Goal: Information Seeking & Learning: Learn about a topic

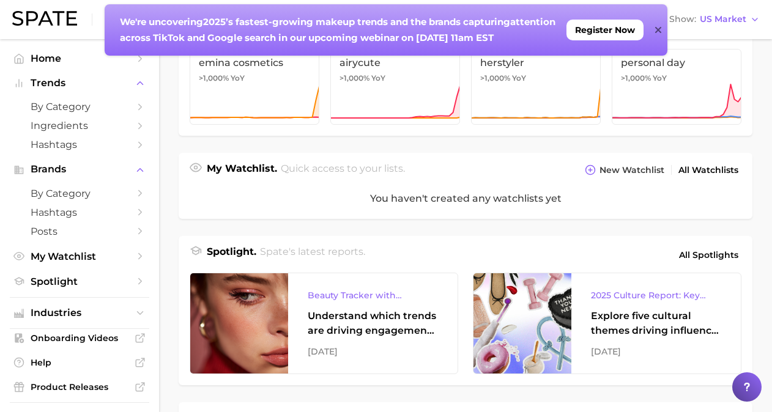
scroll to position [367, 0]
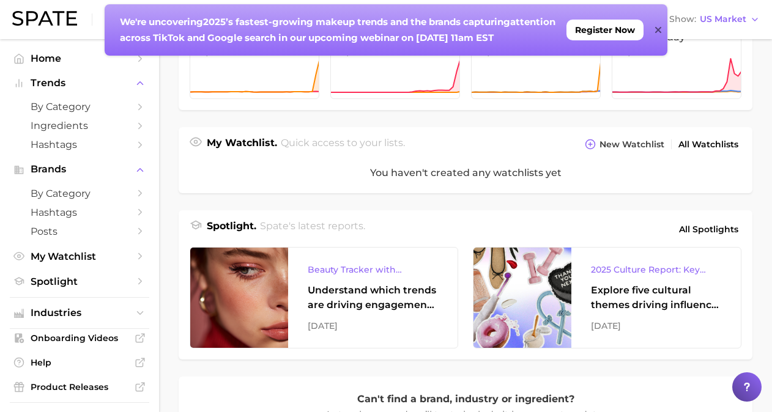
click at [657, 32] on icon at bounding box center [658, 30] width 6 height 6
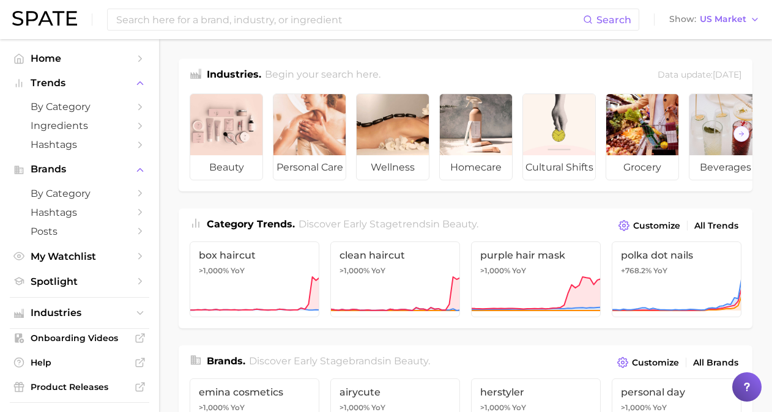
scroll to position [0, 0]
click at [755, 18] on icon "button" at bounding box center [755, 20] width 10 height 10
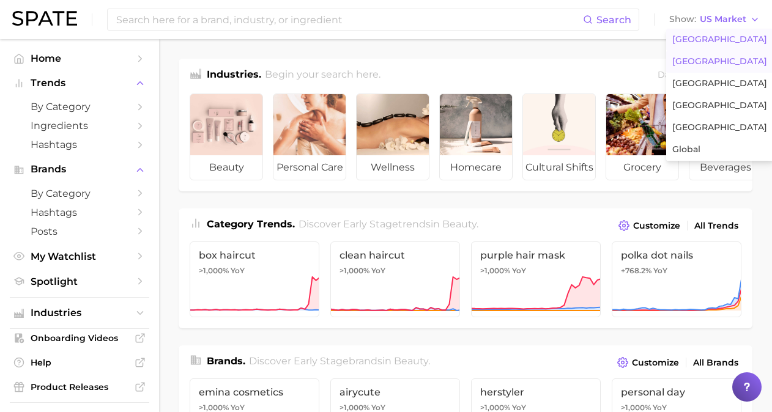
click at [726, 59] on span "[GEOGRAPHIC_DATA]" at bounding box center [720, 61] width 95 height 10
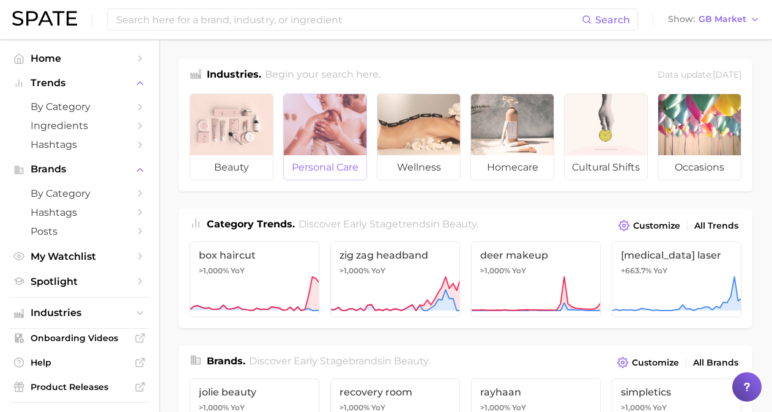
click at [343, 122] on div at bounding box center [325, 124] width 83 height 61
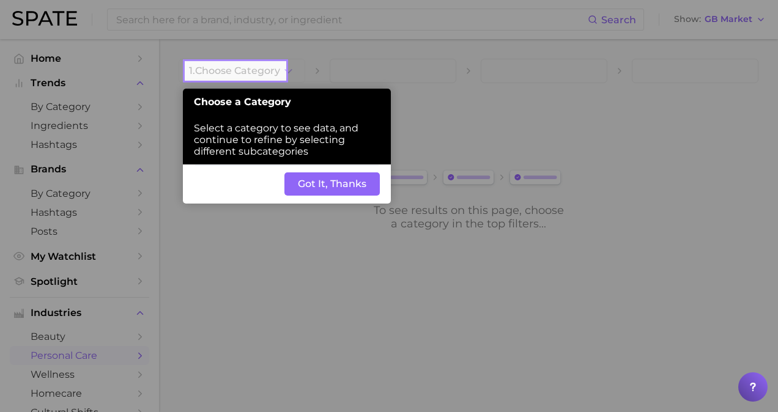
click at [337, 185] on button "Got It, Thanks" at bounding box center [332, 184] width 95 height 23
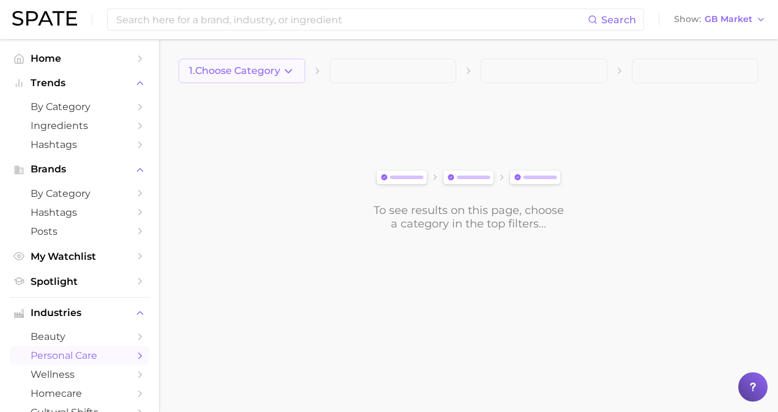
click at [283, 73] on icon "button" at bounding box center [288, 71] width 13 height 13
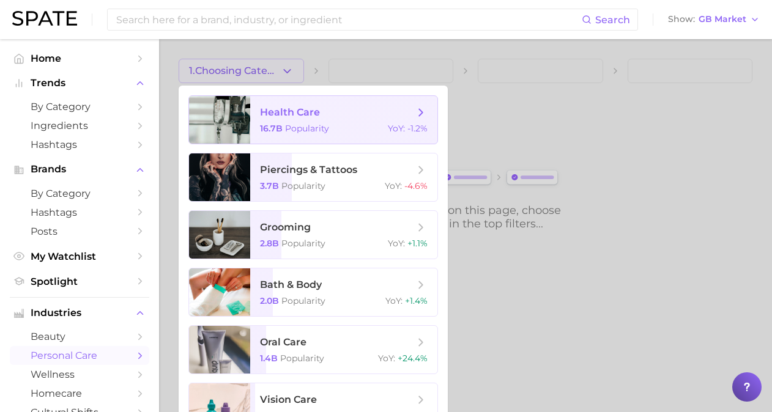
click at [310, 114] on span "health care" at bounding box center [290, 112] width 60 height 12
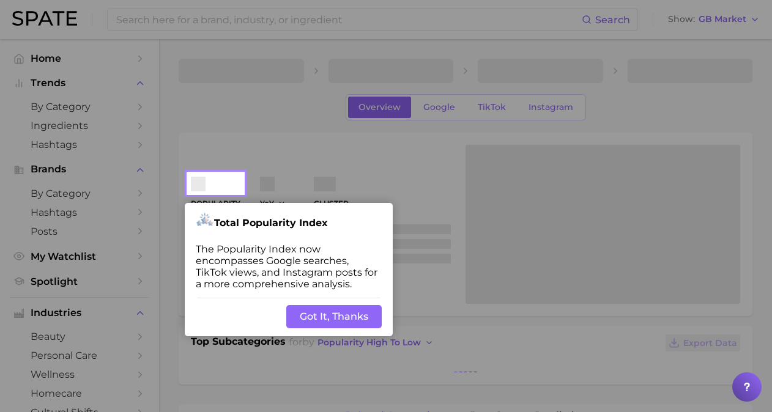
click at [324, 317] on button "Got It, Thanks" at bounding box center [333, 316] width 95 height 23
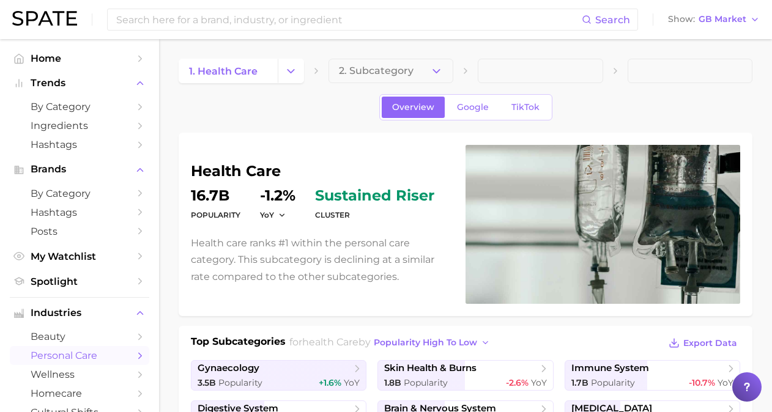
click at [524, 69] on span at bounding box center [540, 71] width 125 height 24
click at [562, 71] on span at bounding box center [540, 71] width 125 height 24
drag, startPoint x: 661, startPoint y: 67, endPoint x: 581, endPoint y: 70, distance: 79.6
click at [657, 68] on span at bounding box center [690, 71] width 125 height 24
drag, startPoint x: 534, startPoint y: 67, endPoint x: 525, endPoint y: 69, distance: 8.7
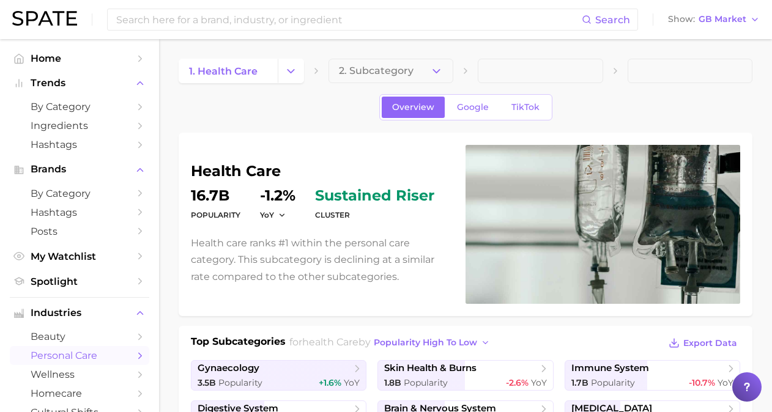
click at [532, 67] on span at bounding box center [540, 71] width 125 height 24
click at [274, 73] on link "1. health care" at bounding box center [228, 71] width 99 height 24
click at [295, 72] on icon "Change Category" at bounding box center [291, 71] width 13 height 13
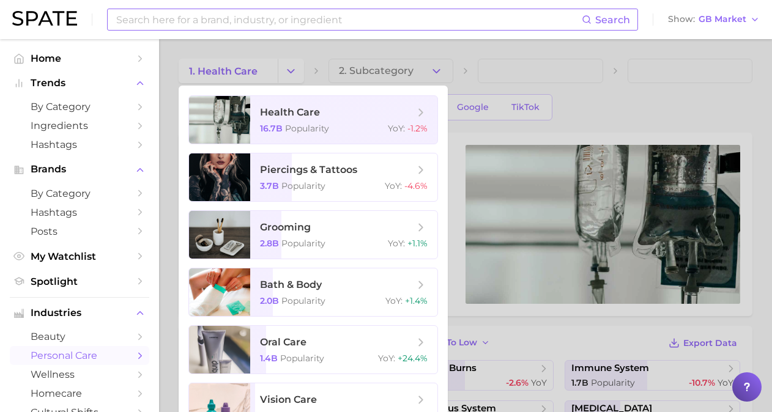
click at [277, 22] on input at bounding box center [348, 19] width 467 height 21
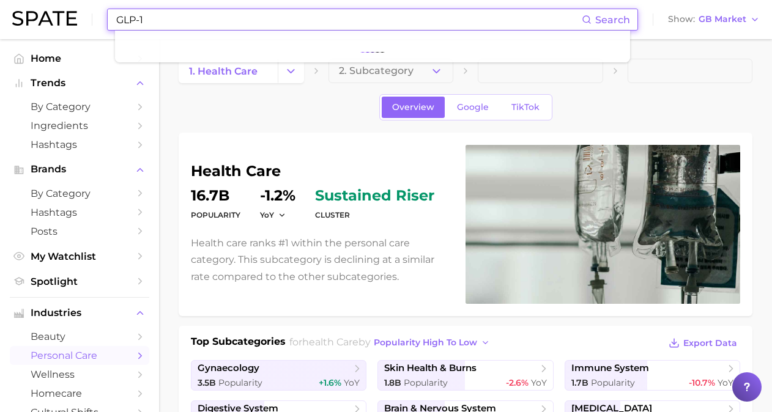
type input "GLP-1"
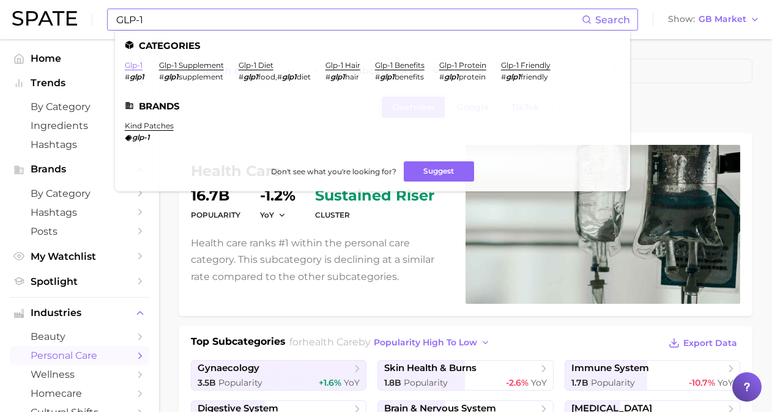
click at [133, 65] on link "glp-1" at bounding box center [134, 65] width 18 height 9
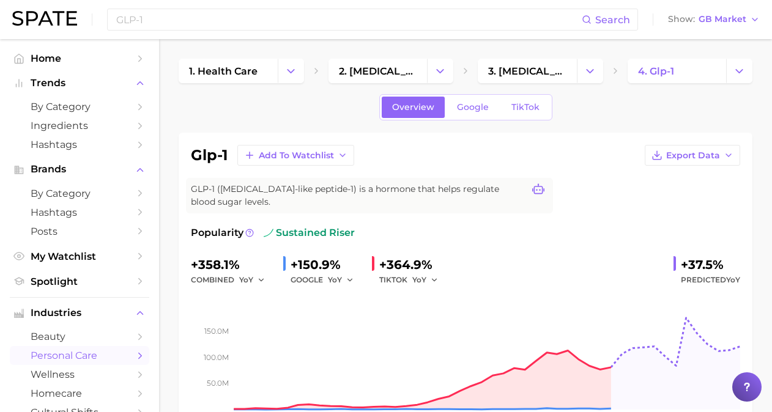
click at [538, 190] on icon at bounding box center [538, 190] width 12 height 12
click at [588, 179] on div "glp-1 Add to Watchlist Export Data GLP-1 ([MEDICAL_DATA]-like peptide-1) is a h…" at bounding box center [466, 293] width 550 height 296
click at [541, 188] on icon at bounding box center [538, 190] width 12 height 12
click at [583, 158] on div "glp-1 Add to Watchlist Export Data" at bounding box center [466, 155] width 550 height 21
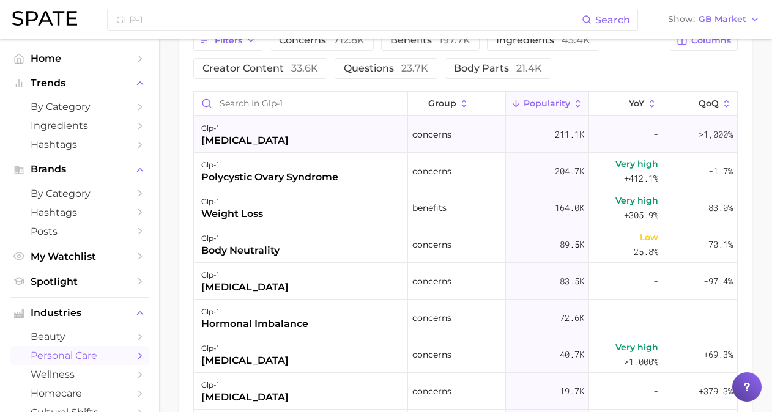
click at [239, 140] on div "[MEDICAL_DATA]" at bounding box center [245, 140] width 88 height 15
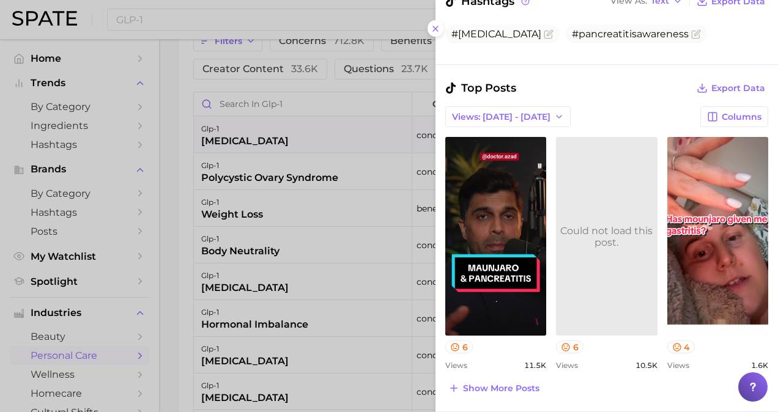
scroll to position [275, 0]
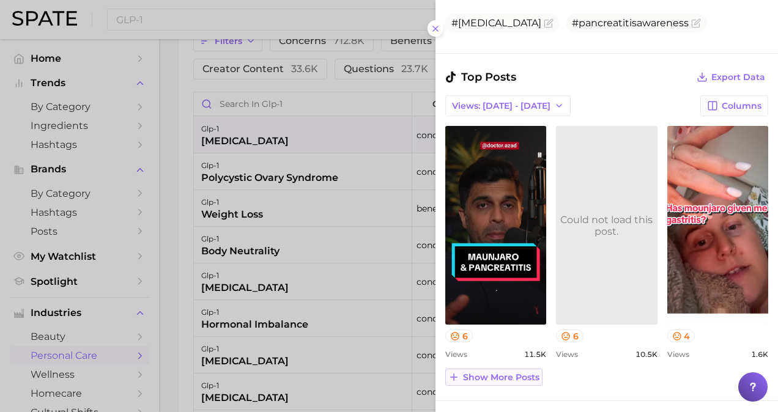
click at [501, 373] on span "Show more posts" at bounding box center [501, 378] width 77 height 10
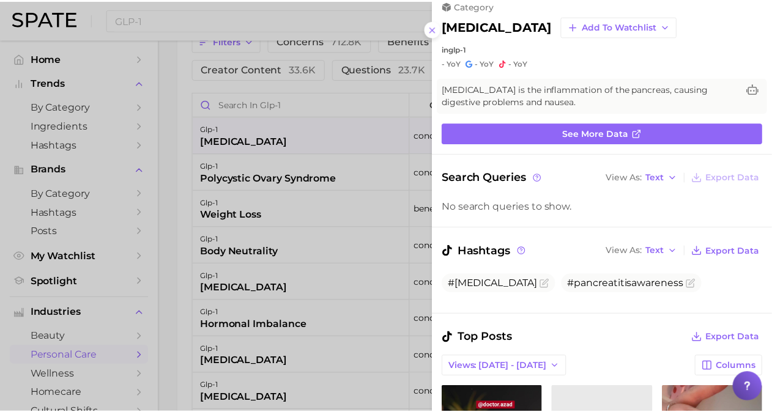
scroll to position [0, 0]
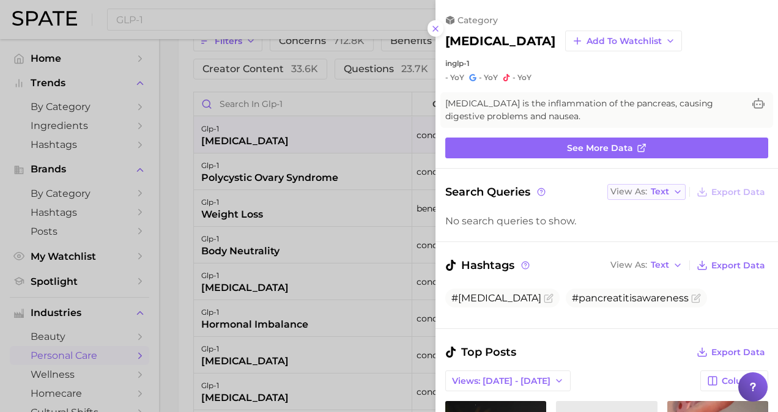
click at [674, 190] on icon "button" at bounding box center [678, 192] width 10 height 10
click at [328, 193] on div at bounding box center [389, 206] width 778 height 412
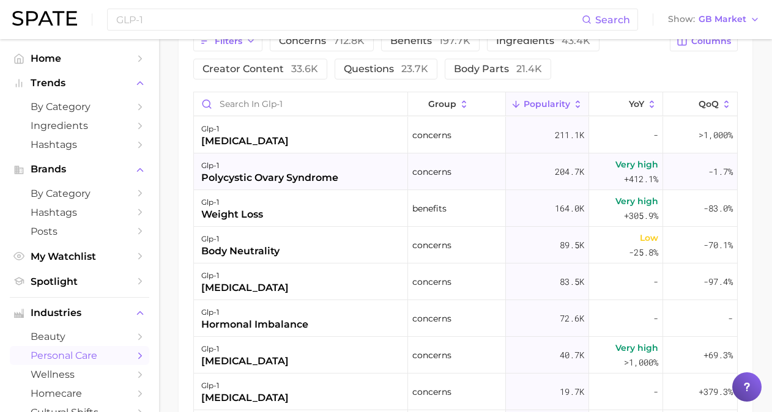
click at [297, 177] on div "polycystic ovary syndrome" at bounding box center [269, 178] width 137 height 15
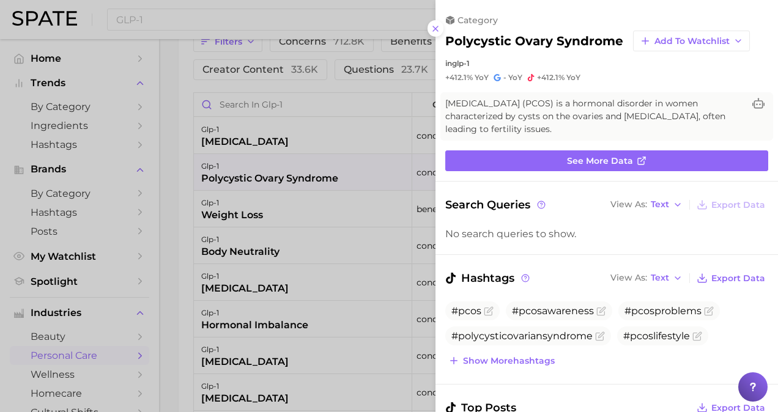
click at [308, 229] on div at bounding box center [389, 206] width 778 height 412
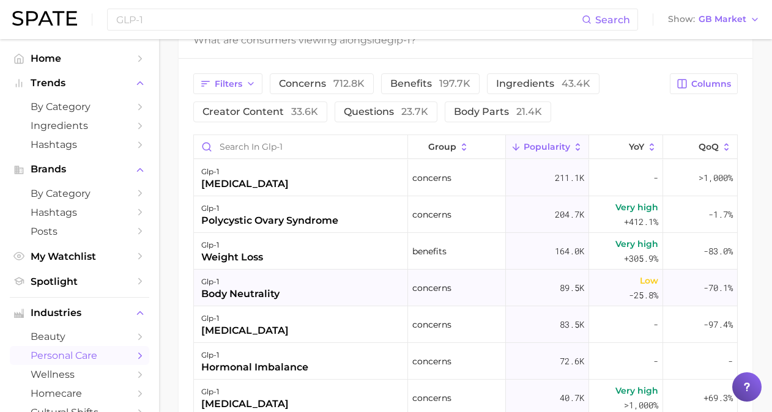
scroll to position [611, 0]
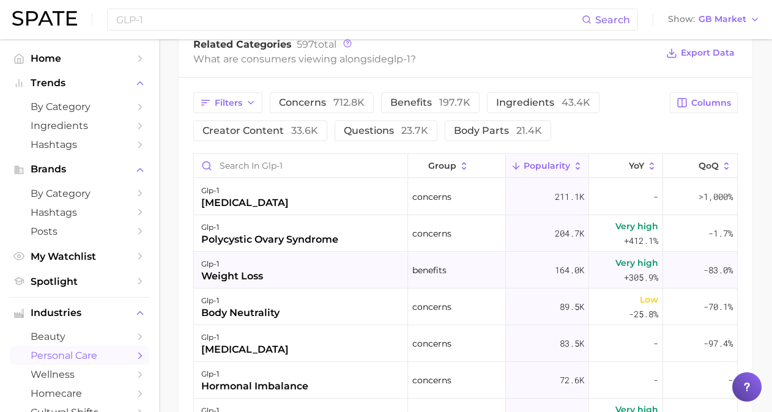
click at [246, 272] on div "weight loss" at bounding box center [232, 276] width 62 height 15
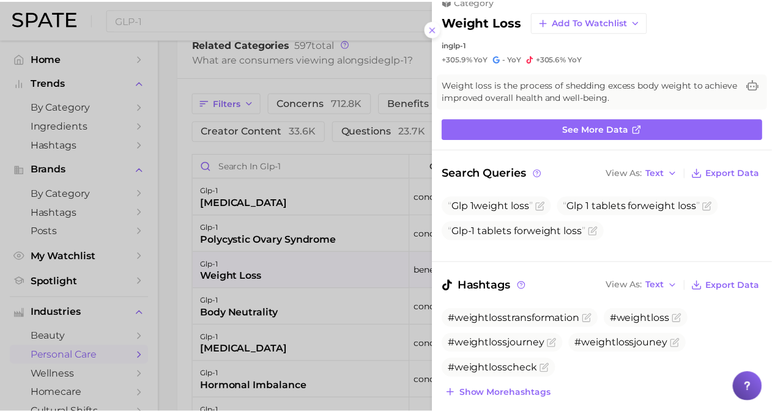
scroll to position [0, 0]
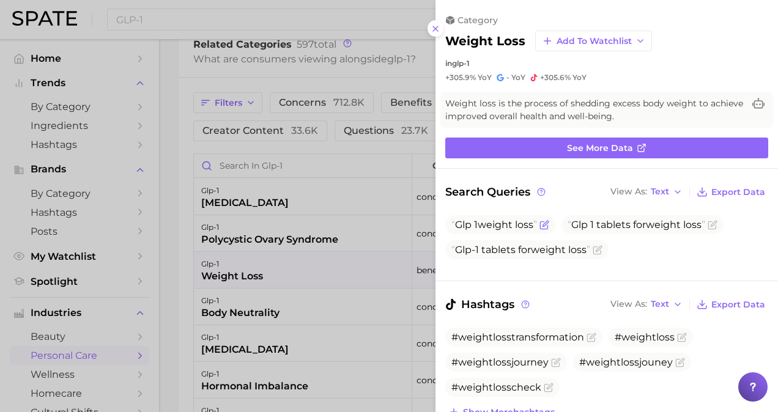
click at [546, 224] on icon "Flag as miscategorized or irrelevant" at bounding box center [546, 224] width 6 height 6
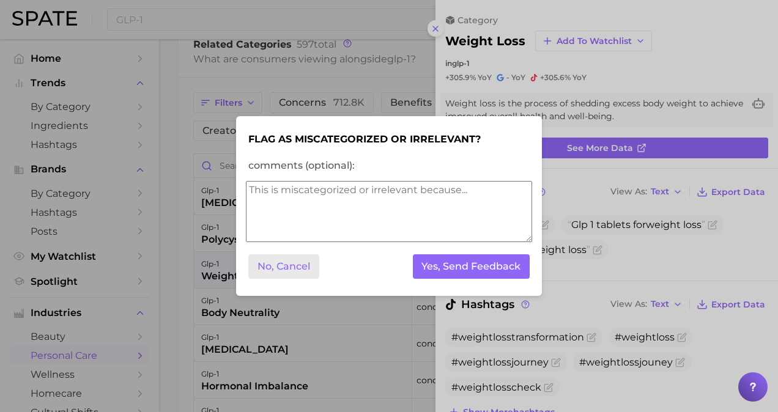
click at [298, 269] on button "No, Cancel" at bounding box center [283, 267] width 71 height 25
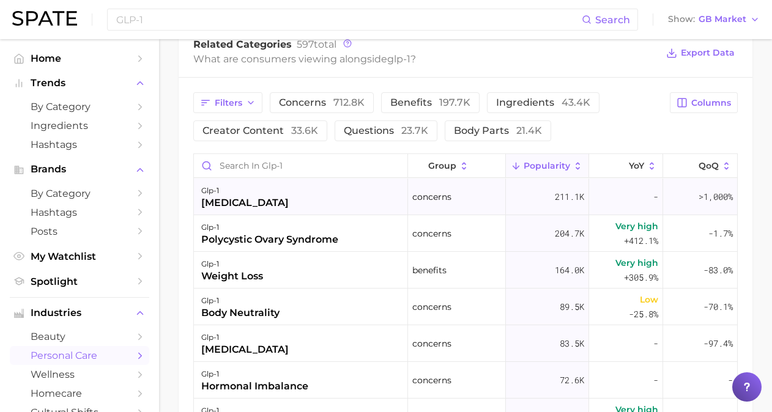
click at [242, 202] on div "[MEDICAL_DATA]" at bounding box center [245, 203] width 88 height 15
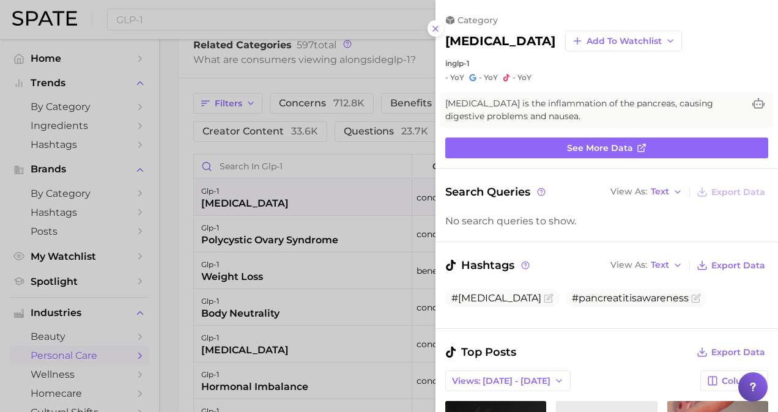
scroll to position [275, 0]
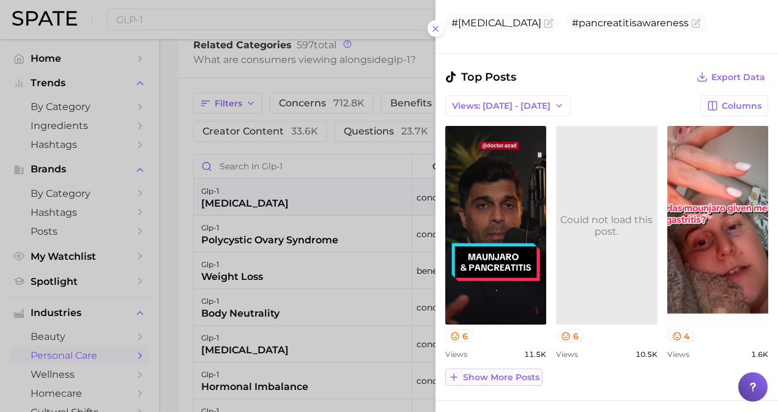
click at [507, 377] on span "Show more posts" at bounding box center [501, 378] width 77 height 10
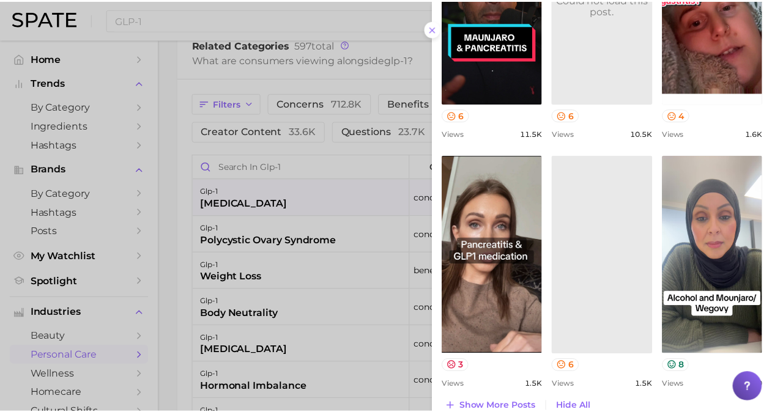
scroll to position [526, 0]
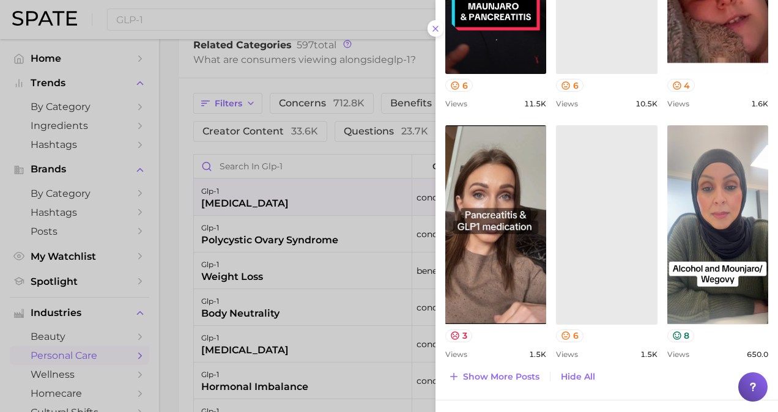
click at [367, 228] on div at bounding box center [389, 206] width 778 height 412
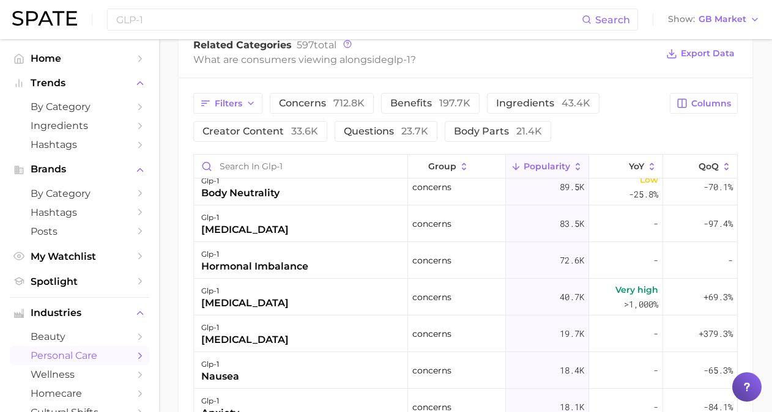
scroll to position [0, 0]
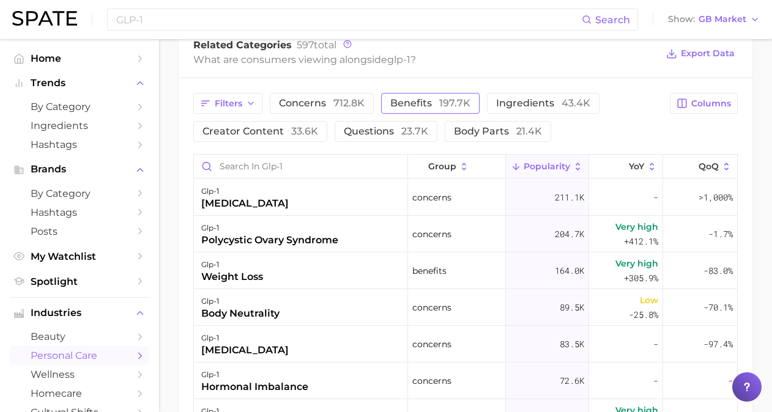
click at [441, 104] on span "197.7k" at bounding box center [454, 103] width 31 height 12
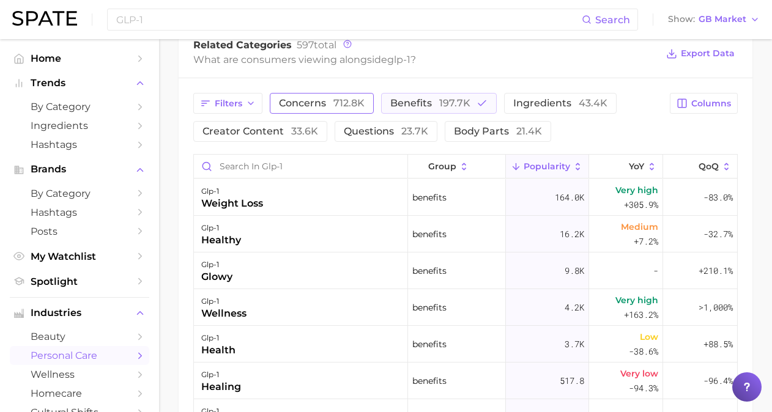
click at [332, 103] on span "concerns 712.8k" at bounding box center [322, 104] width 86 height 10
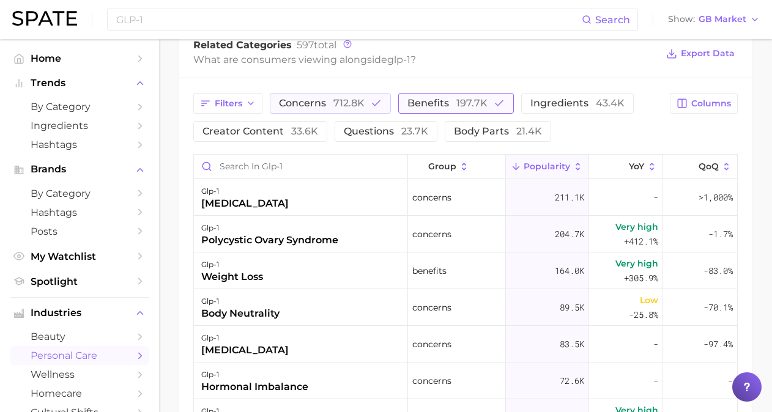
click at [483, 102] on span "197.7k" at bounding box center [472, 103] width 31 height 12
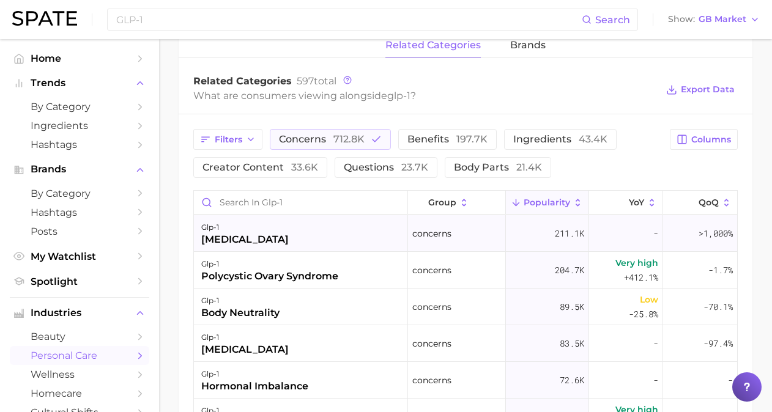
scroll to position [610, 0]
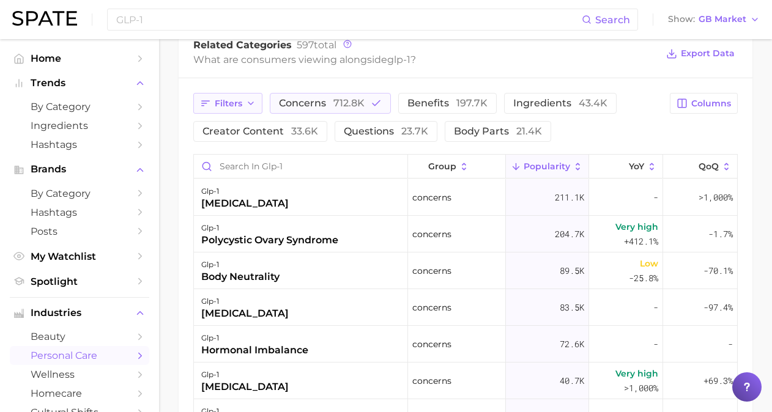
click at [234, 100] on span "Filters" at bounding box center [229, 104] width 28 height 10
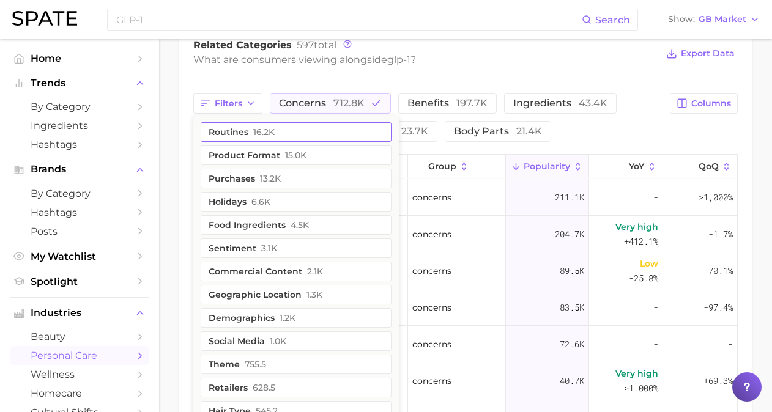
click at [236, 130] on button "routines 16.2k" at bounding box center [296, 132] width 191 height 20
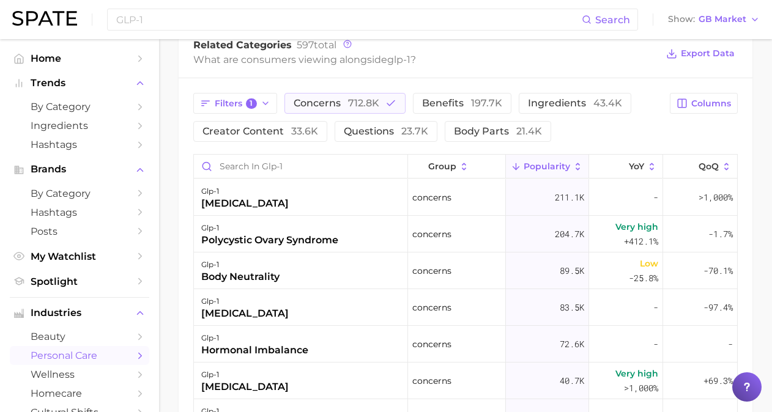
click at [665, 138] on div "Filters 1 concerns 712.8k benefits 197.7k ingredients 43.4k creator content 33.…" at bounding box center [465, 117] width 545 height 49
click at [264, 100] on icon "button" at bounding box center [266, 104] width 10 height 10
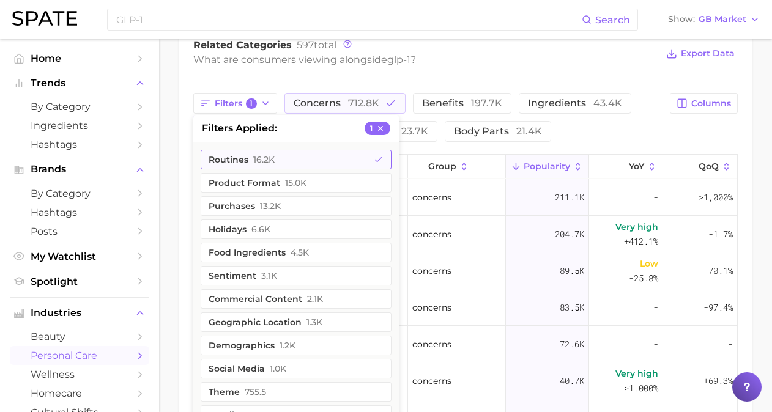
click at [267, 158] on span "16.2k" at bounding box center [263, 160] width 21 height 10
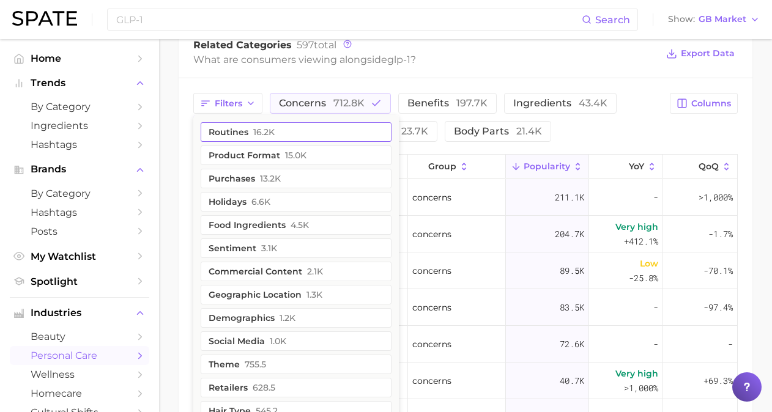
click at [267, 158] on button "product format 15.0k" at bounding box center [296, 156] width 191 height 20
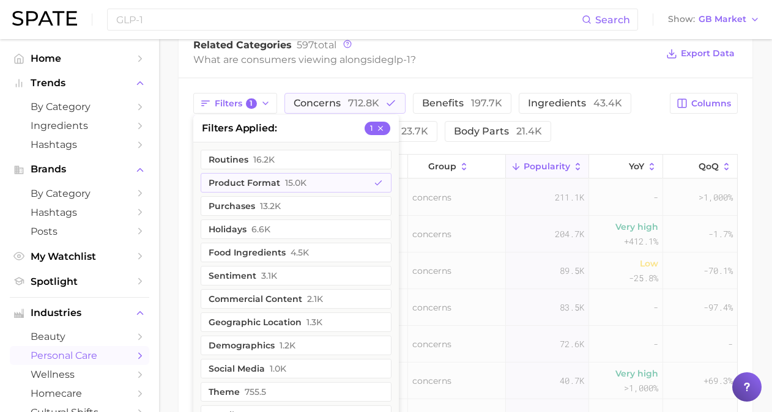
click at [644, 130] on div "Filters 1 filters applied 1 routines 16.2k product format 15.0k purchases 13.2k…" at bounding box center [427, 117] width 469 height 49
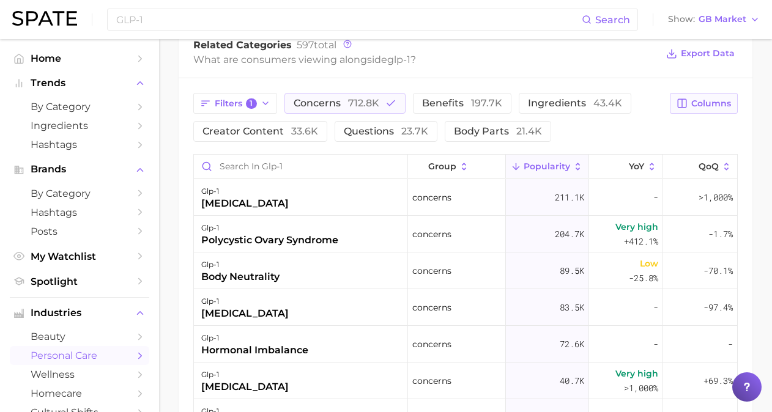
click at [706, 103] on span "Columns" at bounding box center [712, 104] width 40 height 10
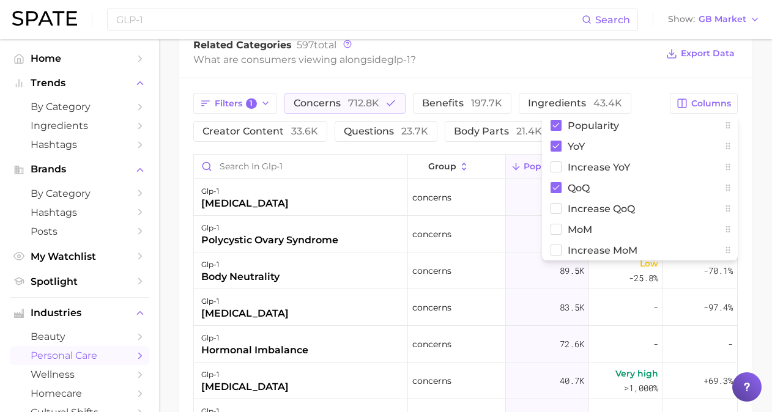
click at [476, 47] on div "Related Categories 597 total" at bounding box center [425, 45] width 464 height 12
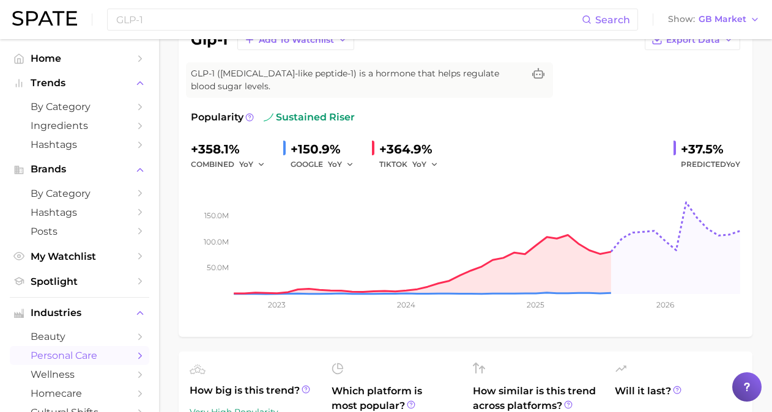
scroll to position [0, 0]
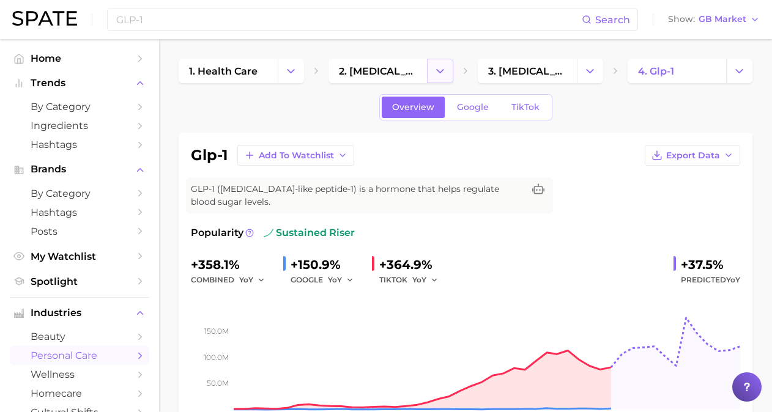
click at [444, 72] on icon "Change Category" at bounding box center [440, 71] width 13 height 13
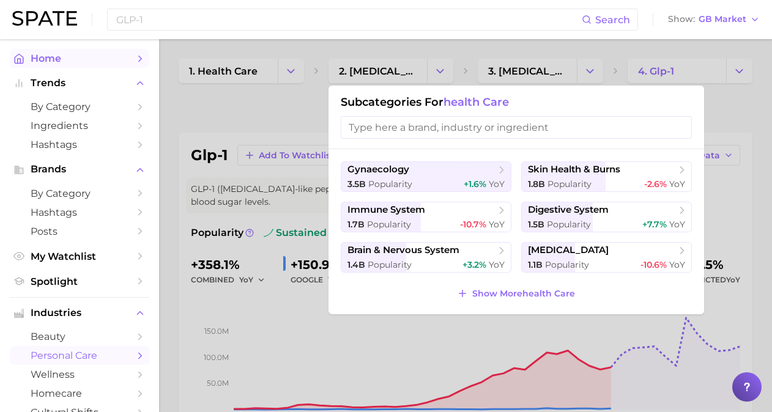
click at [45, 62] on span "Home" at bounding box center [80, 59] width 98 height 12
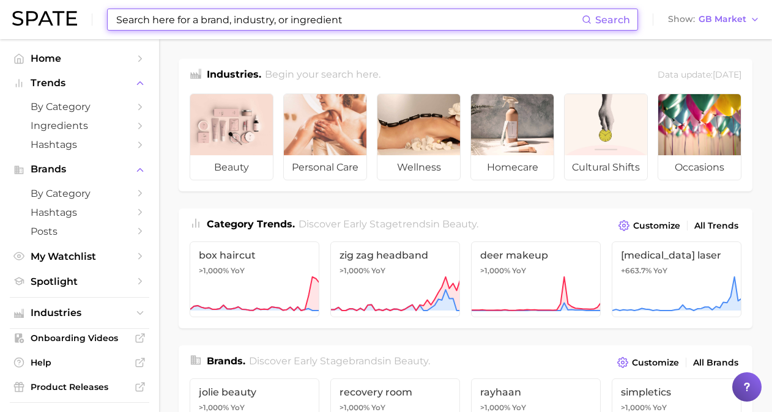
click at [340, 19] on input at bounding box center [348, 19] width 467 height 21
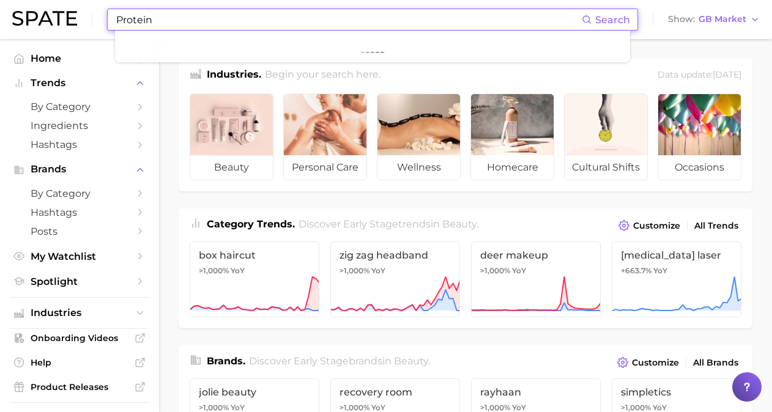
type input "Protein"
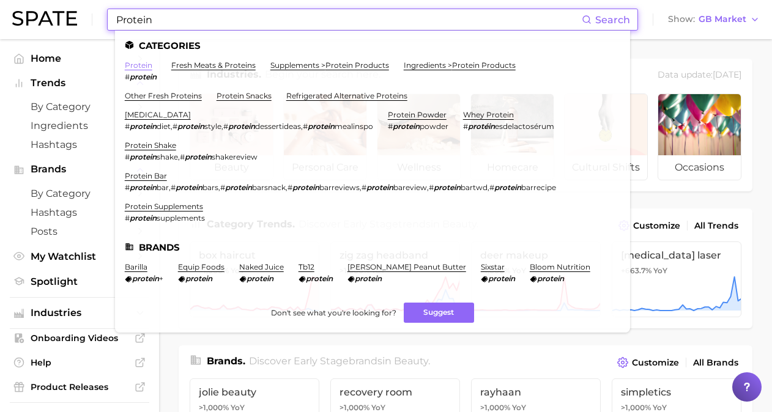
click at [140, 64] on link "protein" at bounding box center [139, 65] width 28 height 9
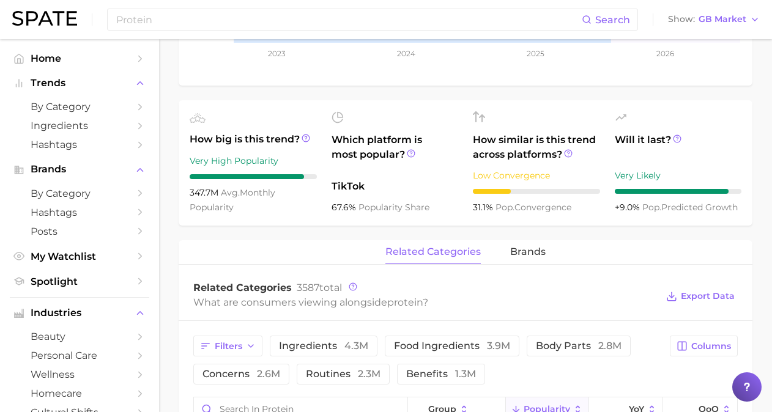
scroll to position [428, 0]
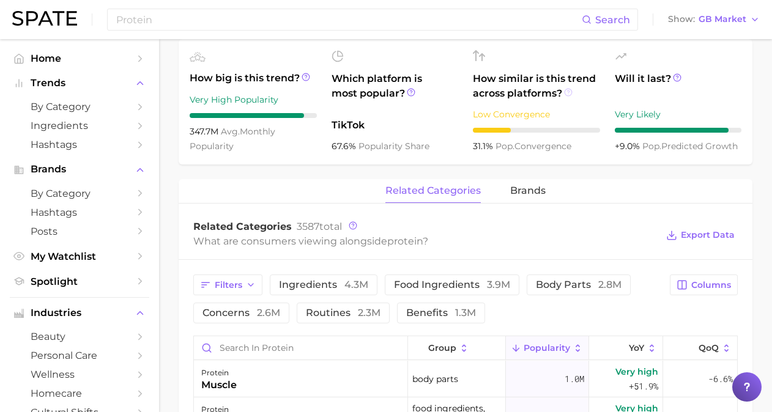
click at [567, 92] on icon at bounding box center [568, 92] width 9 height 9
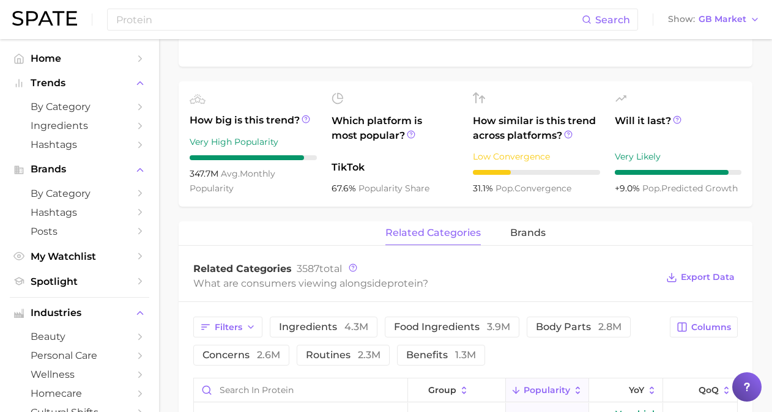
scroll to position [306, 0]
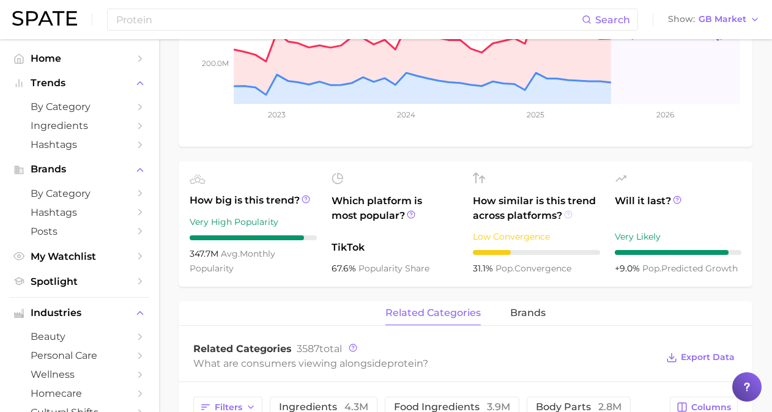
click at [566, 214] on icon at bounding box center [568, 215] width 9 height 9
click at [709, 186] on div at bounding box center [678, 180] width 127 height 15
click at [675, 200] on icon at bounding box center [677, 200] width 9 height 9
click at [728, 189] on div "Will it last? Very Likely +9.0% pop. predicted growth" at bounding box center [678, 224] width 127 height 103
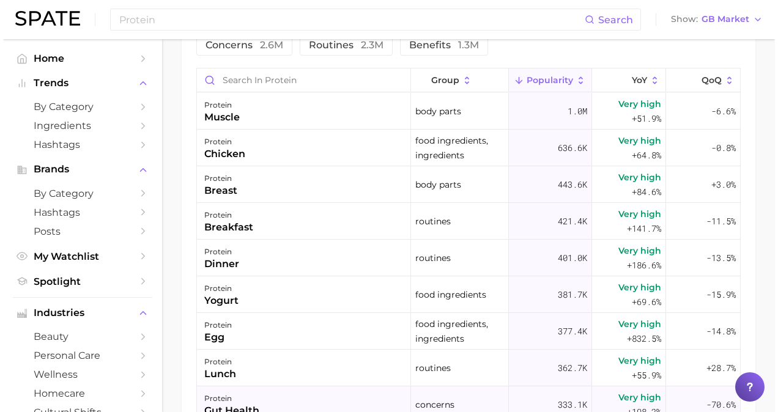
scroll to position [656, 0]
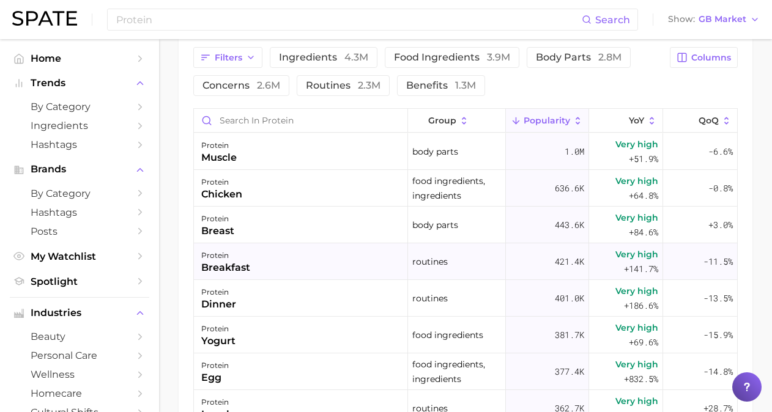
click at [230, 266] on div "breakfast" at bounding box center [225, 268] width 49 height 15
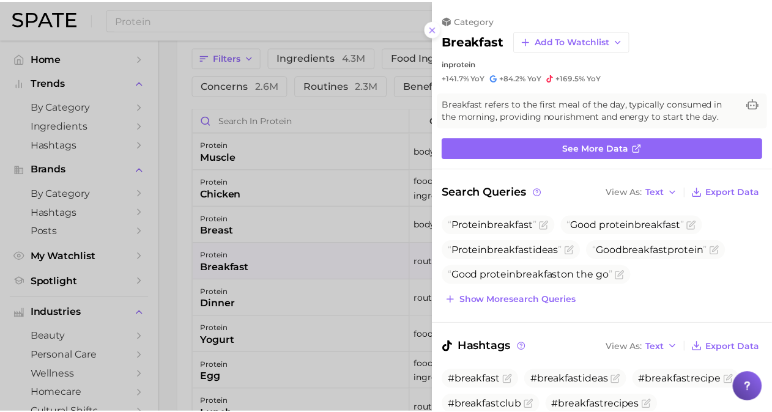
scroll to position [0, 0]
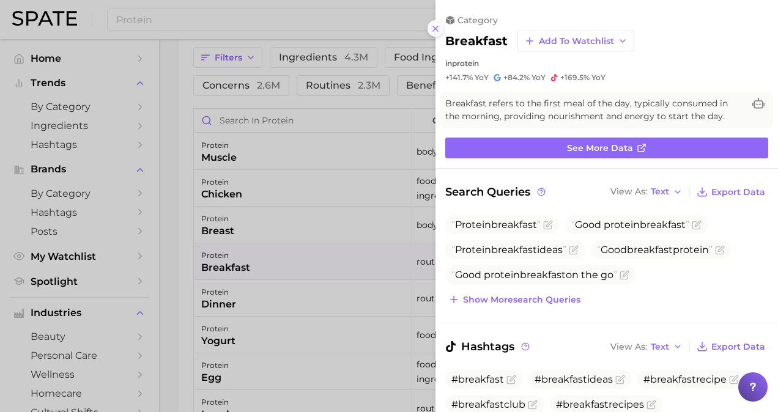
click at [435, 28] on line at bounding box center [435, 28] width 5 height 5
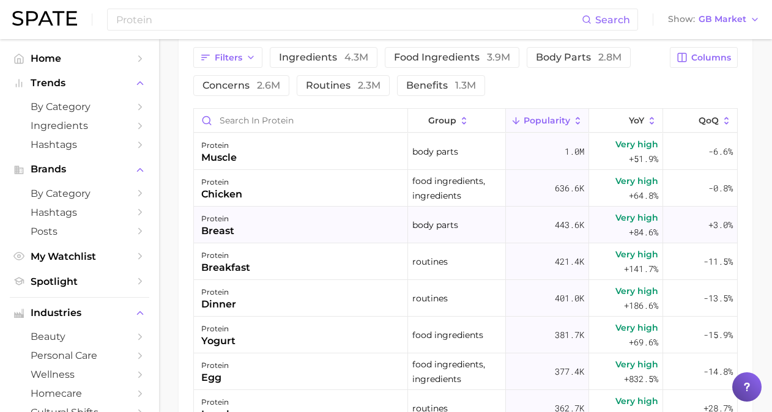
click at [282, 231] on div "protein breast" at bounding box center [301, 225] width 214 height 37
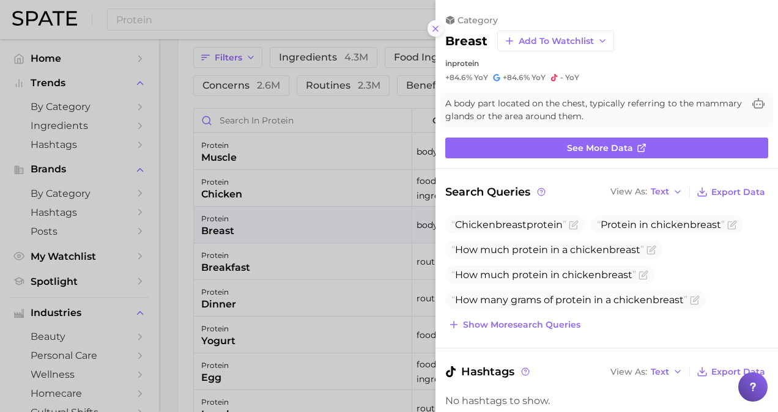
click at [436, 29] on icon at bounding box center [436, 29] width 10 height 10
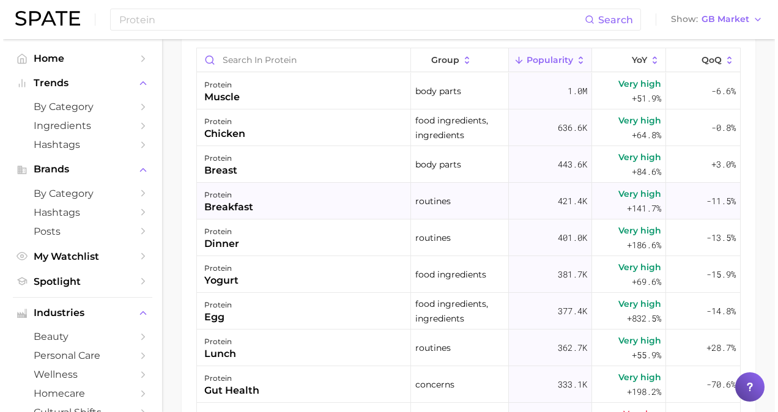
scroll to position [717, 0]
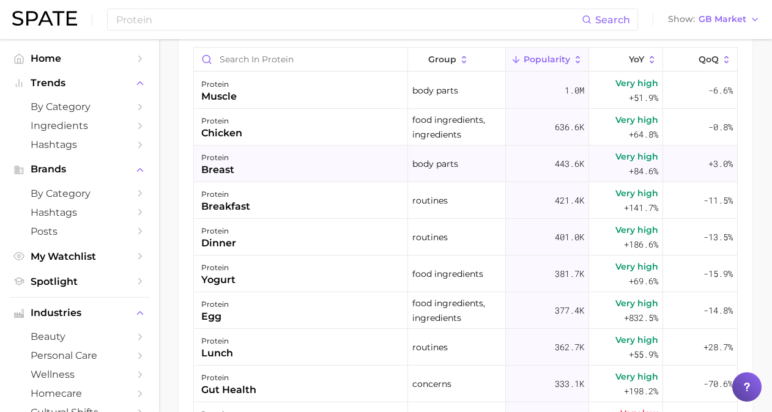
click at [228, 170] on div "breast" at bounding box center [217, 170] width 33 height 15
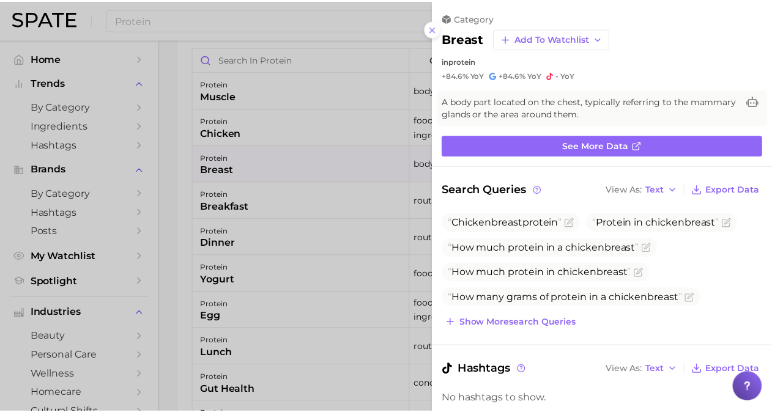
scroll to position [0, 0]
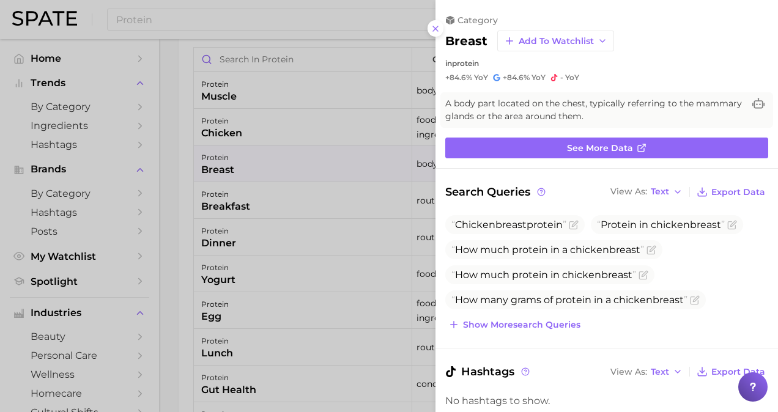
click at [308, 214] on div at bounding box center [389, 206] width 778 height 412
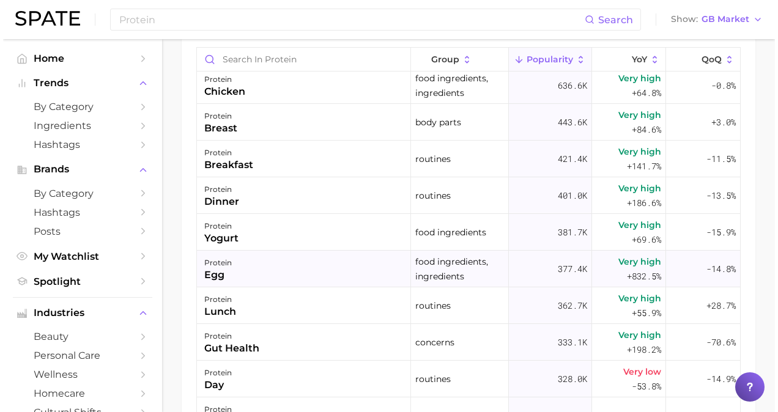
scroll to position [61, 0]
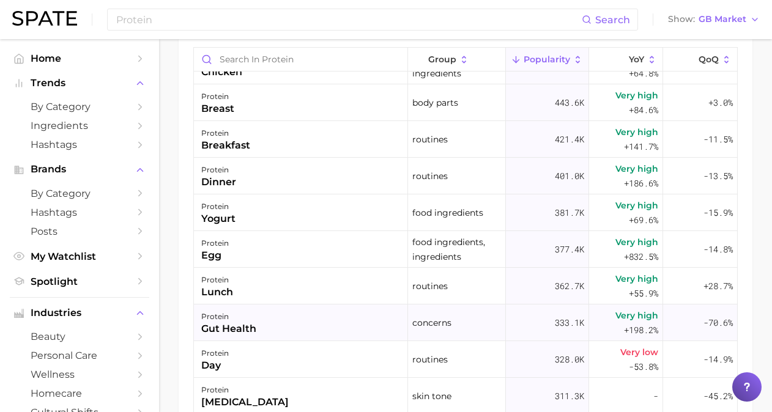
click at [236, 332] on div "gut health" at bounding box center [228, 329] width 55 height 15
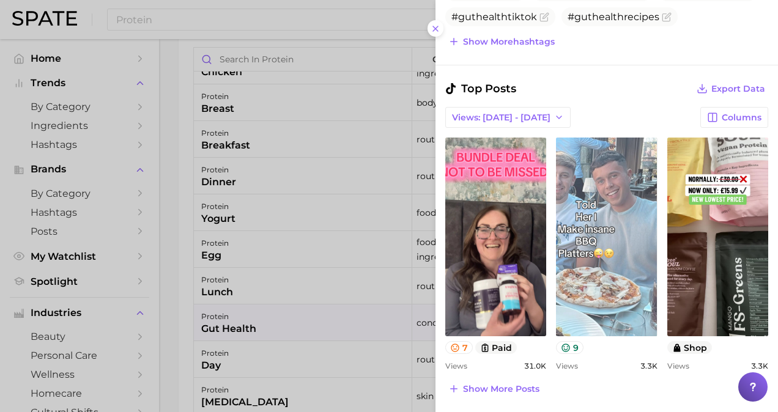
scroll to position [331, 0]
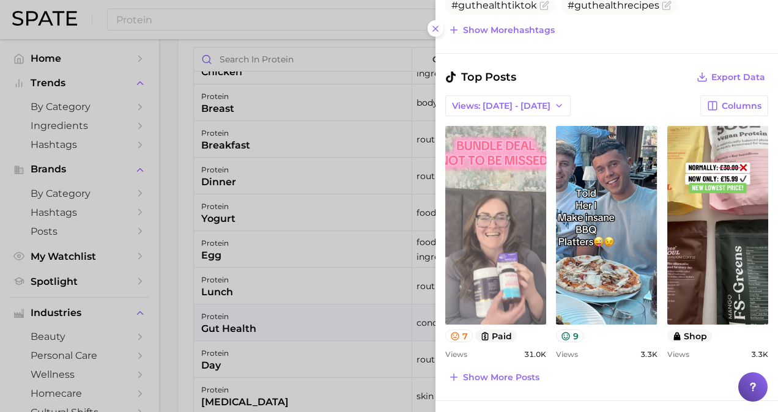
click at [515, 219] on link "view post on TikTok" at bounding box center [496, 225] width 101 height 199
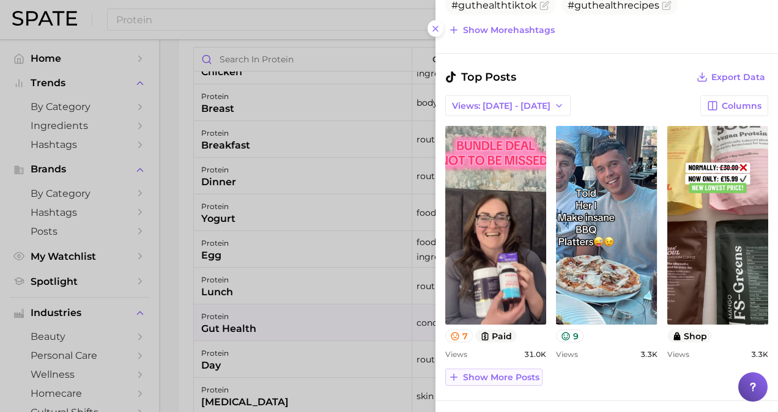
click at [521, 373] on span "Show more posts" at bounding box center [501, 378] width 77 height 10
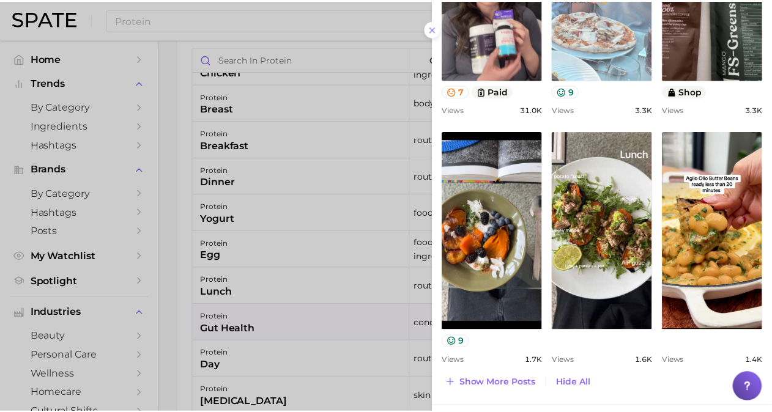
scroll to position [581, 0]
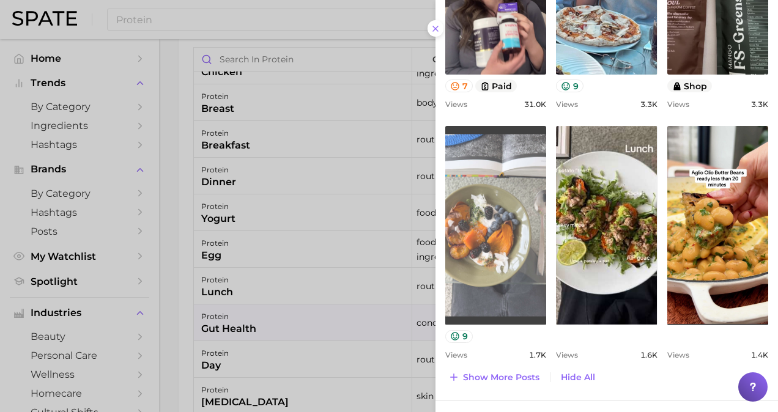
click at [492, 217] on link "view post on TikTok" at bounding box center [496, 225] width 101 height 199
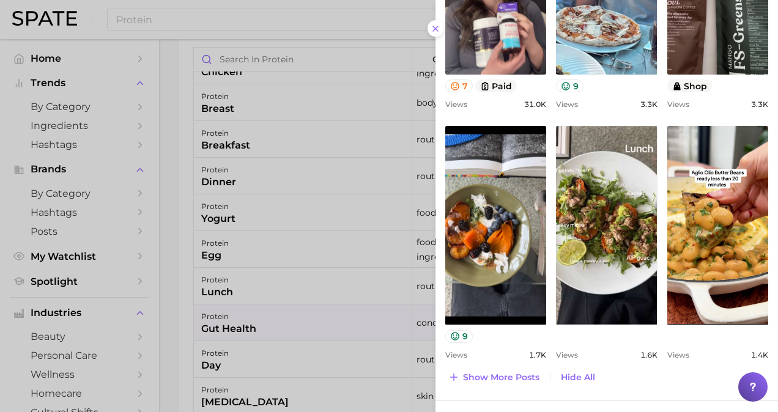
click at [178, 108] on div at bounding box center [389, 206] width 778 height 412
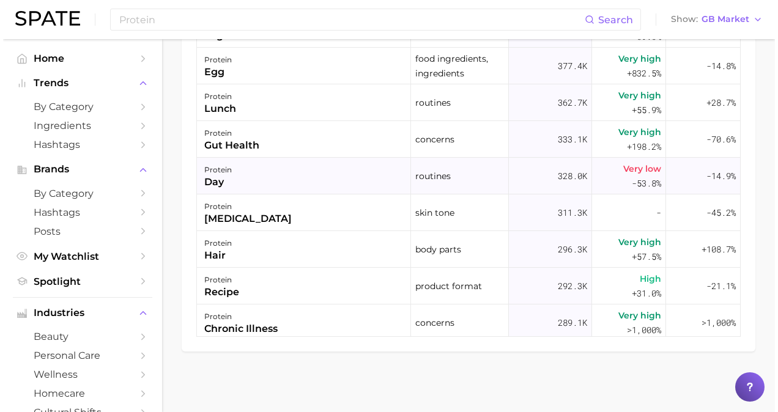
scroll to position [184, 0]
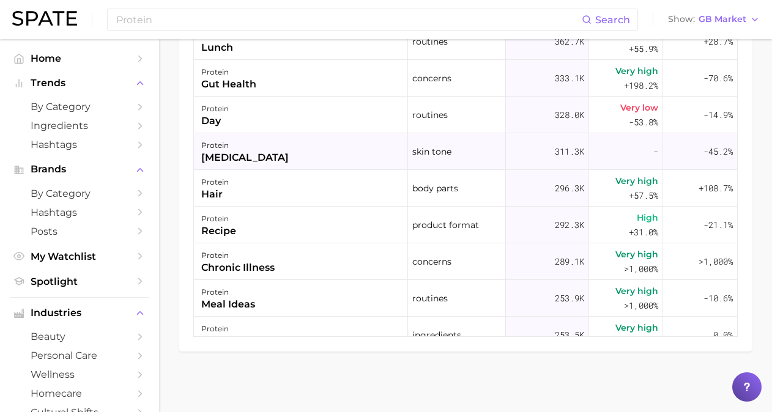
click at [241, 154] on div "[MEDICAL_DATA]" at bounding box center [245, 158] width 88 height 15
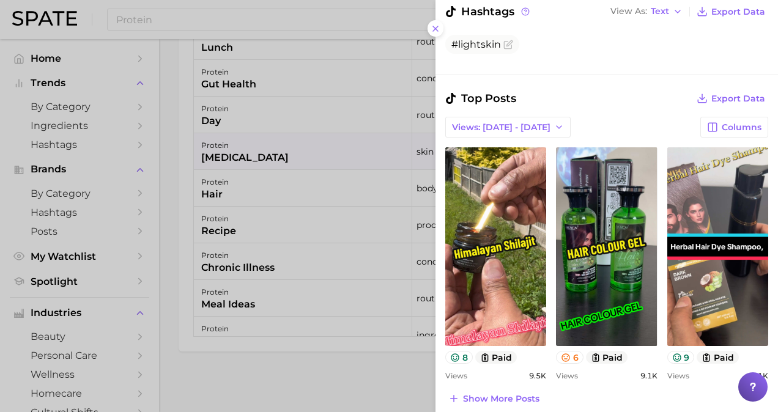
scroll to position [267, 0]
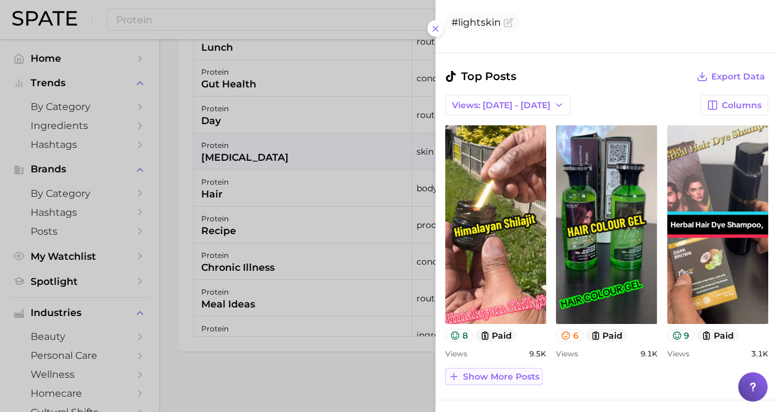
click at [507, 377] on span "Show more posts" at bounding box center [501, 377] width 77 height 10
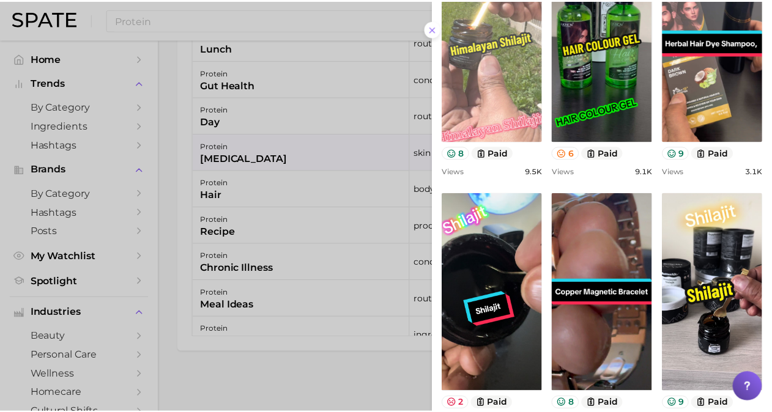
scroll to position [450, 0]
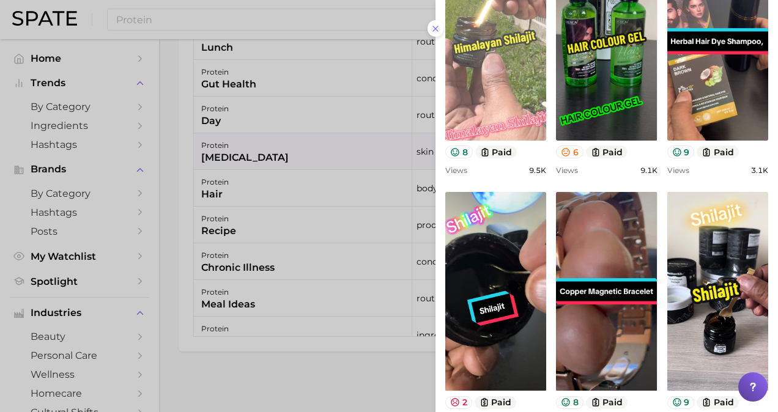
click at [525, 68] on link "view post on TikTok" at bounding box center [496, 41] width 101 height 199
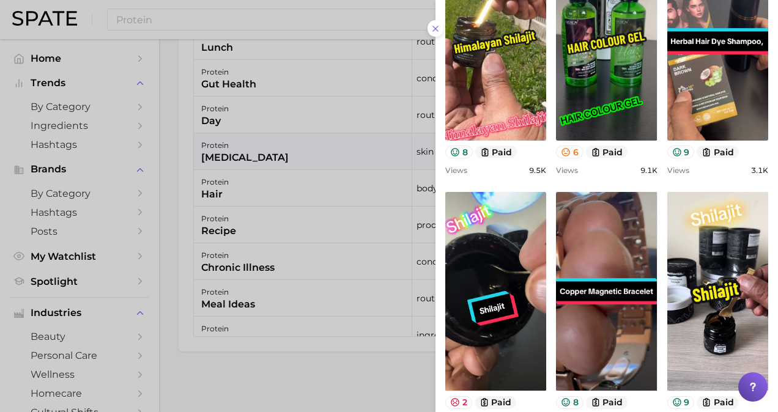
click at [310, 381] on div at bounding box center [389, 206] width 778 height 412
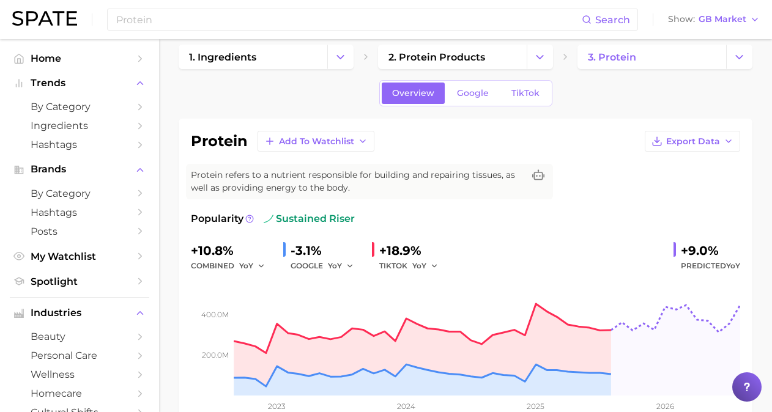
scroll to position [0, 0]
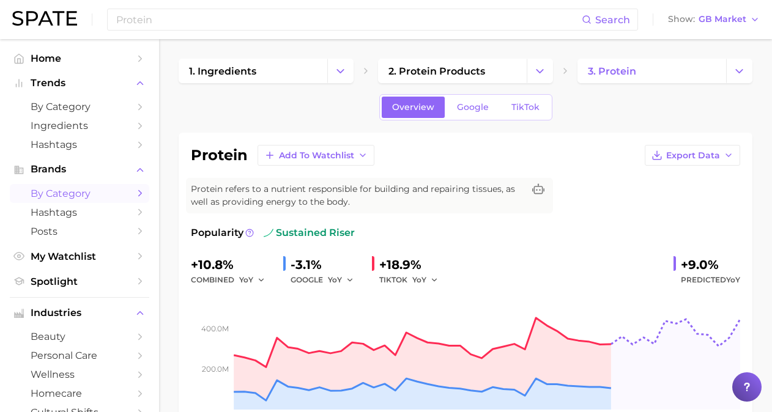
click at [74, 192] on span "by Category" at bounding box center [80, 194] width 98 height 12
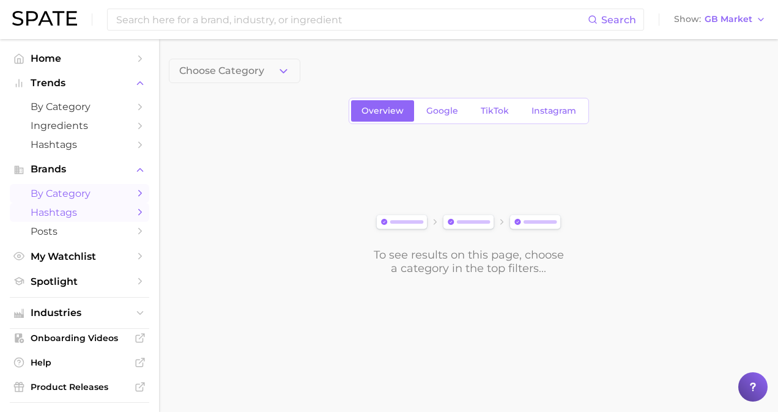
click at [70, 213] on span "Hashtags" at bounding box center [80, 213] width 98 height 12
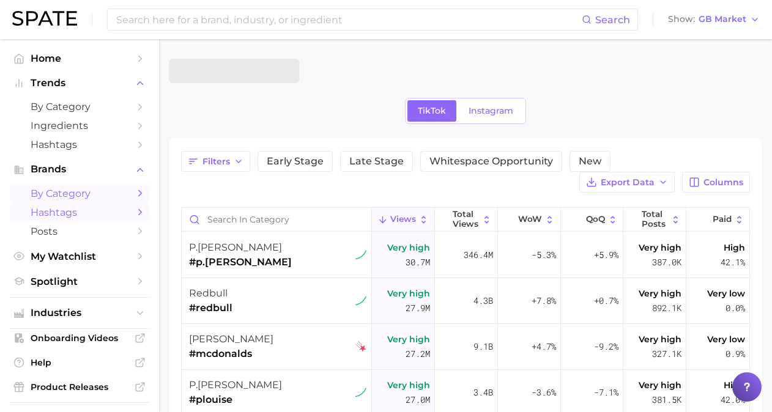
click at [75, 195] on span "by Category" at bounding box center [80, 194] width 98 height 12
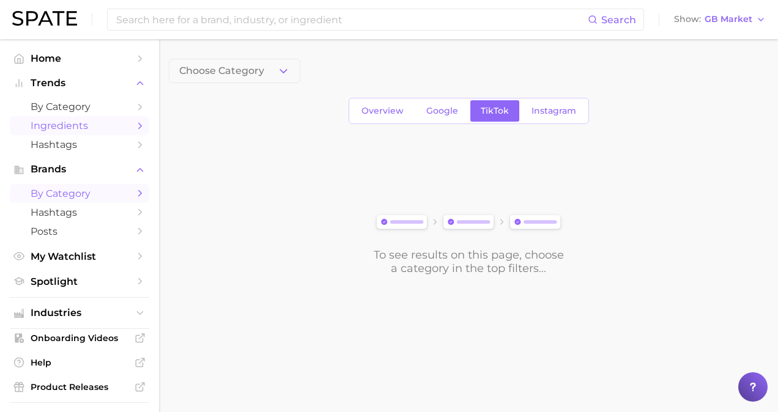
click at [80, 125] on span "Ingredients" at bounding box center [80, 126] width 98 height 12
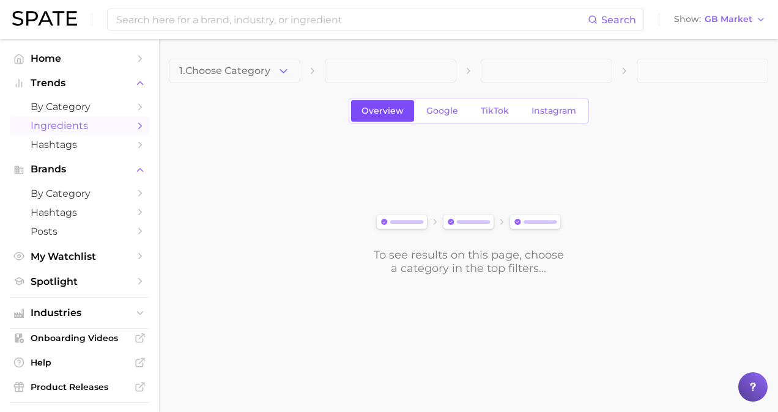
click at [393, 111] on span "Overview" at bounding box center [383, 111] width 42 height 10
click at [274, 69] on button "1. Choose Category" at bounding box center [235, 71] width 132 height 24
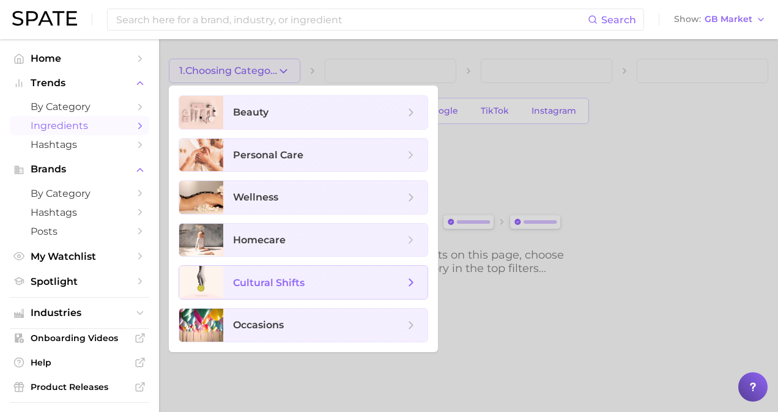
click at [291, 280] on span "cultural shifts" at bounding box center [269, 283] width 72 height 12
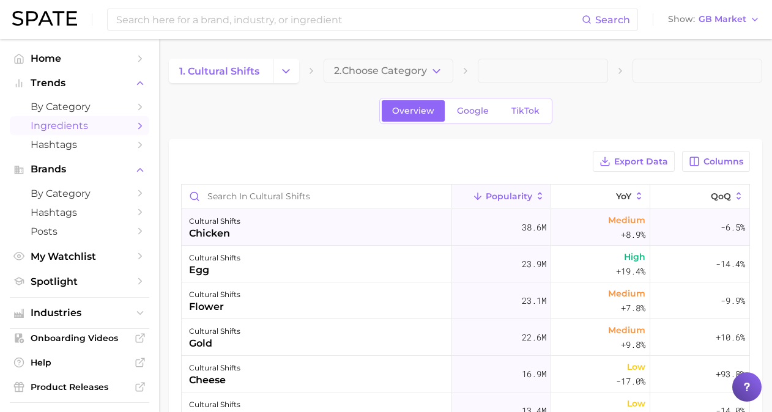
click at [213, 231] on div "chicken" at bounding box center [214, 233] width 51 height 15
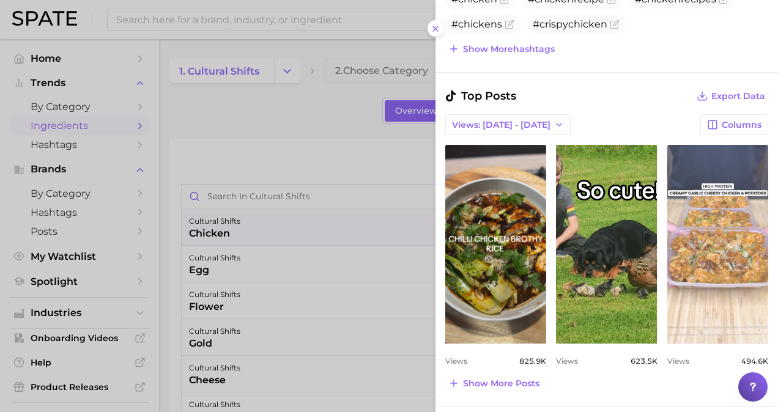
scroll to position [386, 0]
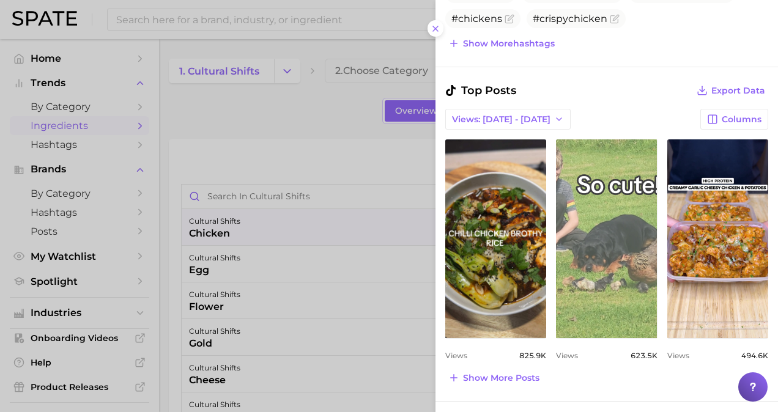
click at [619, 275] on link "view post on TikTok" at bounding box center [606, 239] width 101 height 199
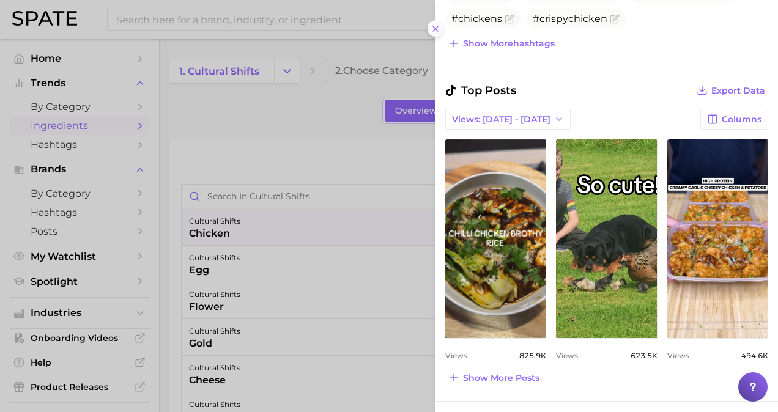
click at [436, 25] on icon at bounding box center [436, 29] width 10 height 10
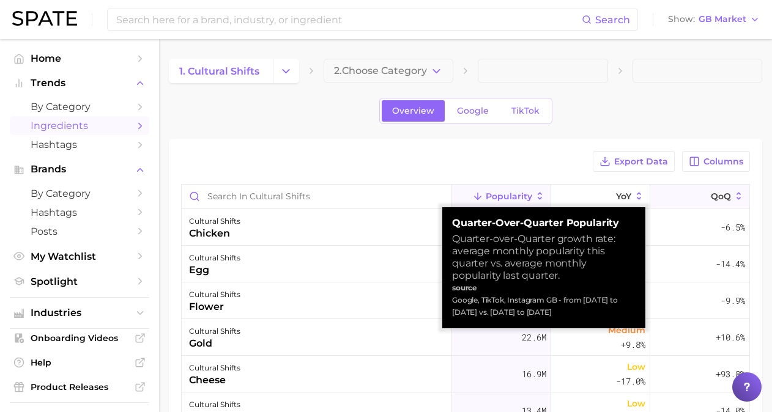
click at [722, 195] on span "QoQ" at bounding box center [721, 197] width 20 height 10
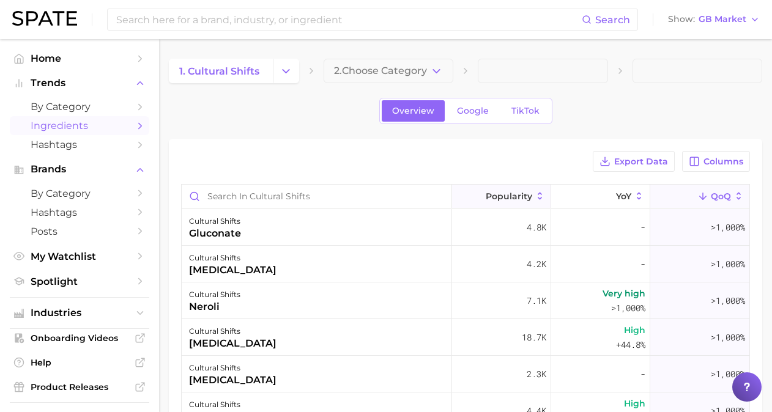
click at [525, 193] on span "Popularity" at bounding box center [509, 197] width 47 height 10
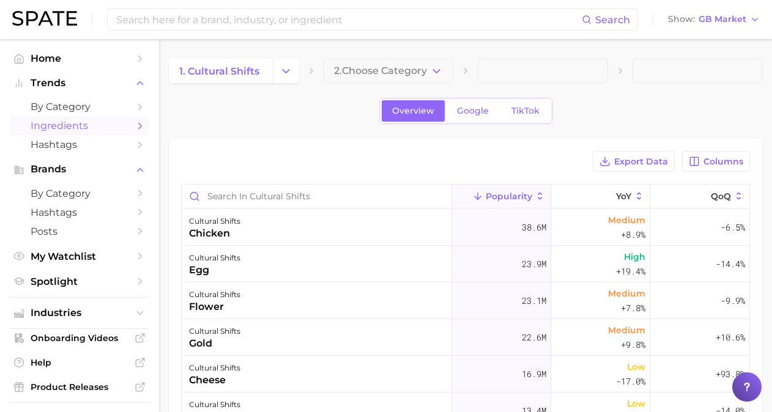
click at [646, 90] on div "1. cultural shifts 2. Choose Category Overview Google TikTok Export Data Column…" at bounding box center [466, 334] width 594 height 550
click at [479, 112] on span "Google" at bounding box center [473, 111] width 32 height 10
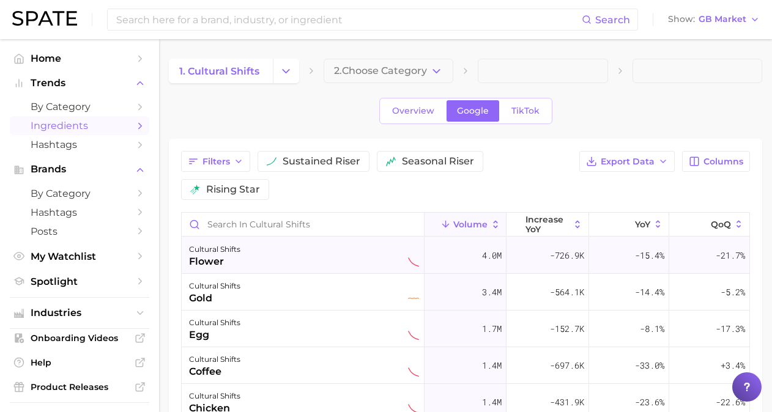
click at [221, 259] on div "flower" at bounding box center [214, 262] width 51 height 15
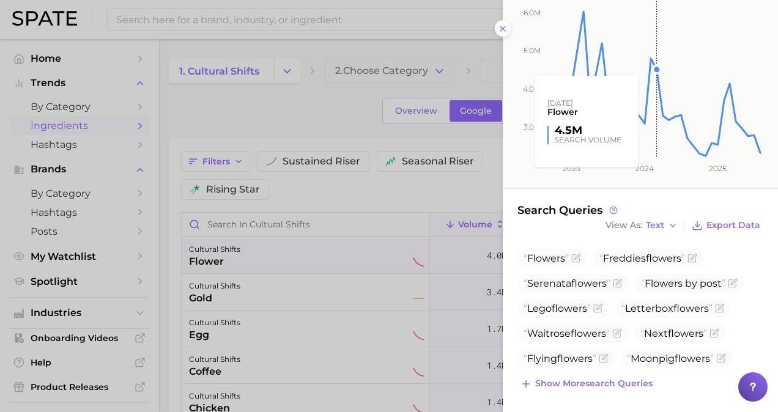
scroll to position [175, 0]
click at [667, 357] on span "Moonpig flower s" at bounding box center [670, 359] width 87 height 12
click at [682, 361] on span "flower" at bounding box center [690, 359] width 31 height 12
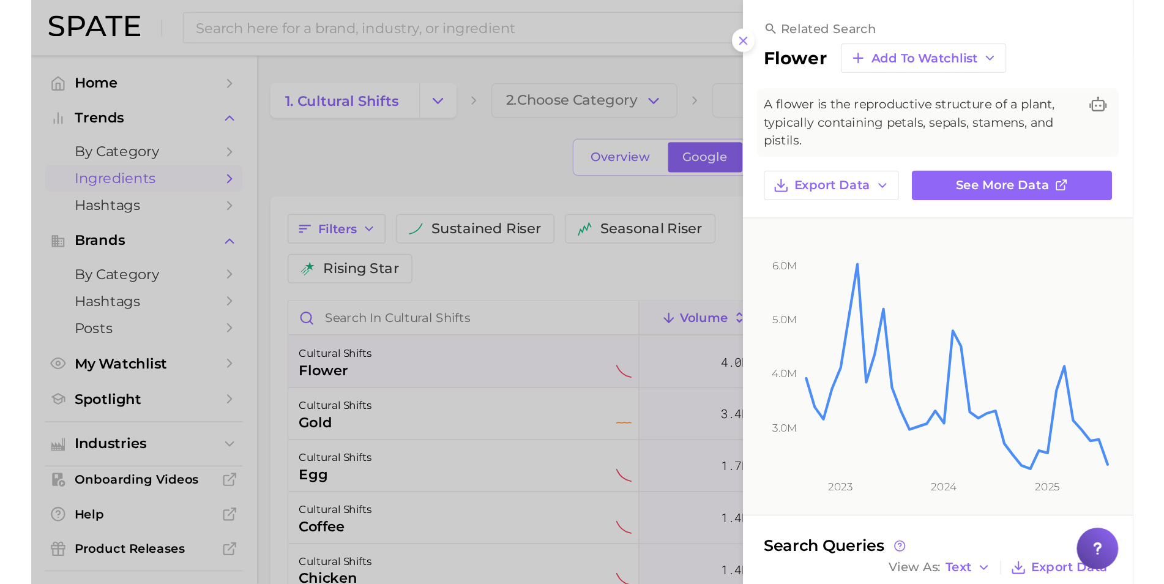
scroll to position [0, 0]
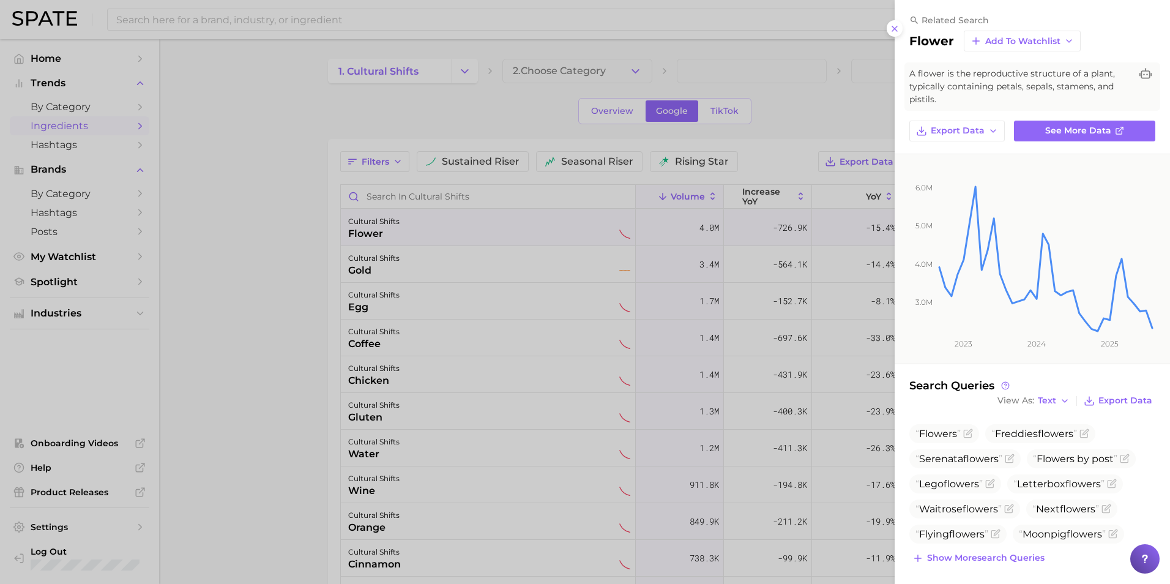
click at [233, 166] on div at bounding box center [585, 292] width 1170 height 584
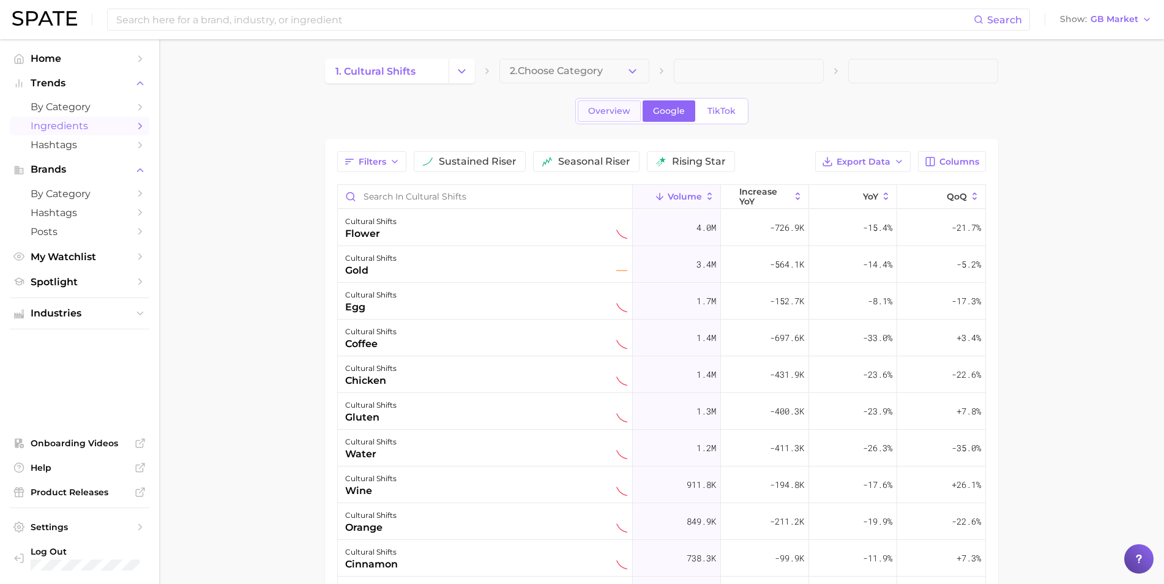
click at [621, 113] on span "Overview" at bounding box center [609, 111] width 42 height 10
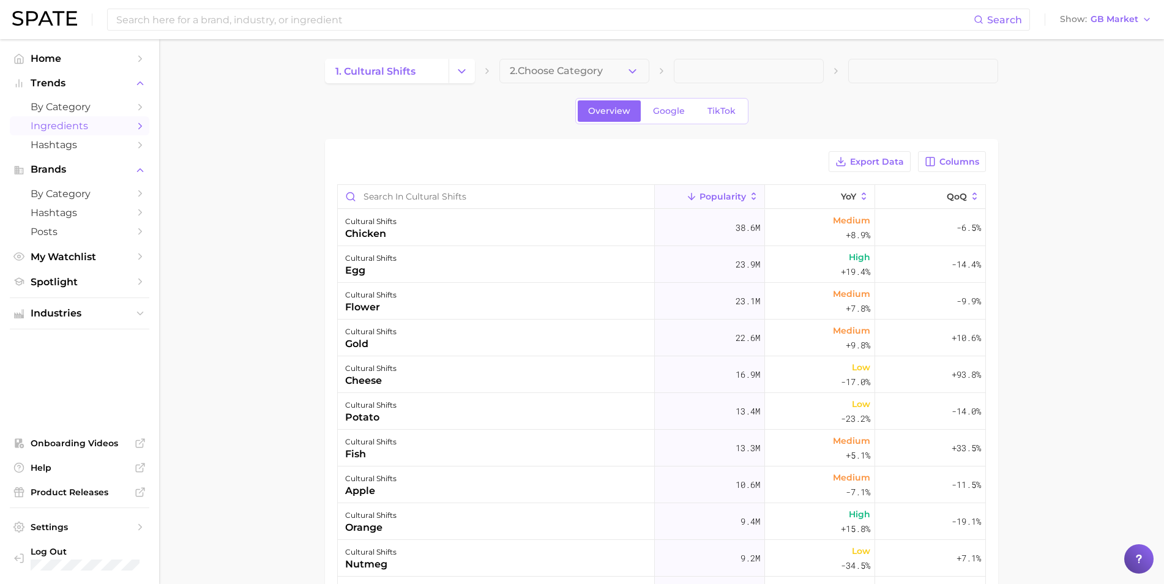
click at [114, 124] on span "Ingredients" at bounding box center [80, 126] width 98 height 12
click at [405, 72] on span "1. cultural shifts" at bounding box center [375, 71] width 80 height 12
click at [78, 108] on span "by Category" at bounding box center [80, 107] width 98 height 12
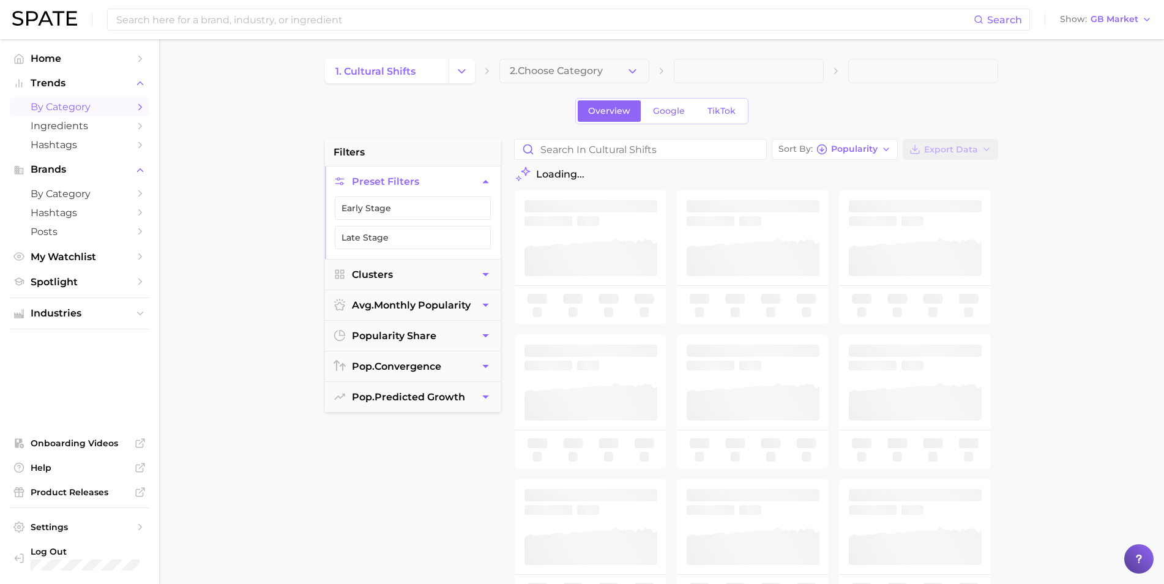
click at [141, 105] on icon "Sidebar" at bounding box center [140, 107] width 11 height 11
click at [100, 129] on span "Ingredients" at bounding box center [80, 126] width 98 height 12
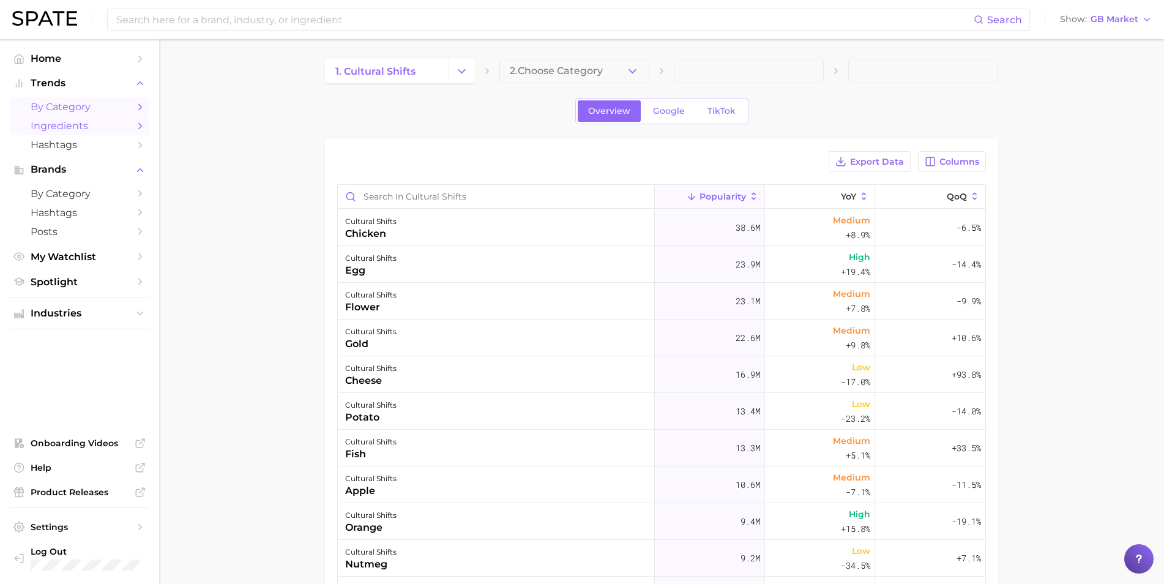
click at [106, 106] on span "by Category" at bounding box center [80, 107] width 98 height 12
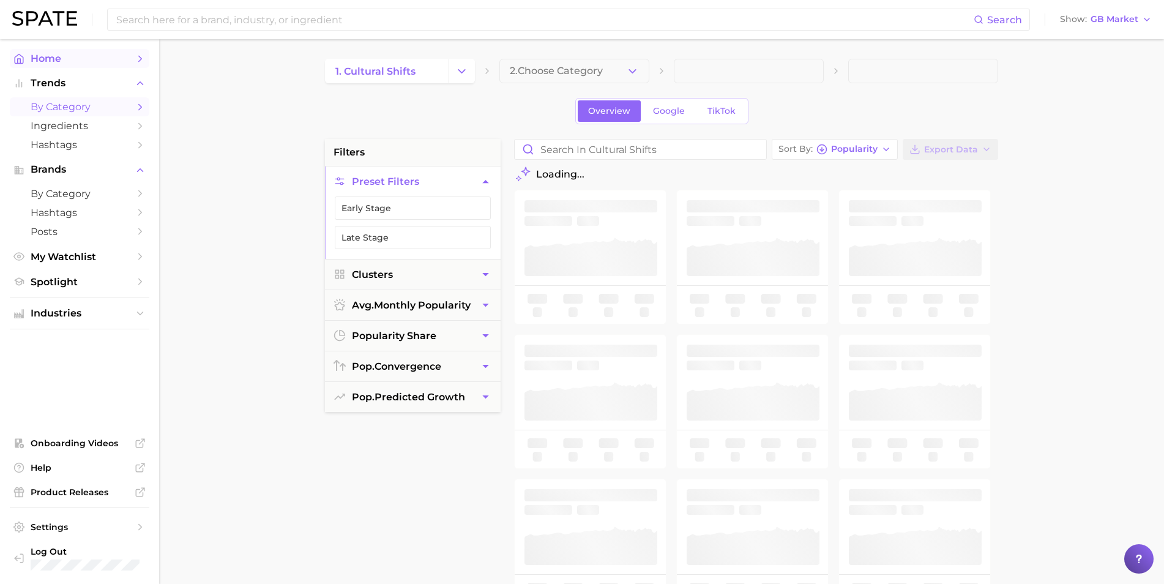
click at [53, 61] on span "Home" at bounding box center [80, 59] width 98 height 12
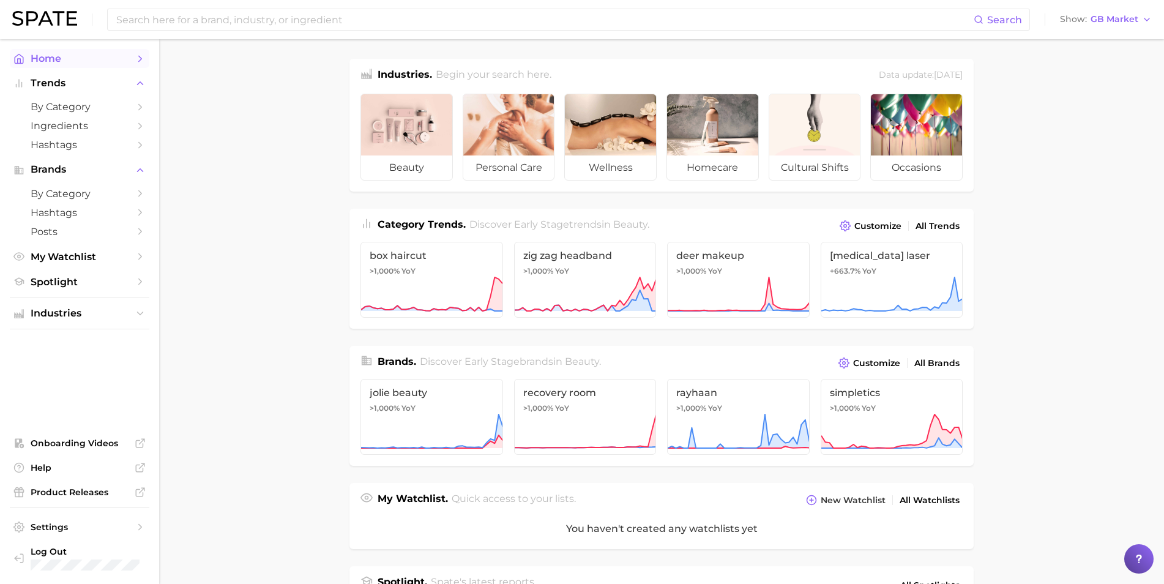
click at [137, 54] on icon "Sidebar" at bounding box center [140, 58] width 11 height 11
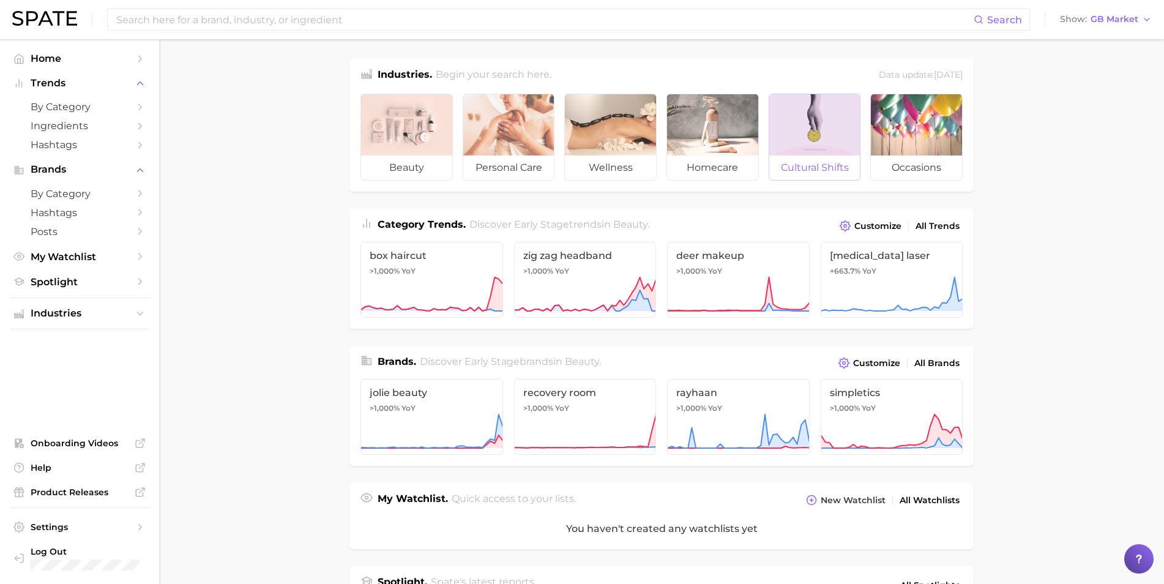
click at [778, 166] on span "cultural shifts" at bounding box center [814, 167] width 91 height 24
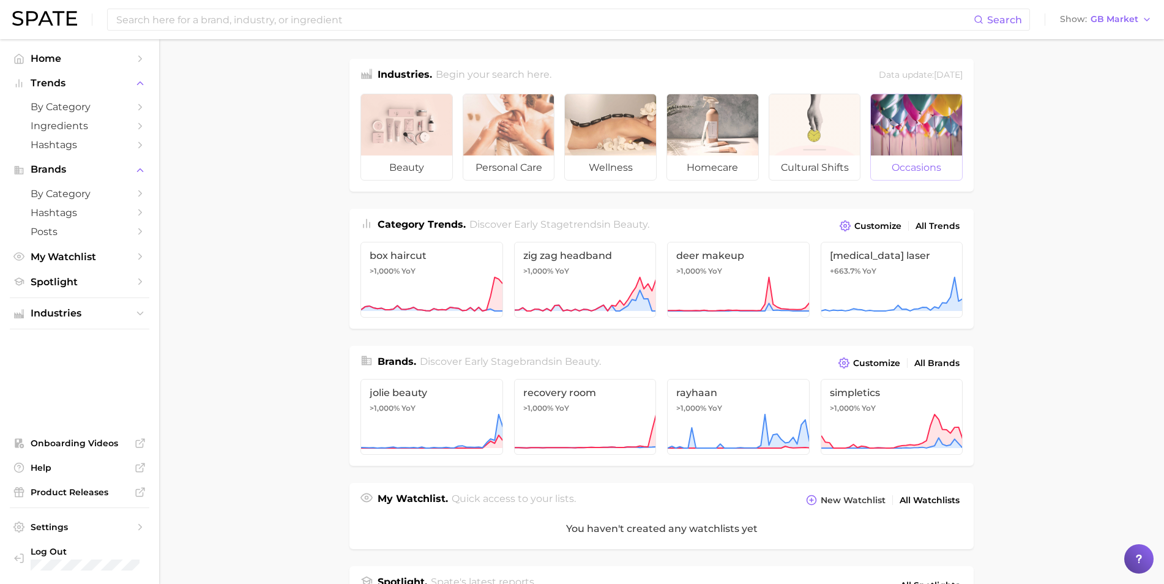
click at [778, 166] on span "occasions" at bounding box center [916, 167] width 91 height 24
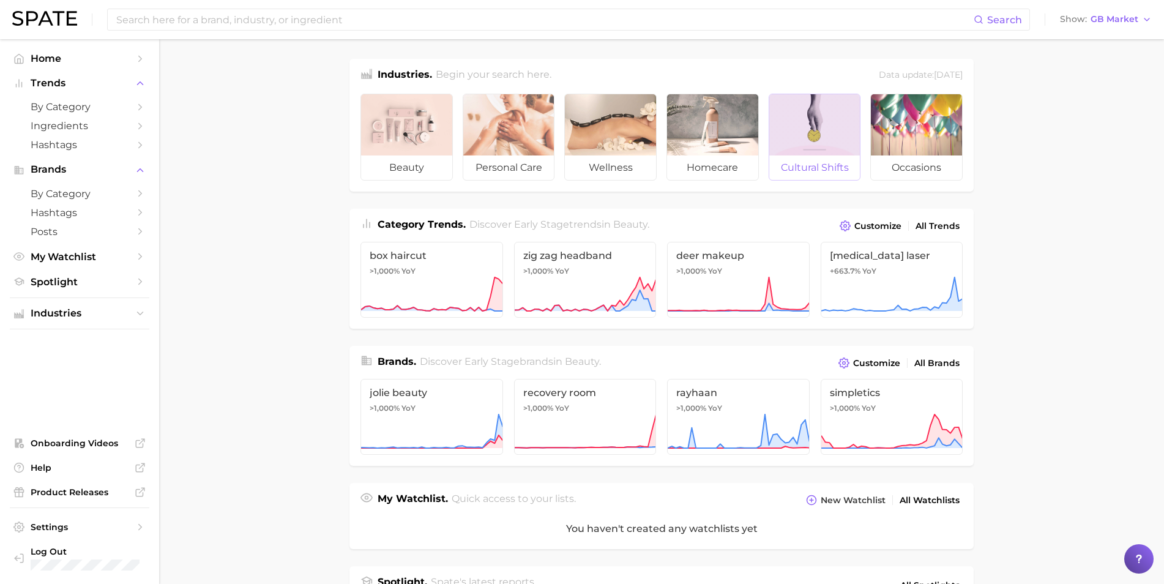
click at [778, 163] on span "cultural shifts" at bounding box center [814, 167] width 91 height 24
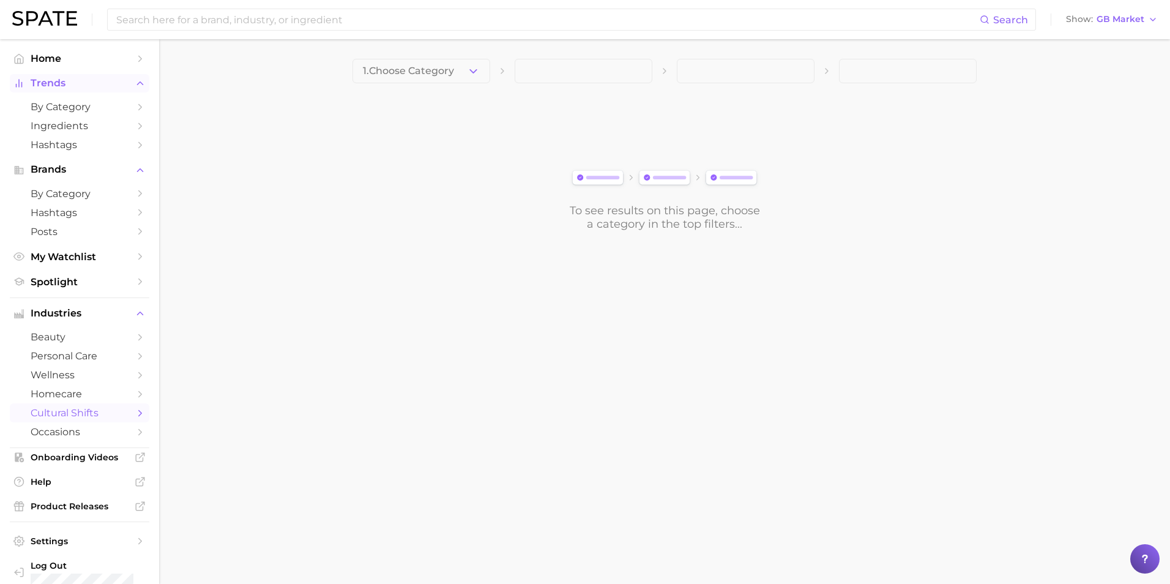
click at [58, 81] on span "Trends" at bounding box center [80, 83] width 98 height 11
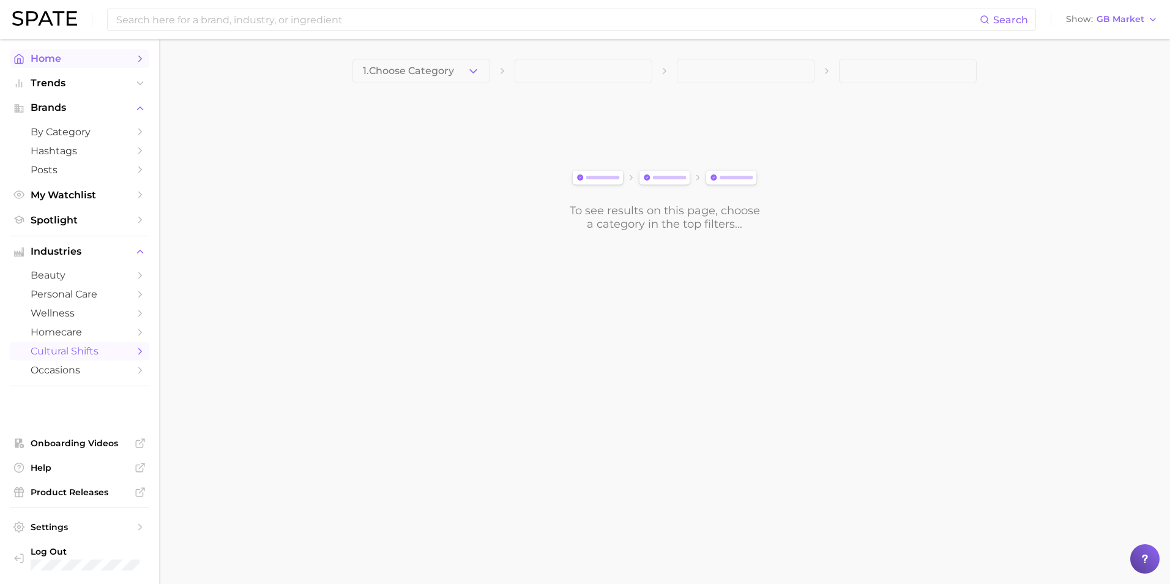
click at [52, 59] on span "Home" at bounding box center [80, 59] width 98 height 12
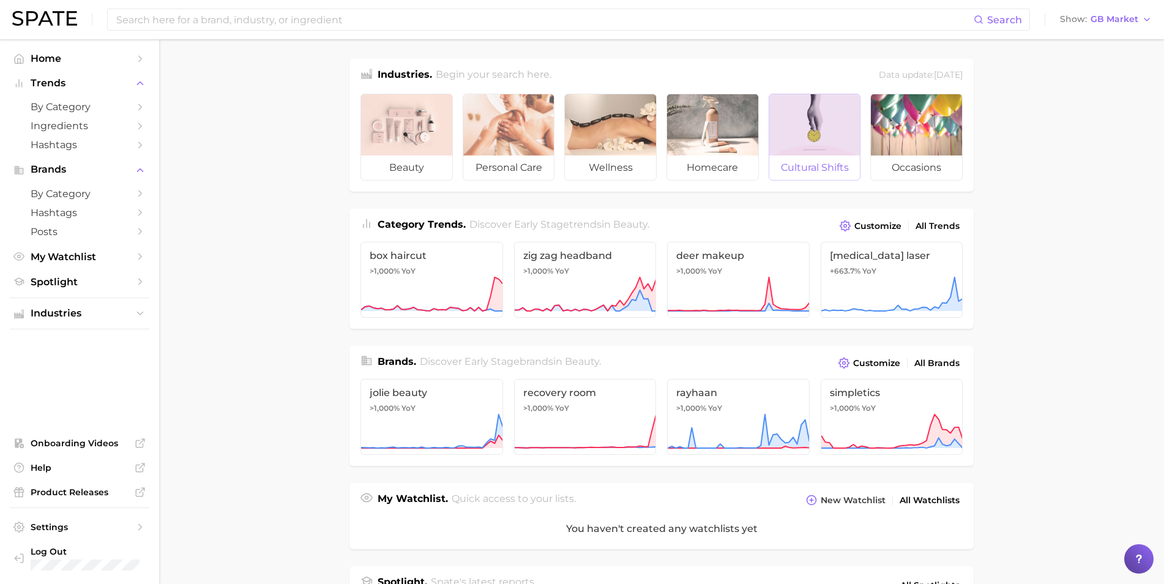
click at [778, 113] on div at bounding box center [814, 124] width 91 height 61
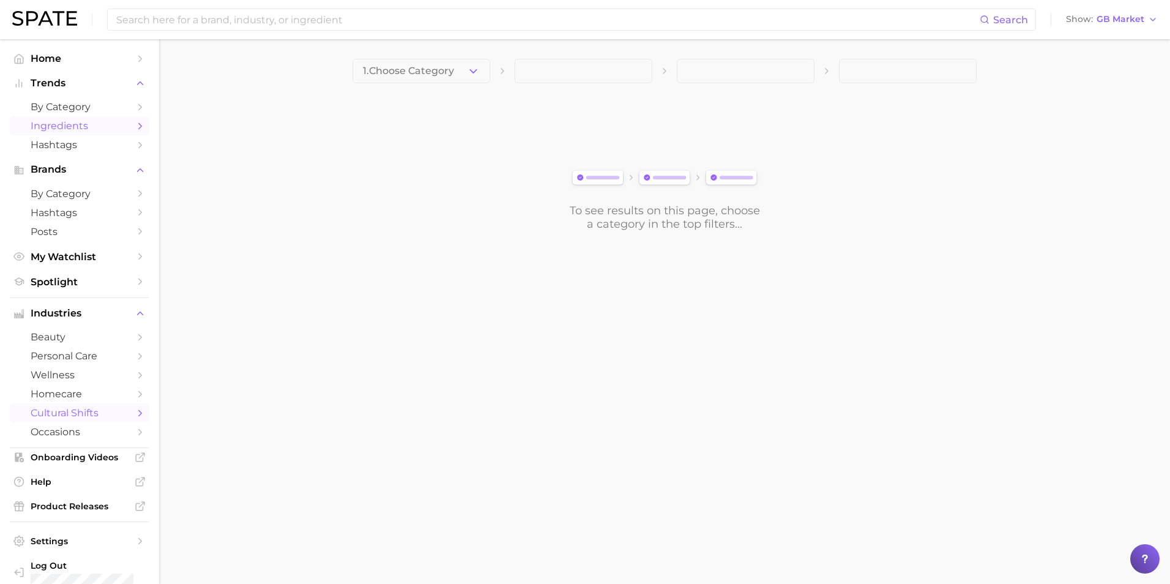
click at [78, 125] on span "Ingredients" at bounding box center [80, 126] width 98 height 12
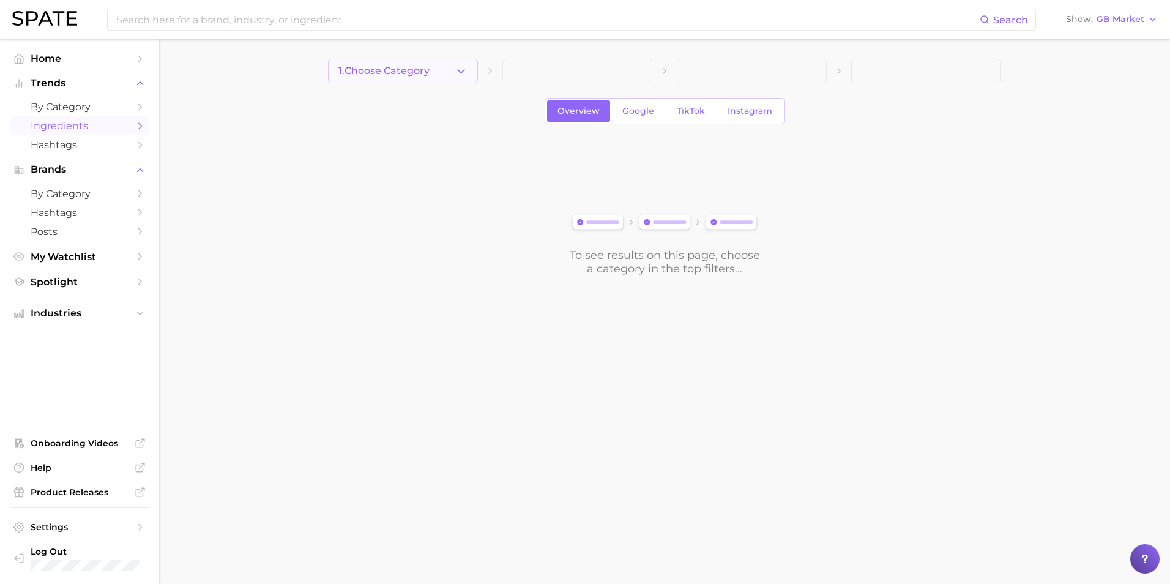
click at [461, 70] on icon "button" at bounding box center [461, 71] width 13 height 13
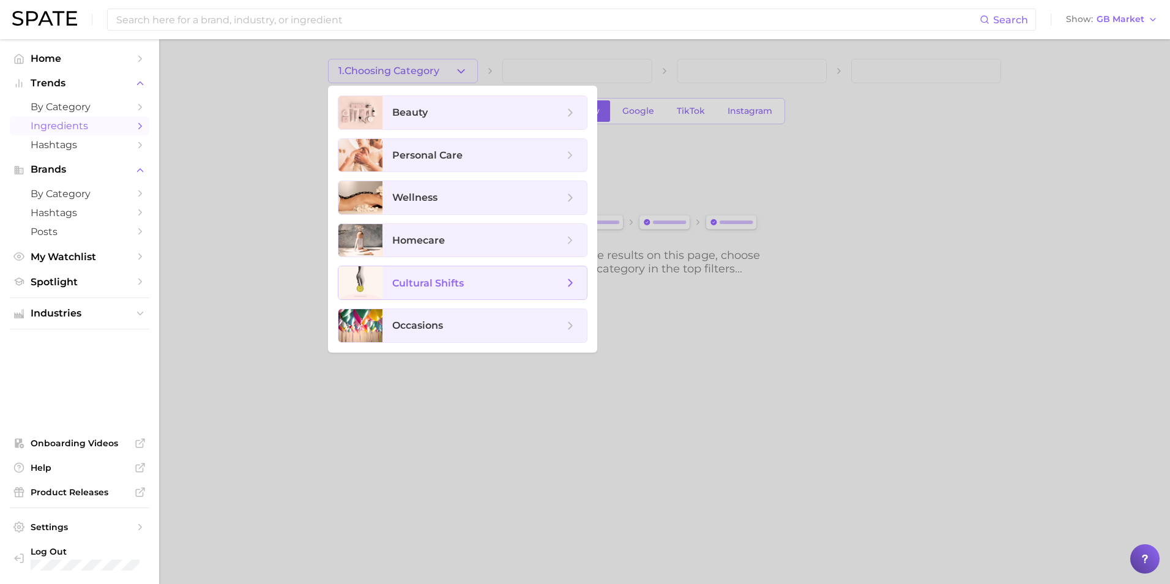
click at [419, 287] on span "cultural shifts" at bounding box center [428, 283] width 72 height 12
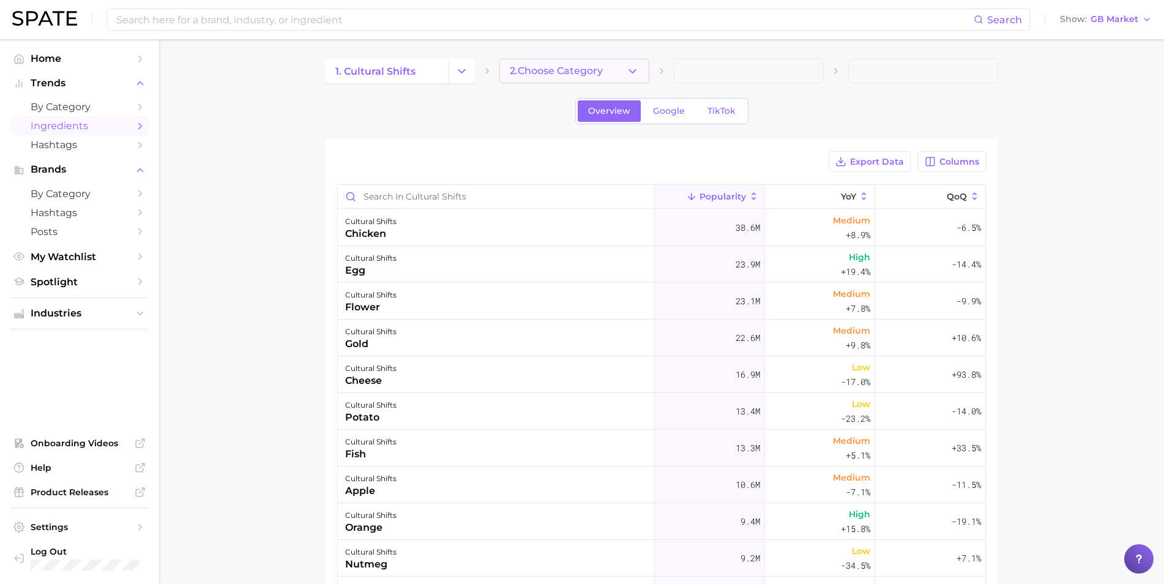
click at [640, 67] on button "2. Choose Category" at bounding box center [574, 71] width 150 height 24
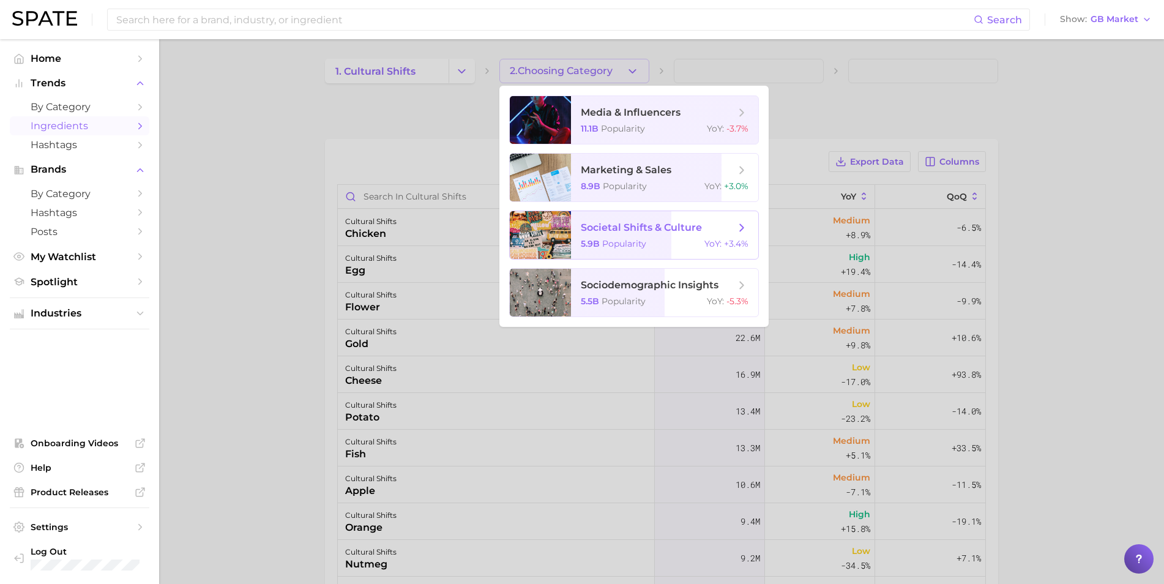
click at [631, 233] on span "societal shifts & culture" at bounding box center [641, 228] width 121 height 12
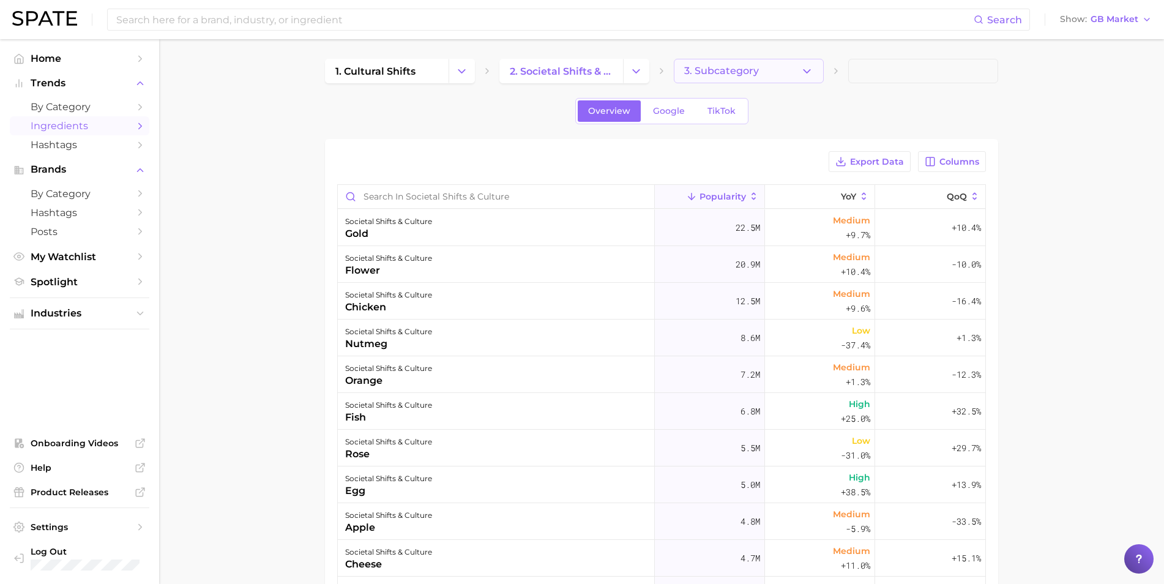
click at [778, 78] on button "3. Subcategory" at bounding box center [749, 71] width 150 height 24
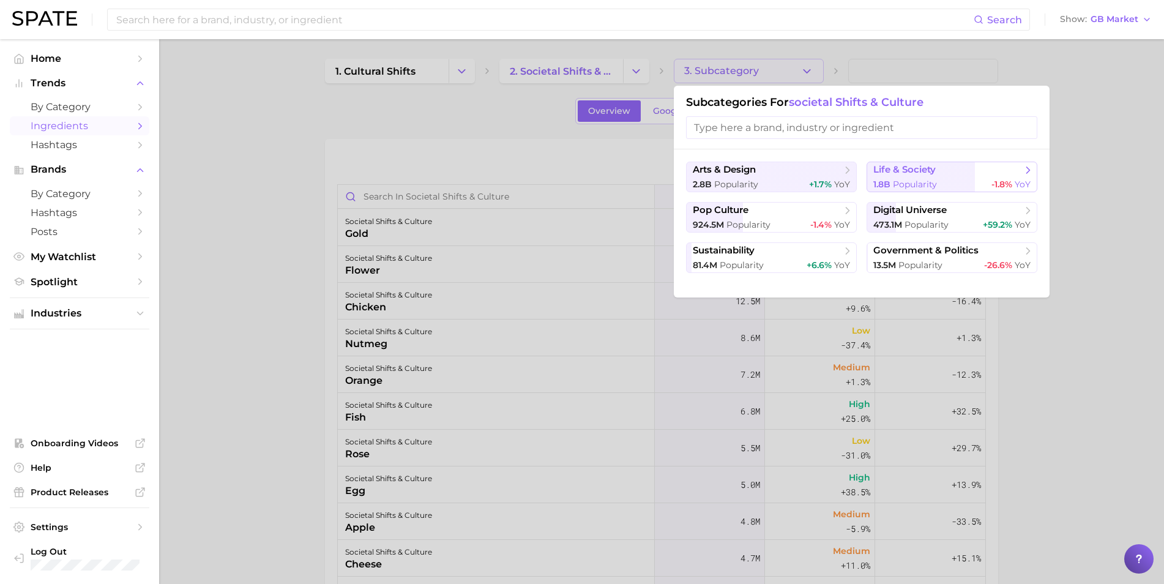
click at [778, 173] on span "life & society" at bounding box center [904, 170] width 62 height 12
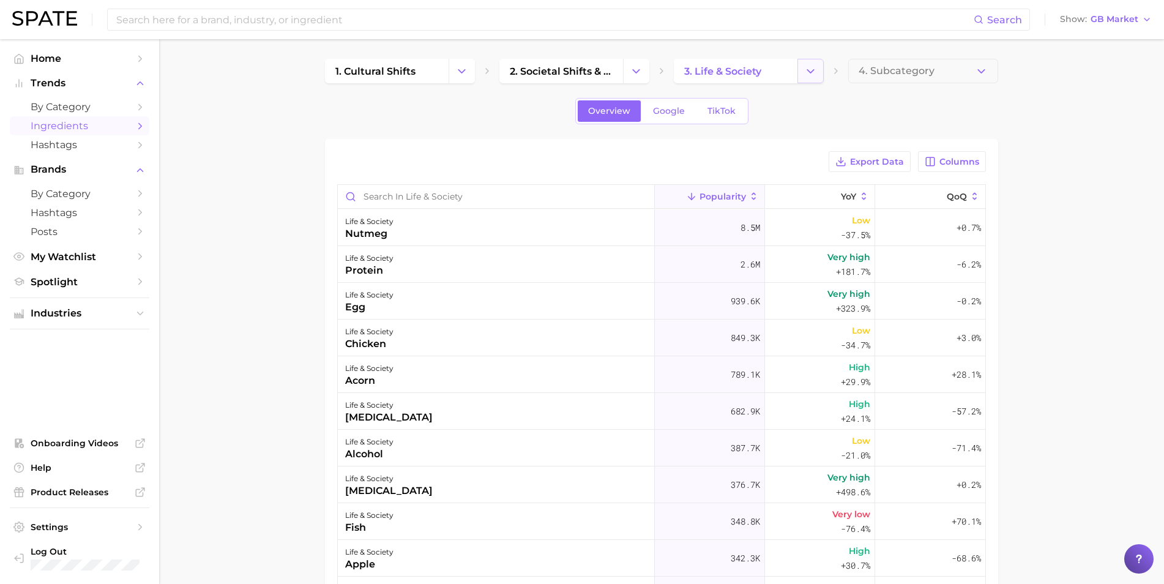
click at [778, 73] on icon "Change Category" at bounding box center [810, 71] width 13 height 13
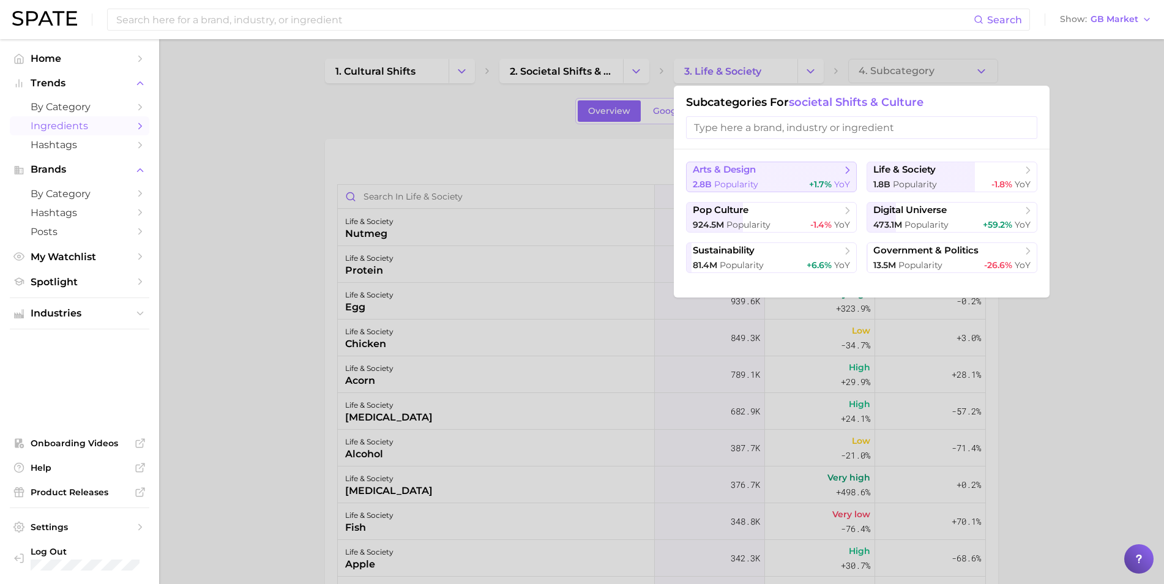
click at [766, 179] on div "2.8b Popularity +1.7% YoY" at bounding box center [771, 185] width 157 height 12
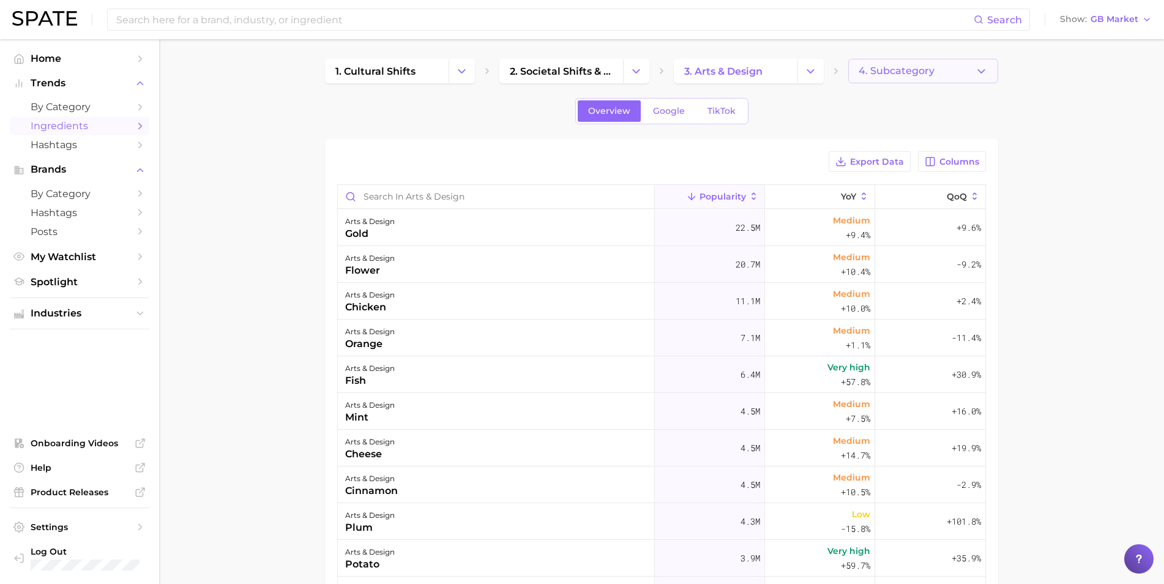
click at [778, 73] on span "4. Subcategory" at bounding box center [897, 70] width 76 height 11
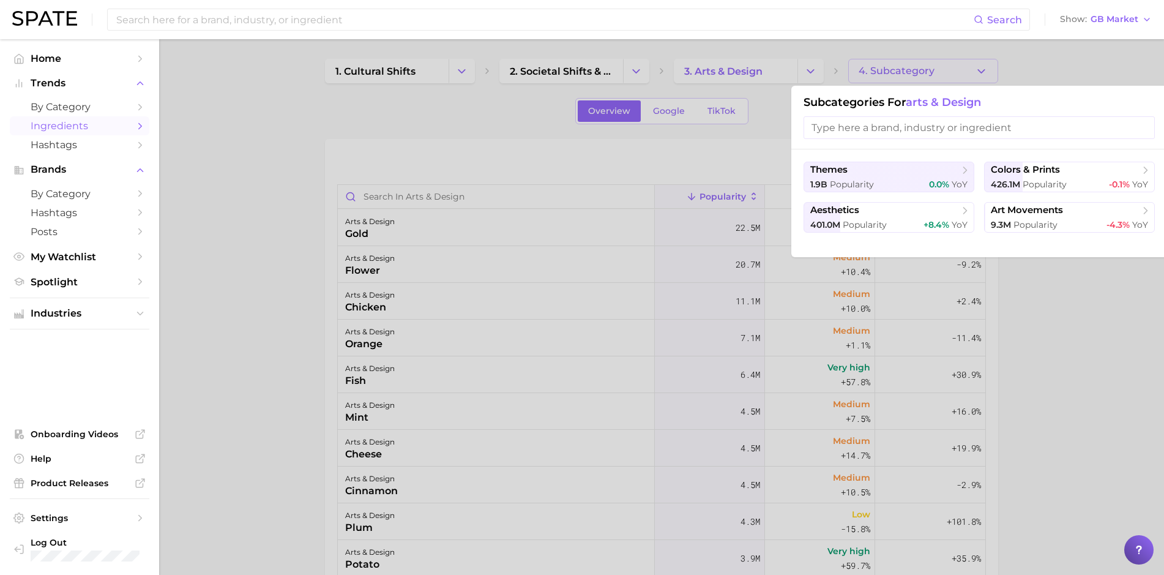
click at [253, 206] on div at bounding box center [582, 287] width 1164 height 575
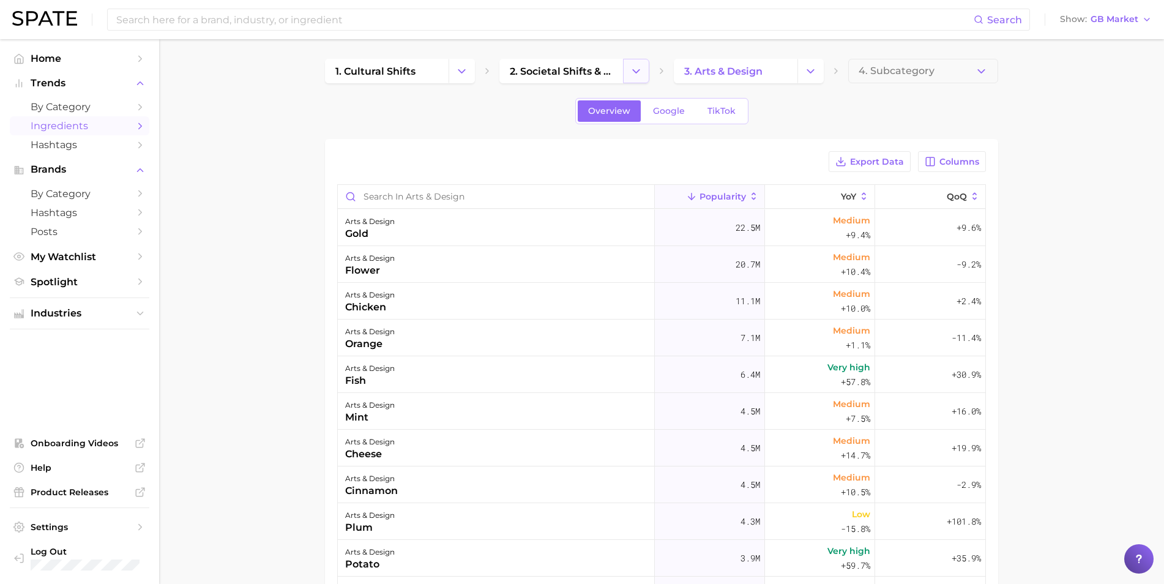
click at [638, 69] on icon "Change Category" at bounding box center [636, 71] width 13 height 13
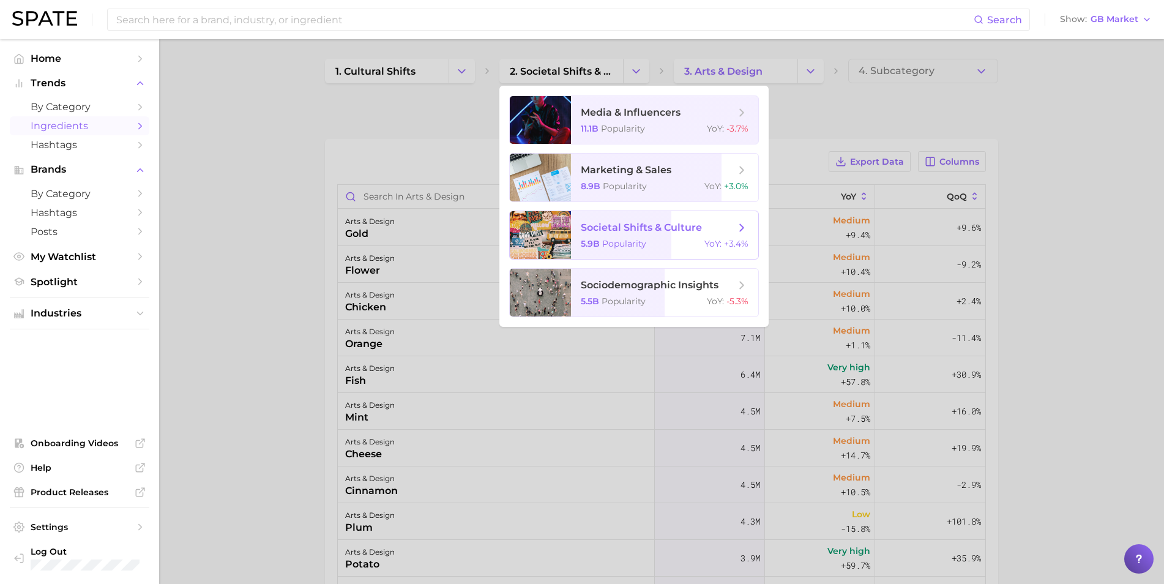
click at [644, 229] on span "societal shifts & culture" at bounding box center [641, 228] width 121 height 12
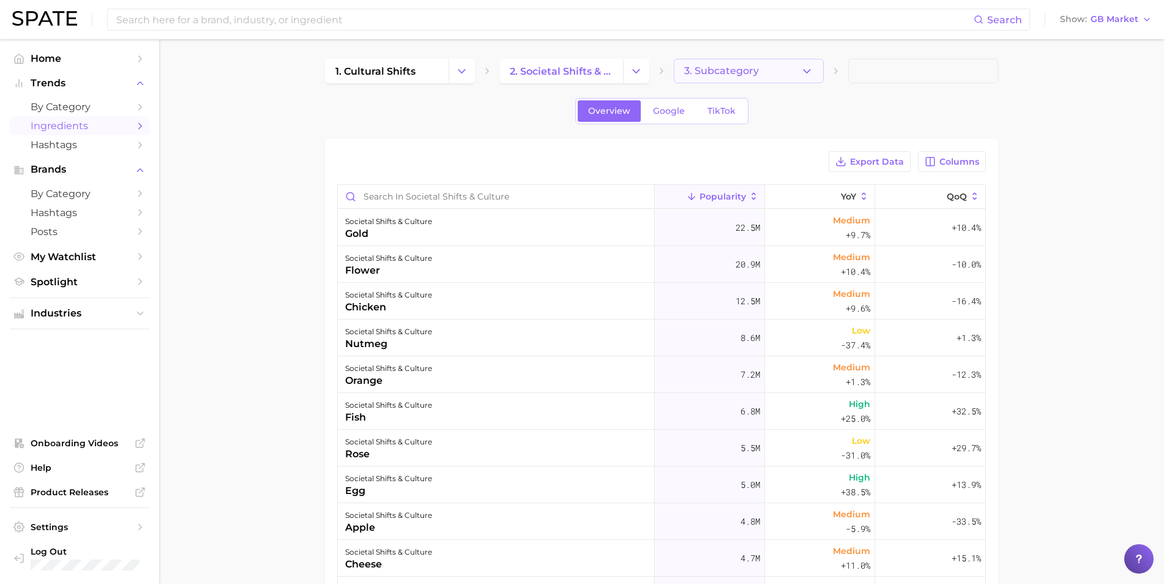
click at [778, 71] on button "3. Subcategory" at bounding box center [749, 71] width 150 height 24
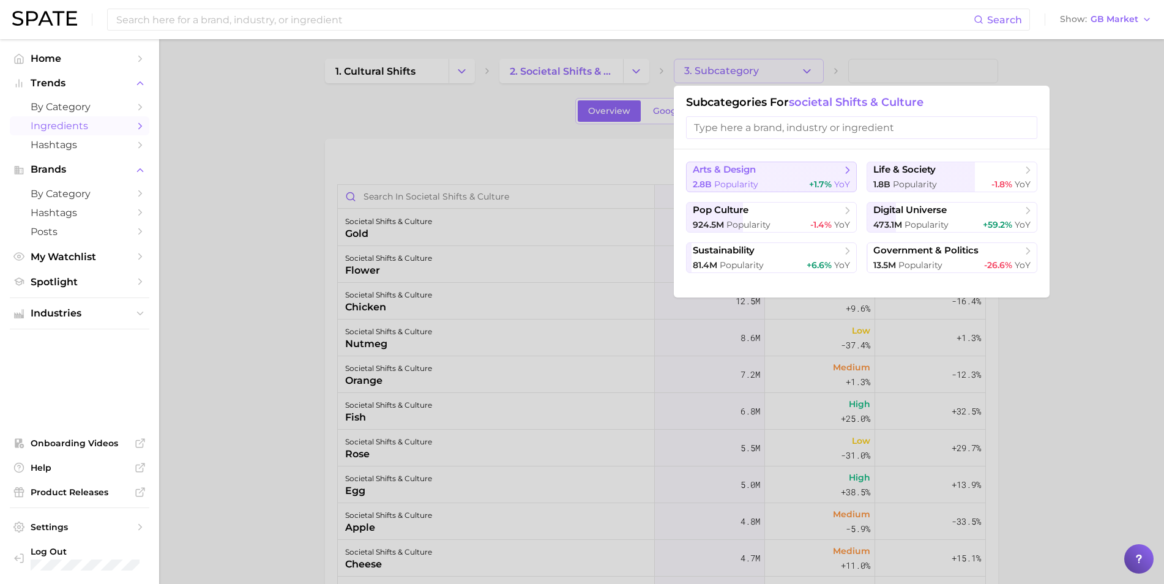
click at [778, 184] on div "2.8b Popularity +1.7% YoY" at bounding box center [771, 185] width 157 height 12
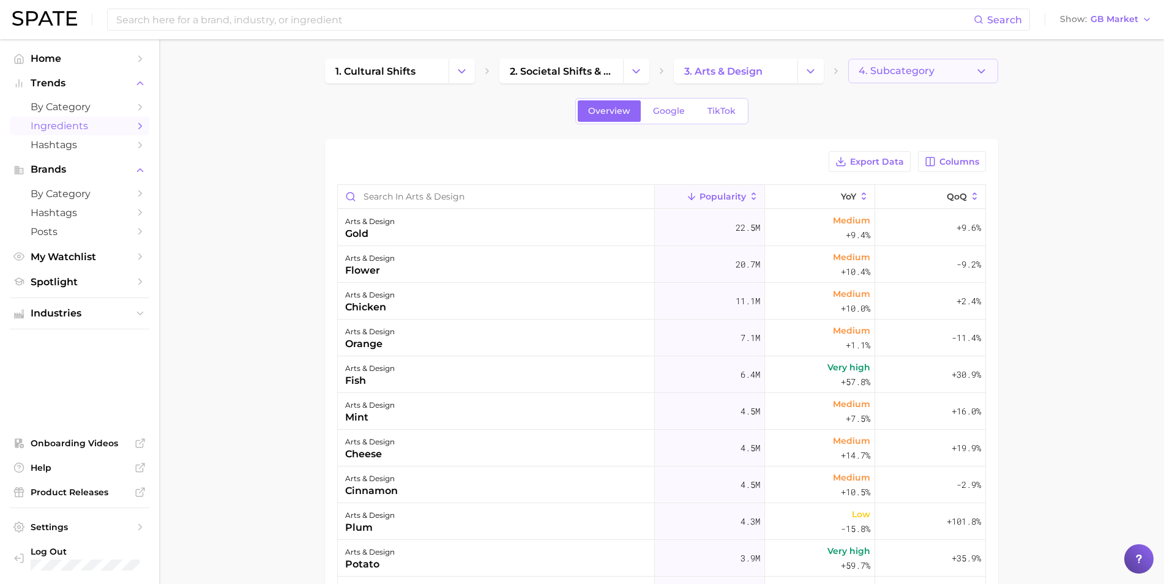
click at [778, 74] on button "4. Subcategory" at bounding box center [923, 71] width 150 height 24
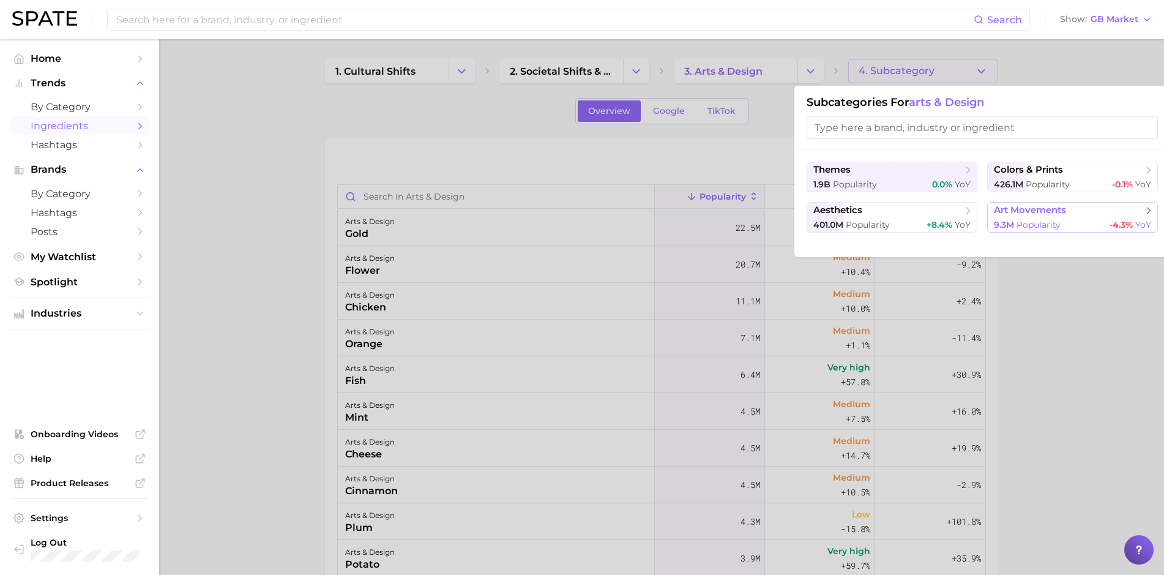
click at [778, 219] on span "Popularity" at bounding box center [1039, 224] width 44 height 11
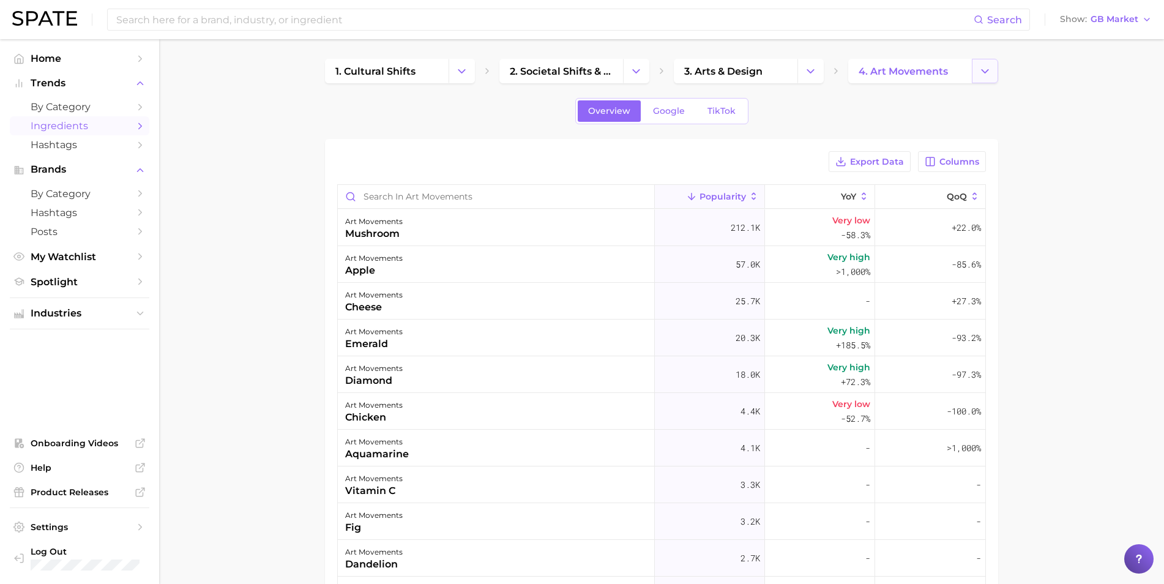
click at [778, 74] on icon "Change Category" at bounding box center [985, 71] width 13 height 13
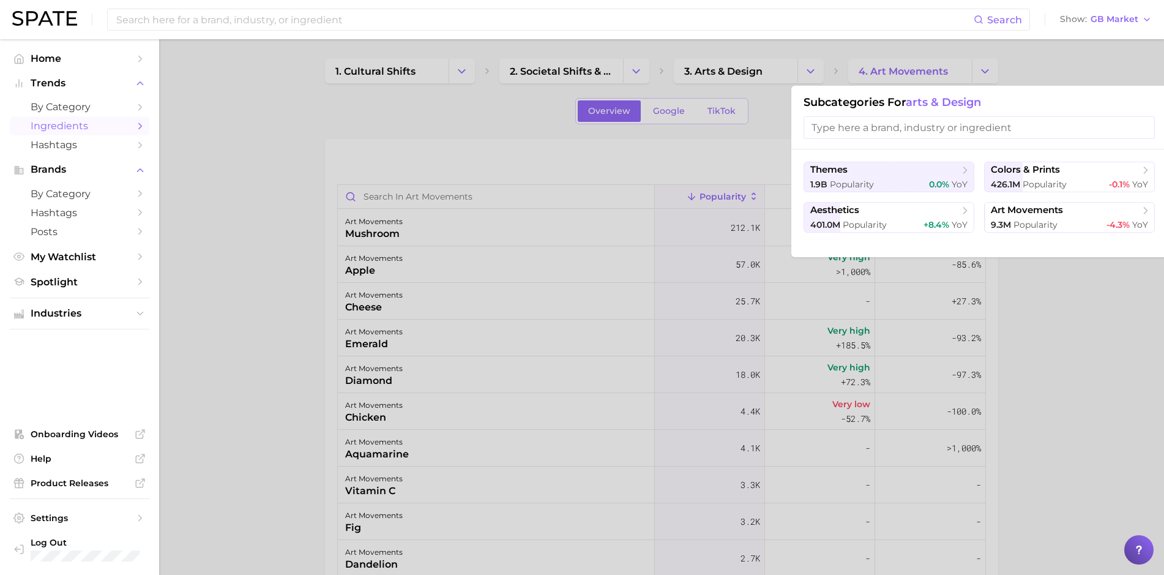
click at [291, 235] on div at bounding box center [582, 287] width 1164 height 575
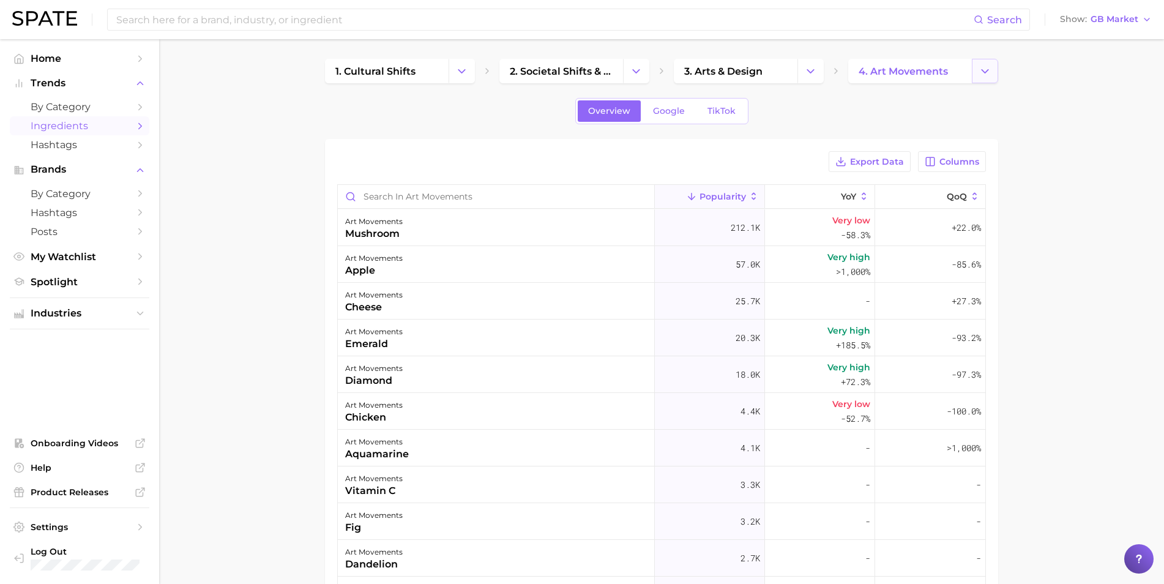
click at [778, 75] on icon "Change Category" at bounding box center [985, 71] width 13 height 13
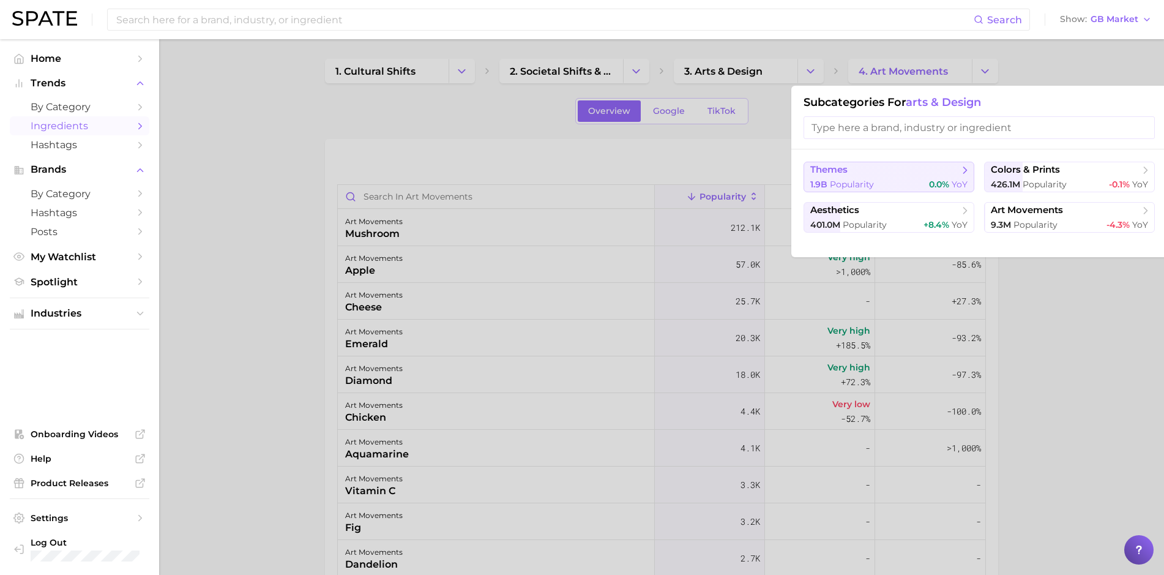
click at [778, 183] on span "Popularity" at bounding box center [852, 184] width 44 height 11
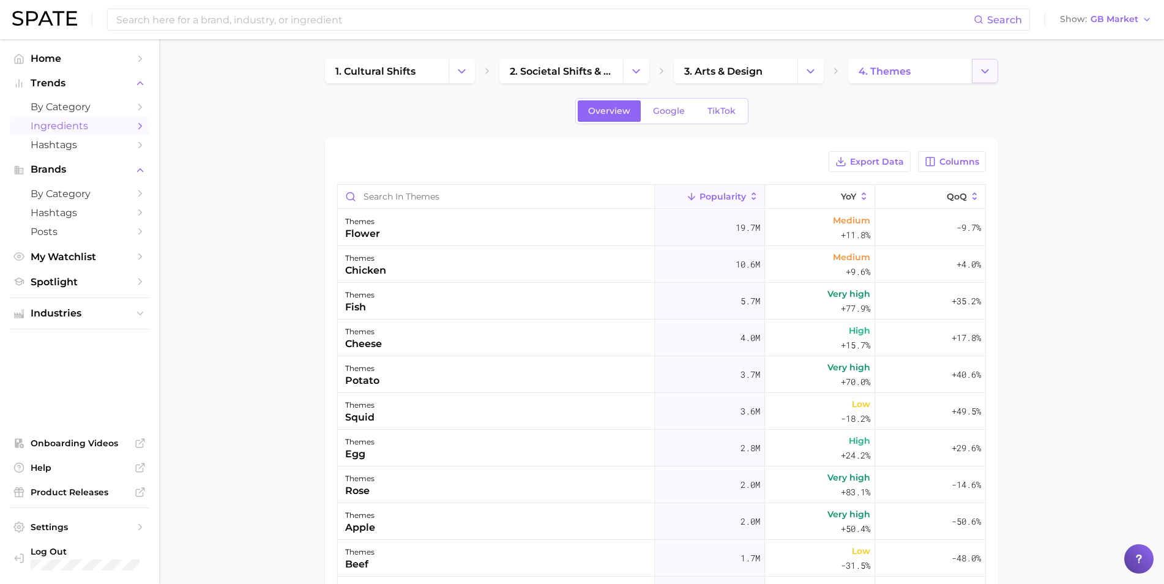
click at [778, 72] on icon "Change Category" at bounding box center [985, 71] width 13 height 13
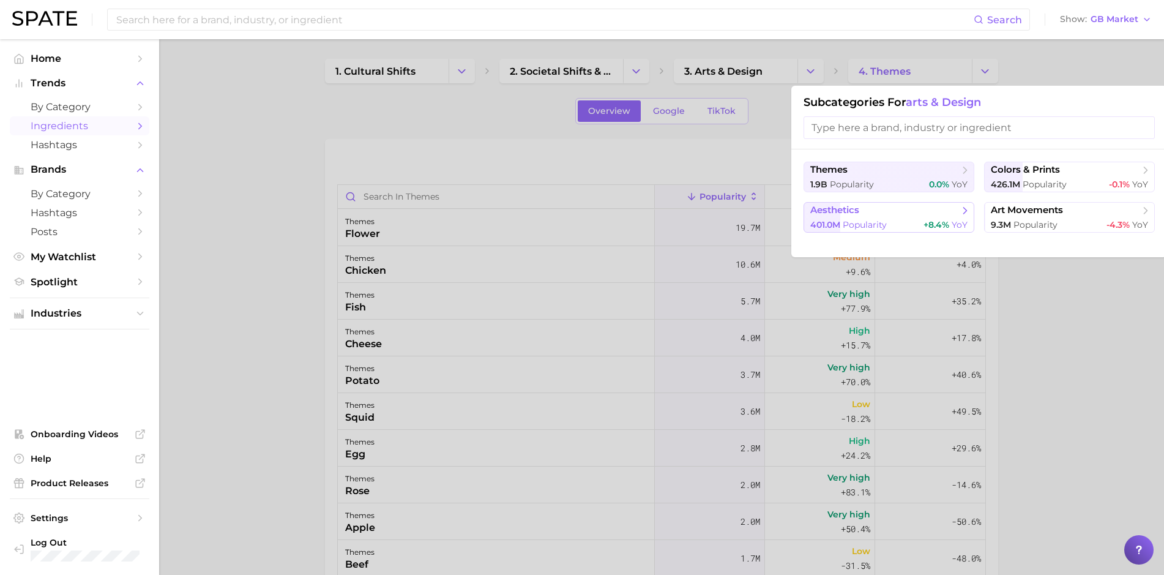
click at [778, 220] on span "Popularity" at bounding box center [865, 224] width 44 height 11
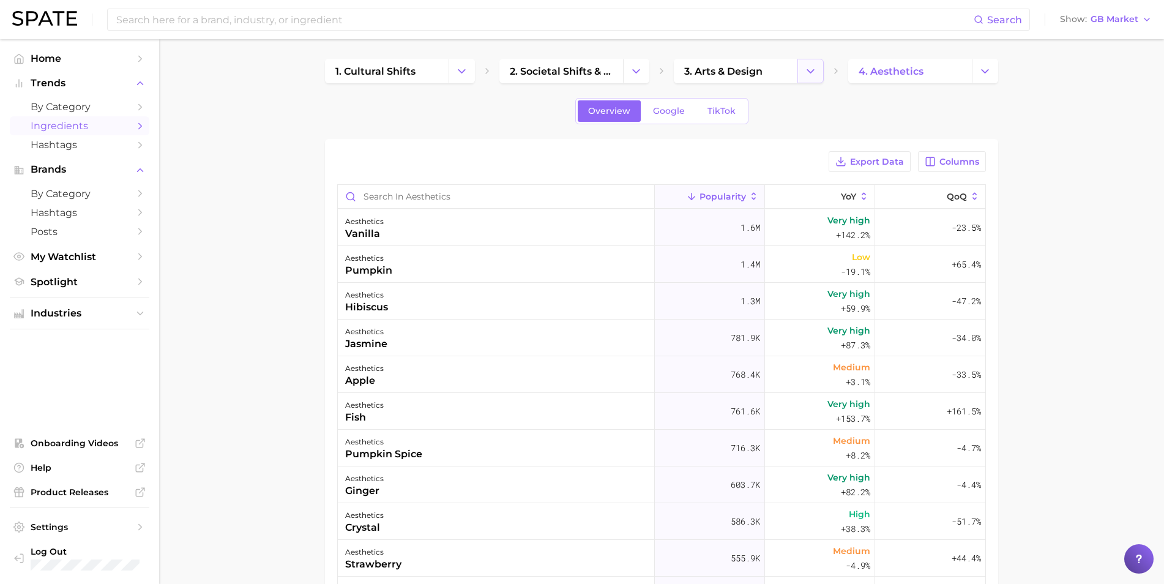
click at [778, 72] on icon "Change Category" at bounding box center [810, 71] width 13 height 13
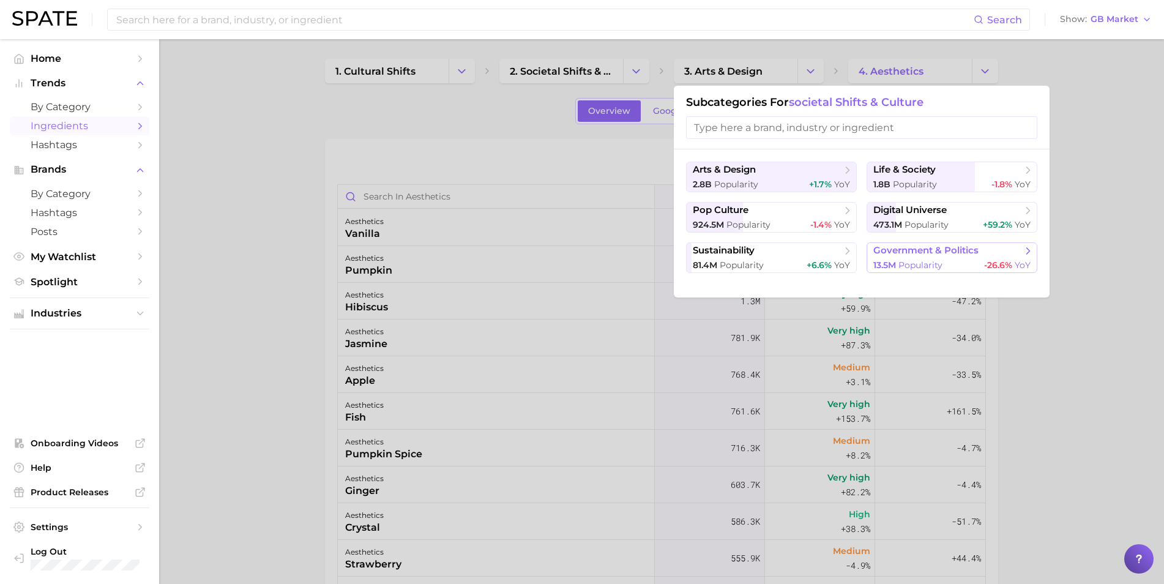
click at [778, 256] on span "government & politics" at bounding box center [947, 251] width 149 height 12
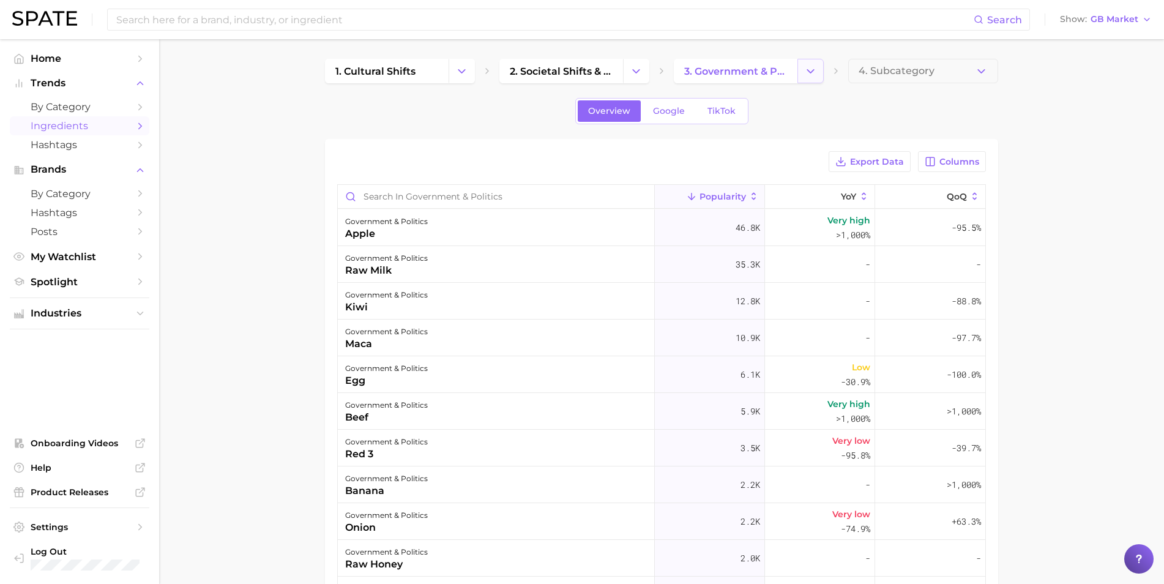
click at [778, 71] on button "Change Category" at bounding box center [810, 71] width 26 height 24
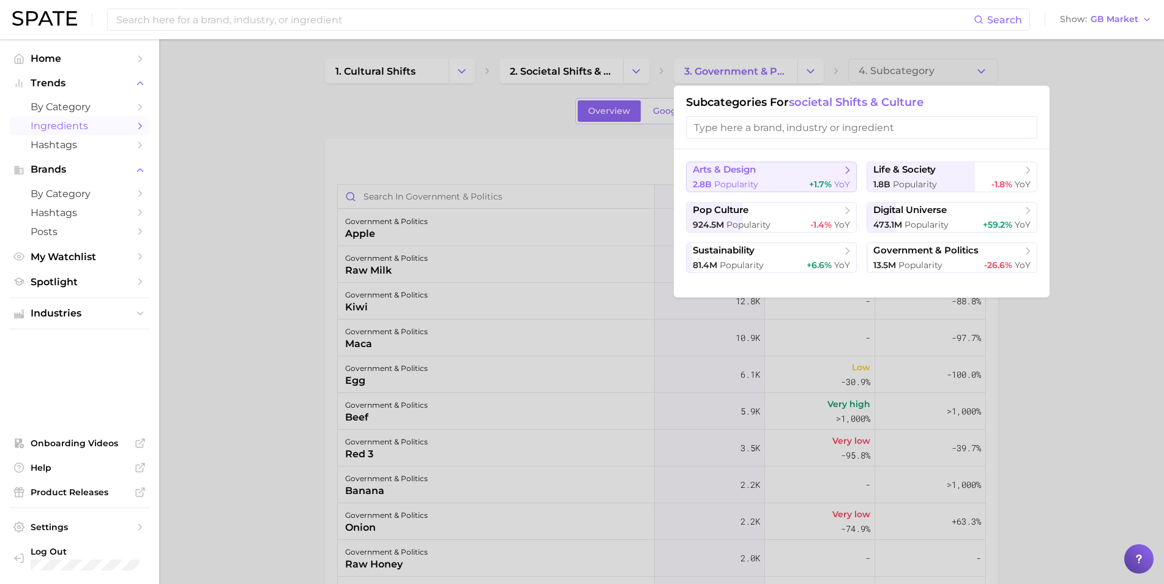
click at [778, 171] on span "arts & design" at bounding box center [767, 170] width 149 height 12
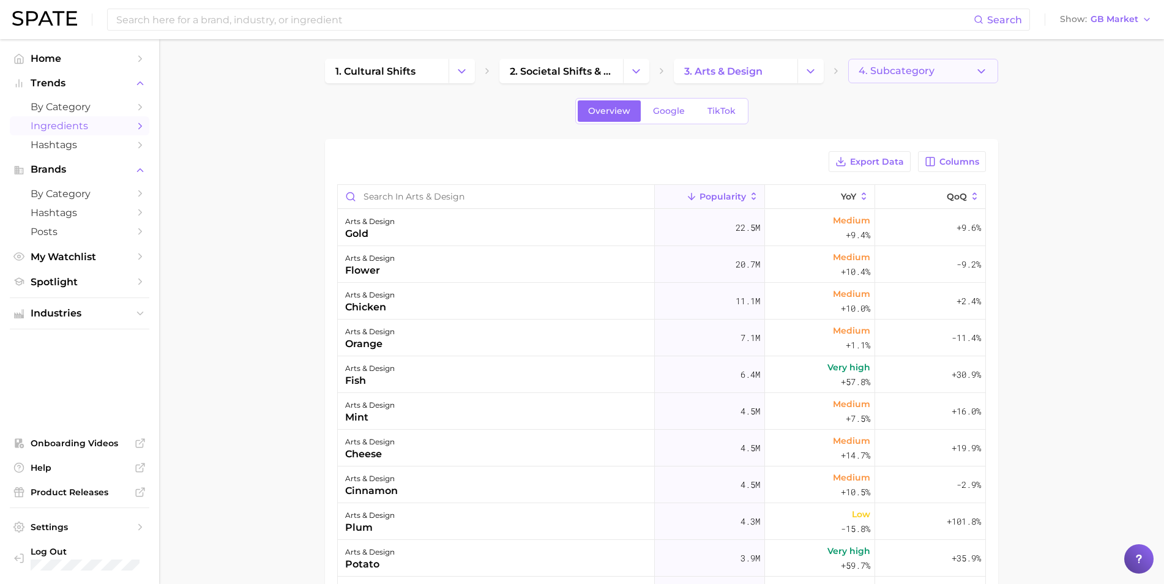
click at [778, 70] on icon "button" at bounding box center [981, 71] width 13 height 13
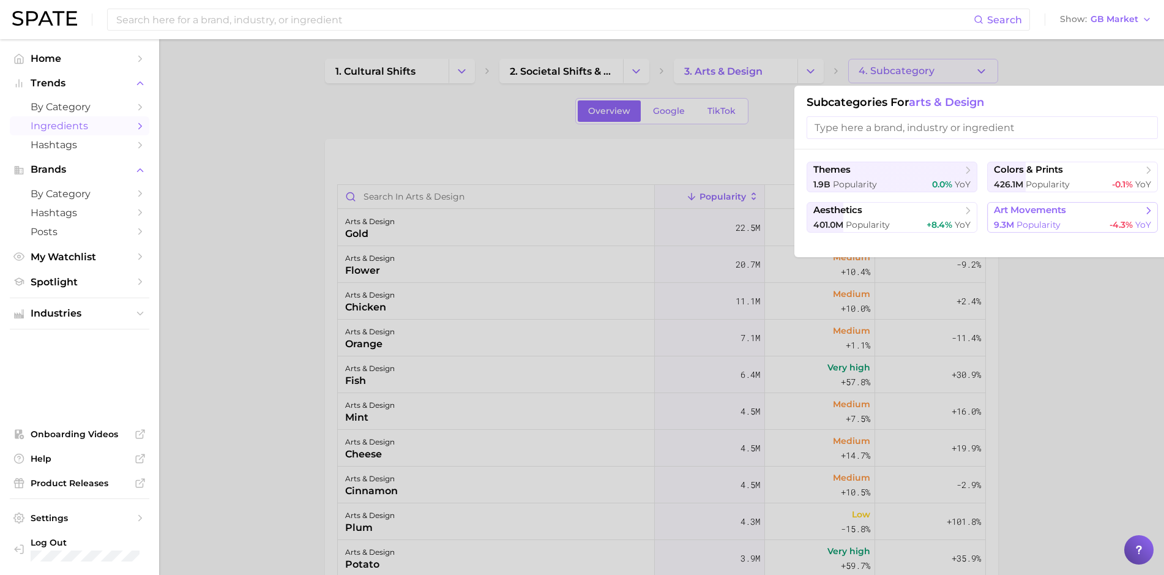
click at [778, 219] on span "Popularity" at bounding box center [1039, 224] width 44 height 11
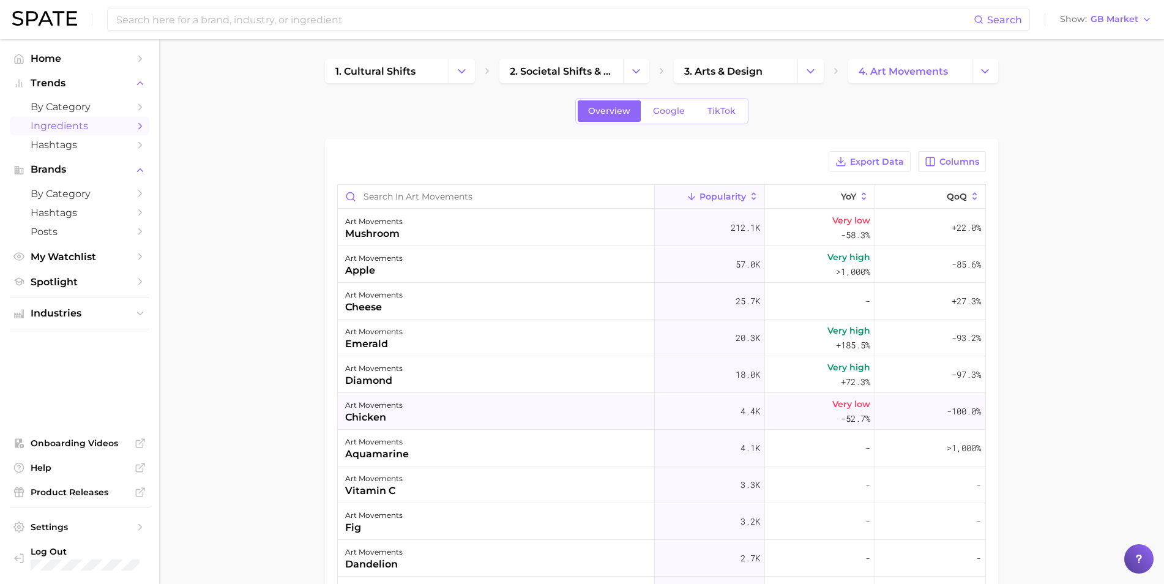
click at [374, 412] on div "chicken" at bounding box center [374, 417] width 58 height 15
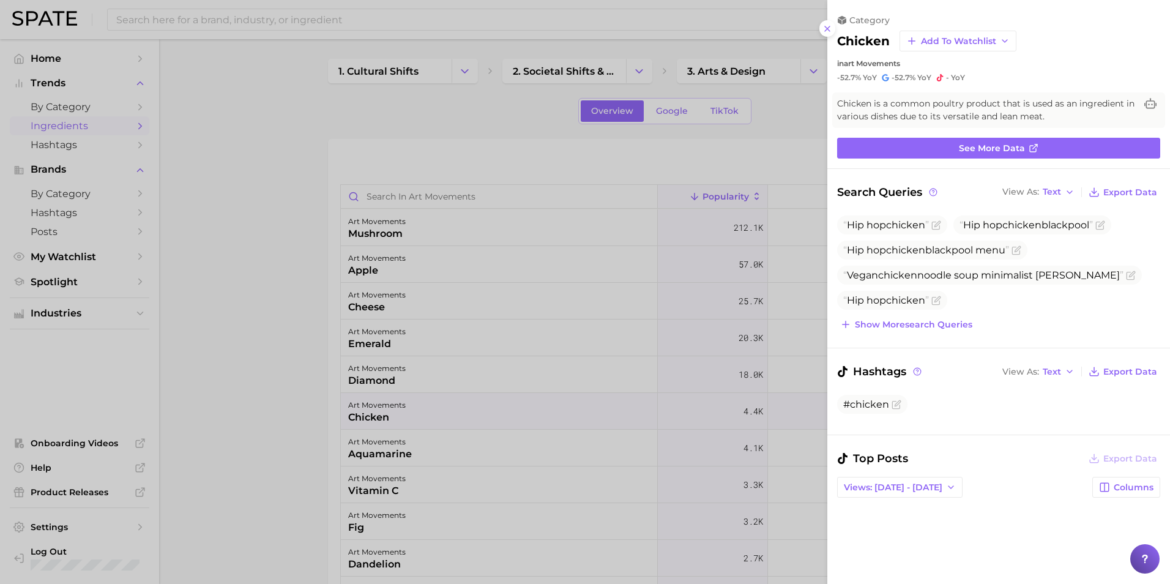
click at [259, 269] on div at bounding box center [585, 292] width 1170 height 584
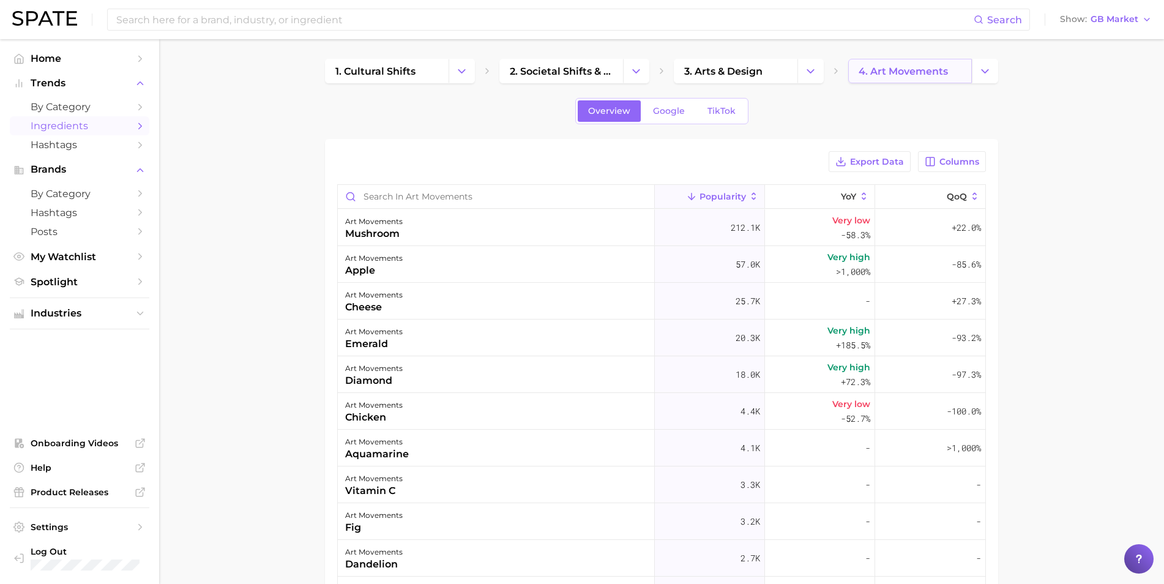
click at [778, 71] on span "4. art movements" at bounding box center [903, 71] width 89 height 12
click at [778, 72] on polyline "Change Category" at bounding box center [985, 70] width 7 height 3
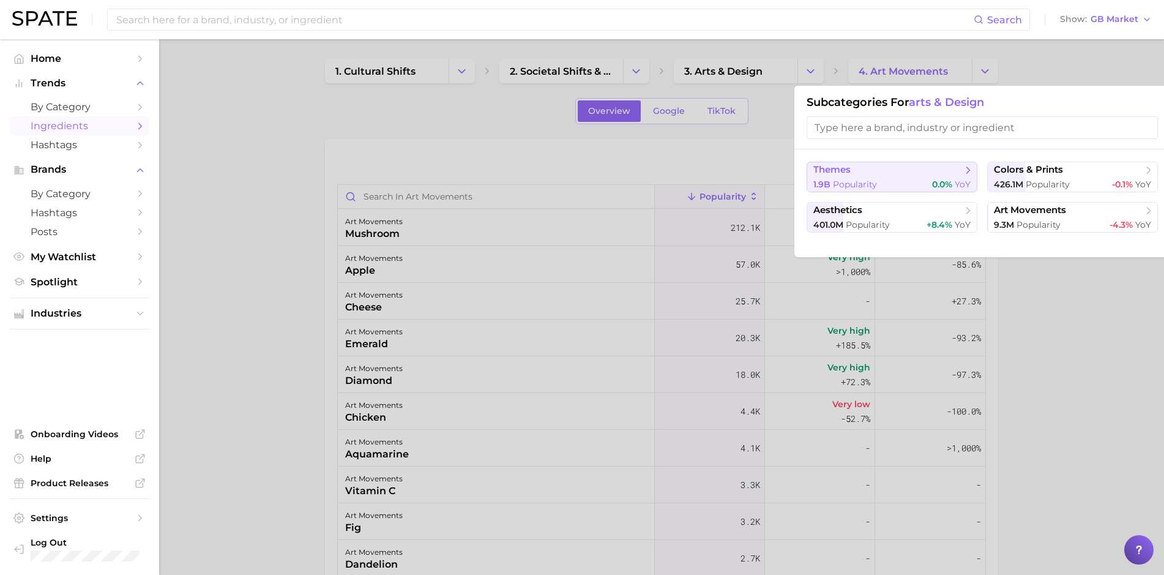
click at [778, 177] on button "themes 1.9b Popularity 0.0% YoY" at bounding box center [892, 177] width 171 height 31
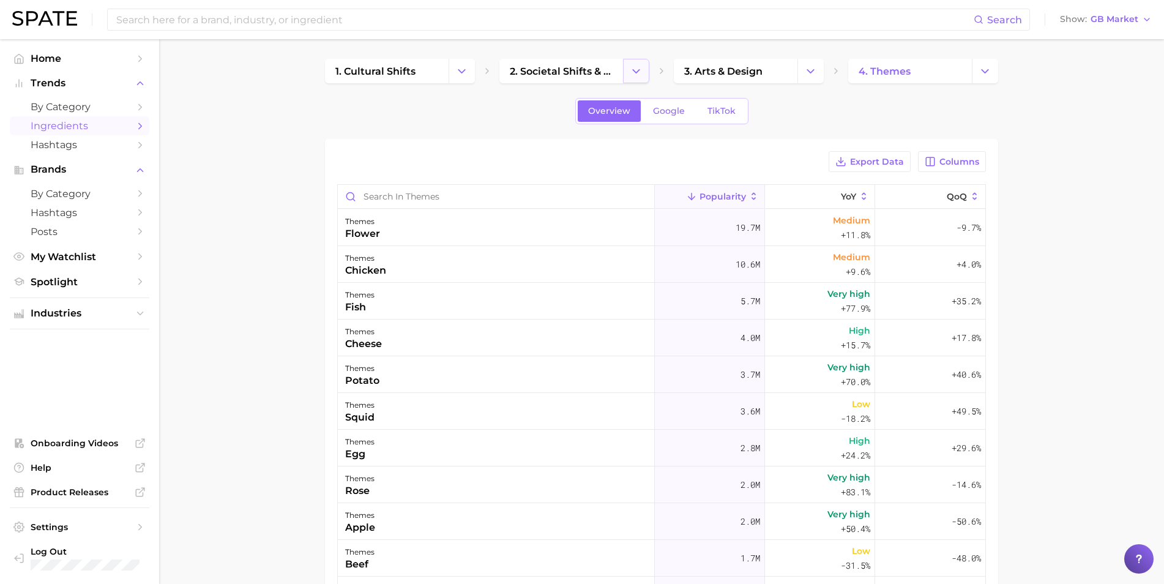
click at [640, 66] on icon "Change Category" at bounding box center [636, 71] width 13 height 13
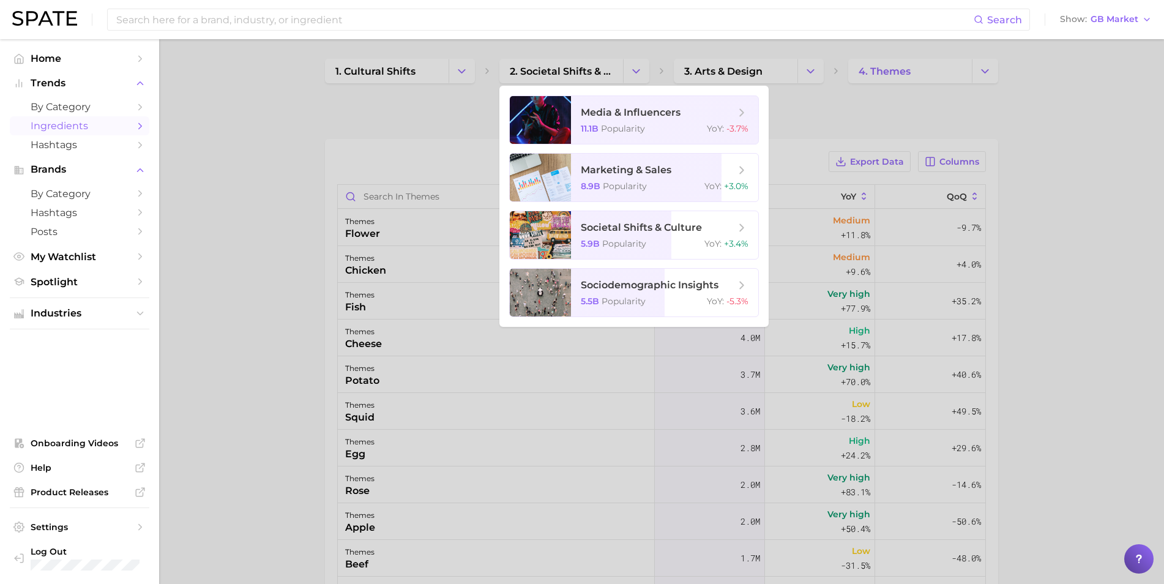
click at [218, 137] on div at bounding box center [582, 292] width 1164 height 584
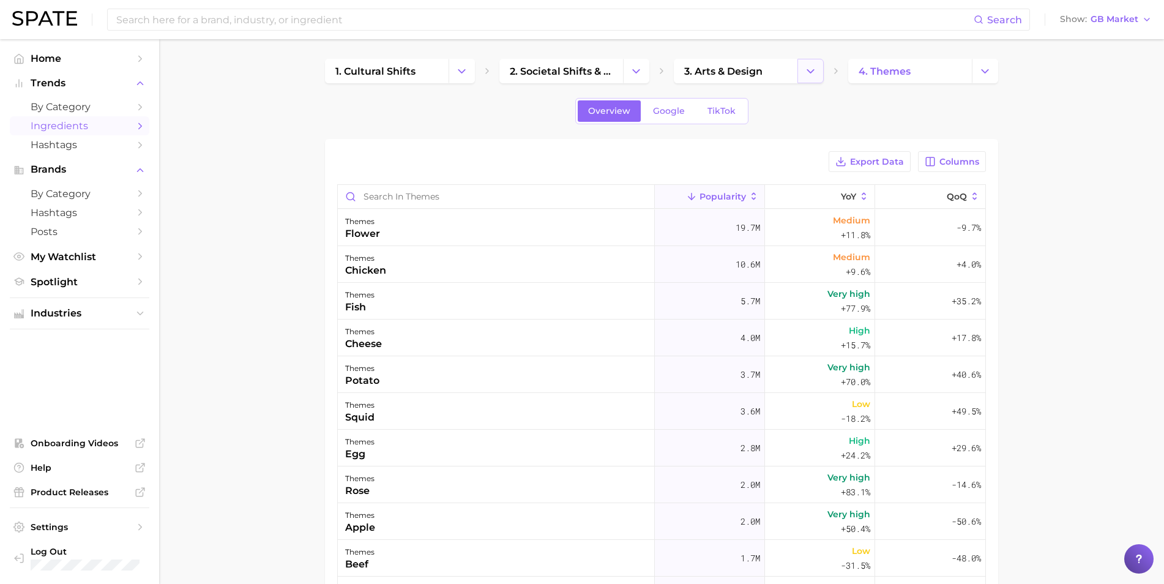
click at [778, 75] on icon "Change Category" at bounding box center [810, 71] width 13 height 13
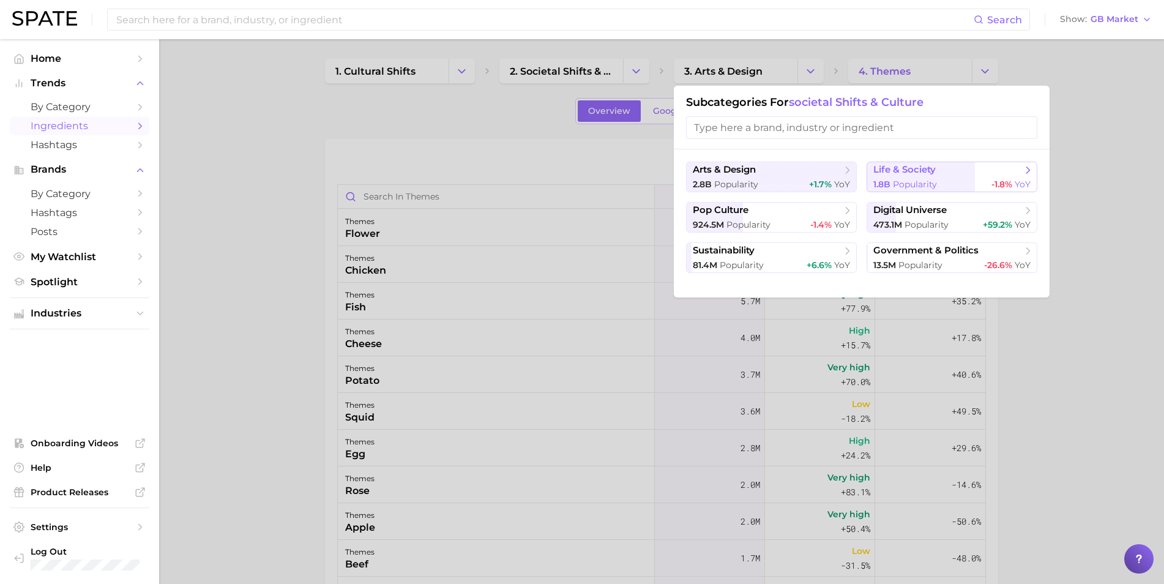
click at [778, 182] on span "Popularity" at bounding box center [915, 184] width 44 height 11
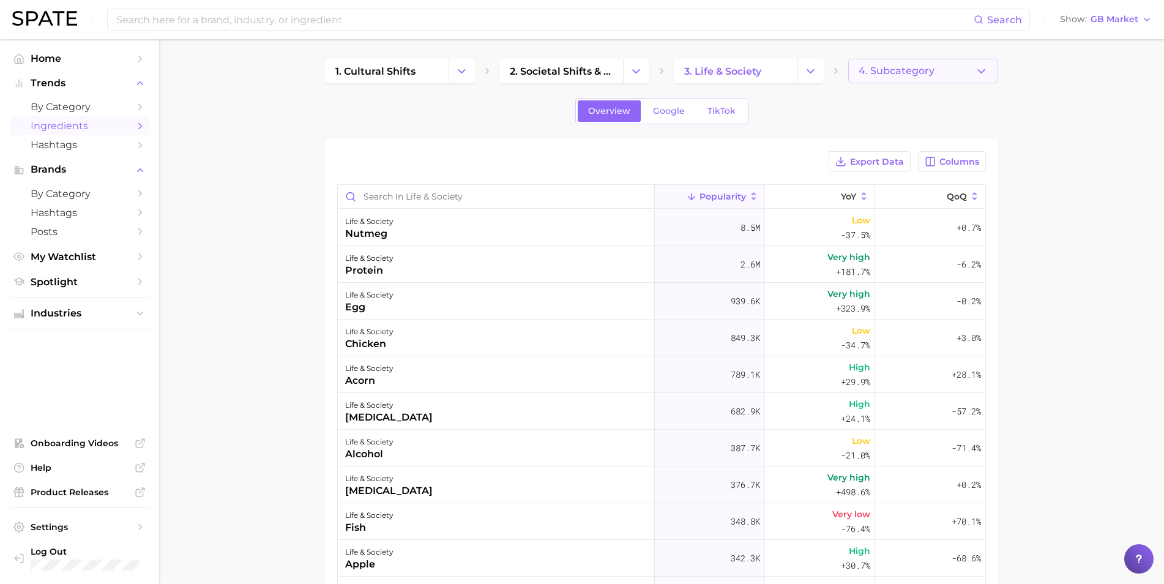
click at [778, 73] on span "4. Subcategory" at bounding box center [897, 70] width 76 height 11
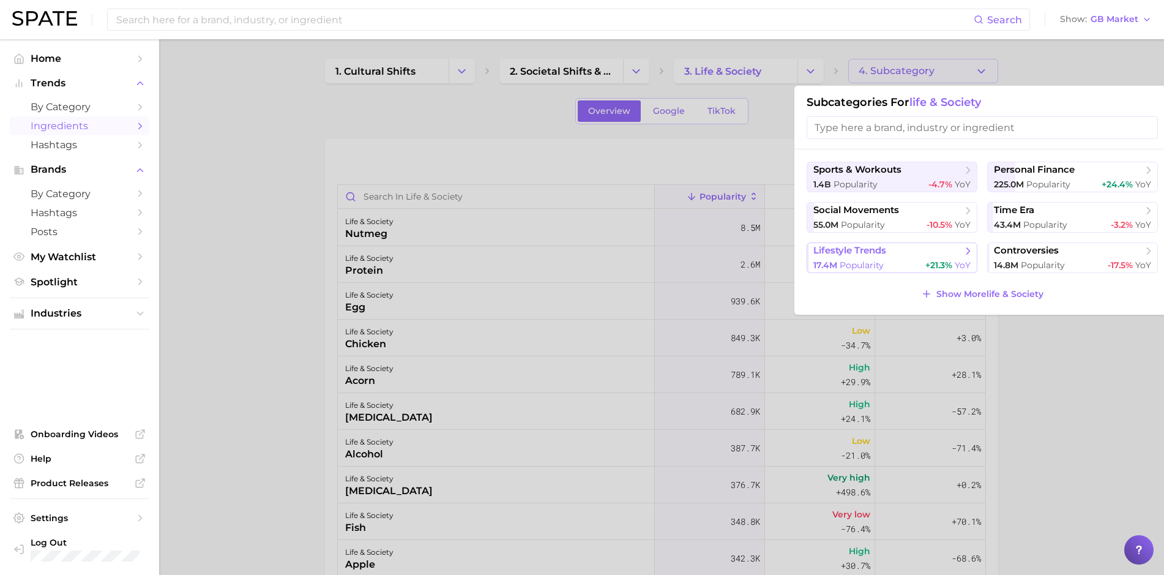
click at [778, 258] on button "lifestyle trends 17.4m Popularity +21.3% YoY" at bounding box center [892, 257] width 171 height 31
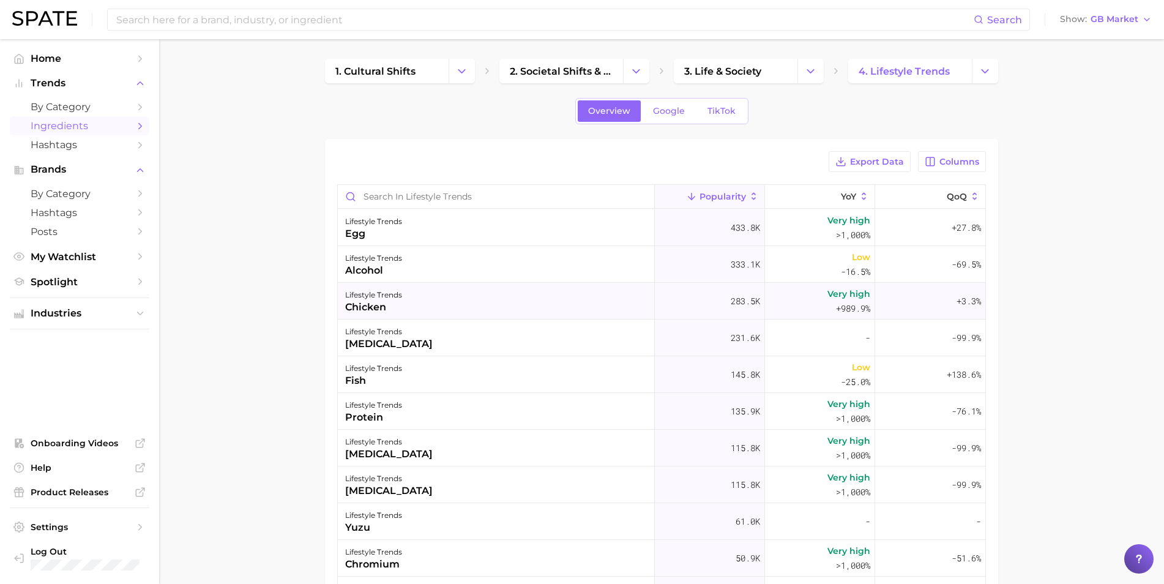
click at [367, 308] on div "chicken" at bounding box center [373, 307] width 57 height 15
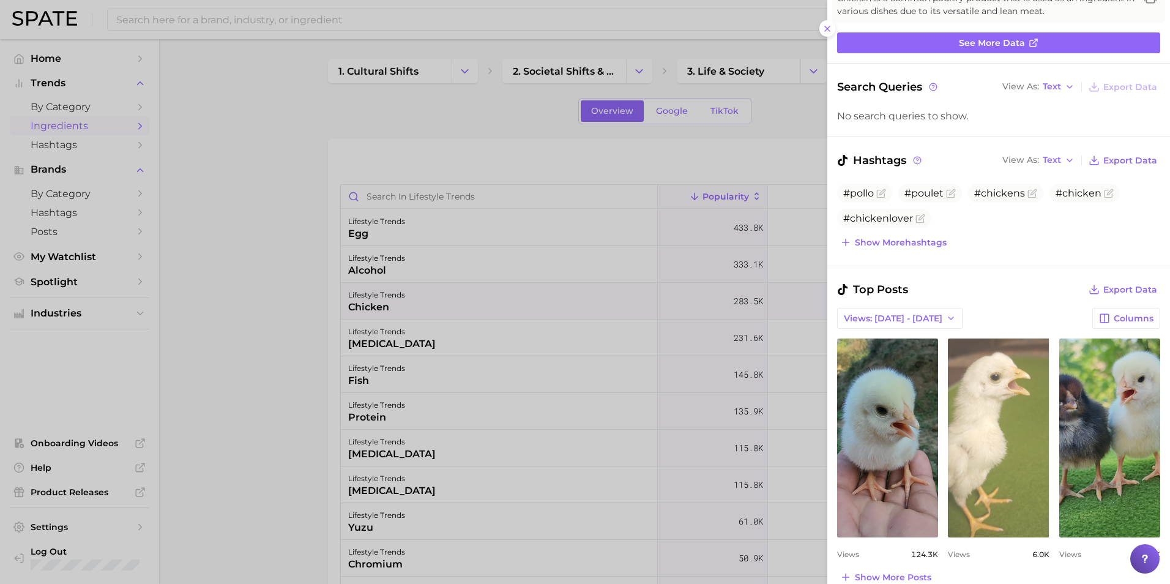
scroll to position [137, 0]
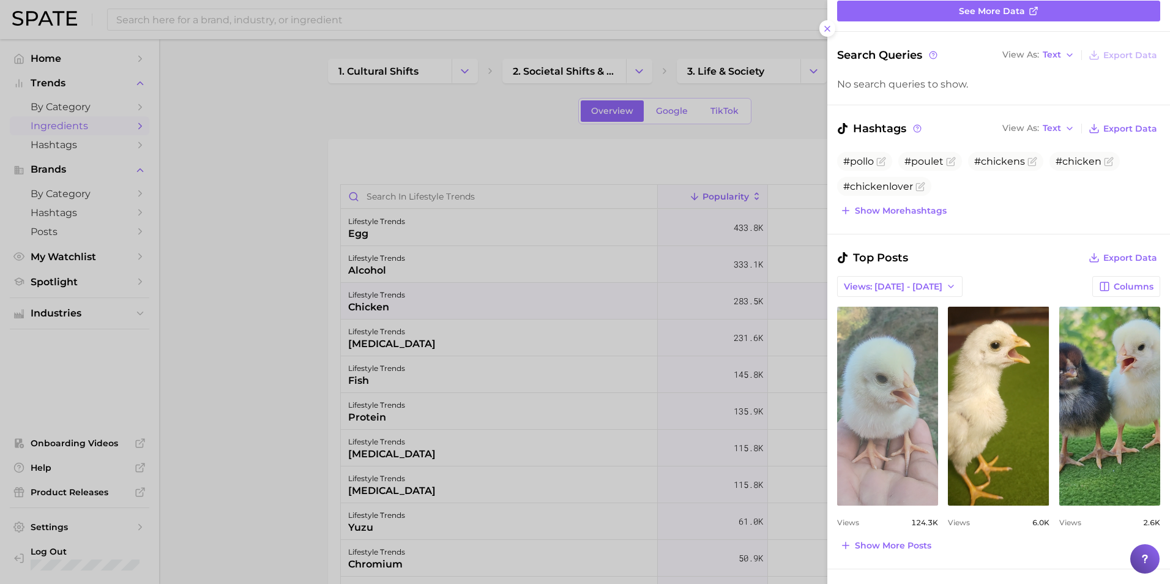
click at [778, 412] on link "view post on TikTok" at bounding box center [887, 406] width 101 height 199
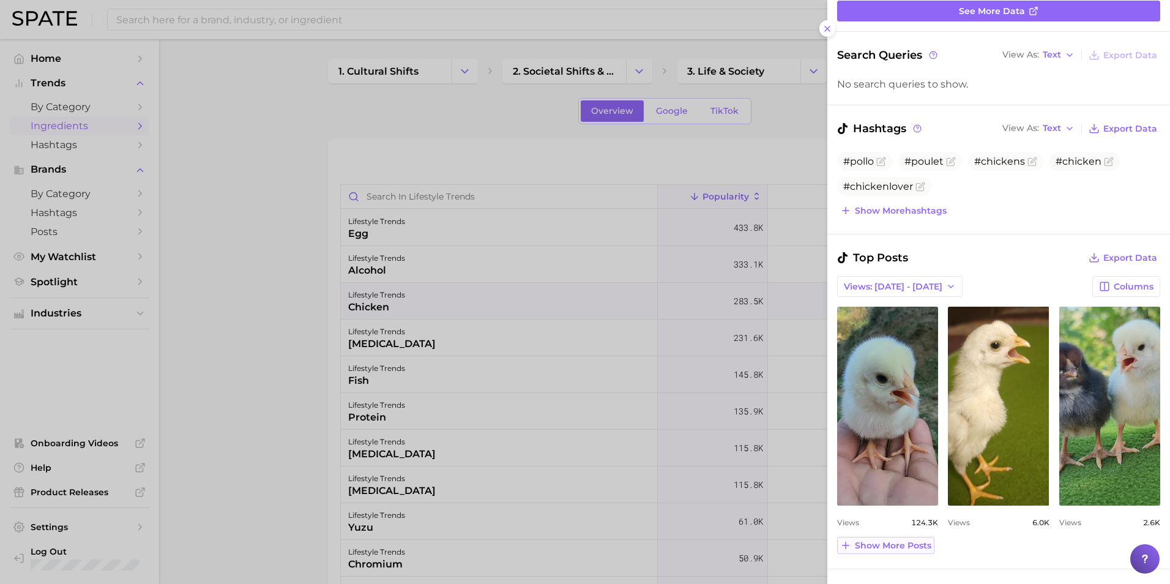
click at [778, 412] on span "Show more posts" at bounding box center [893, 545] width 77 height 10
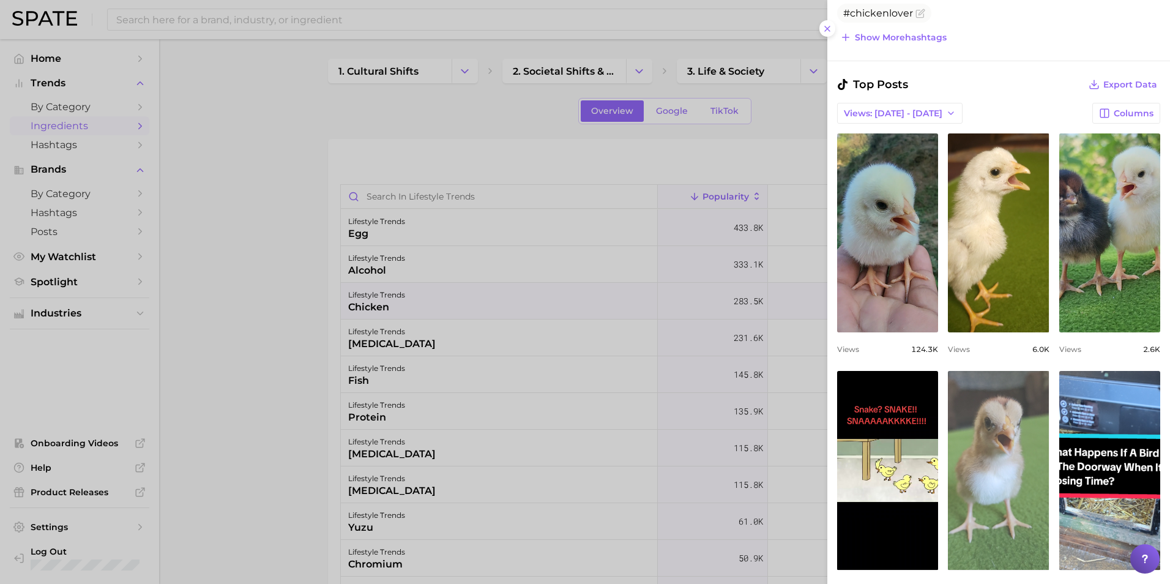
scroll to position [375, 0]
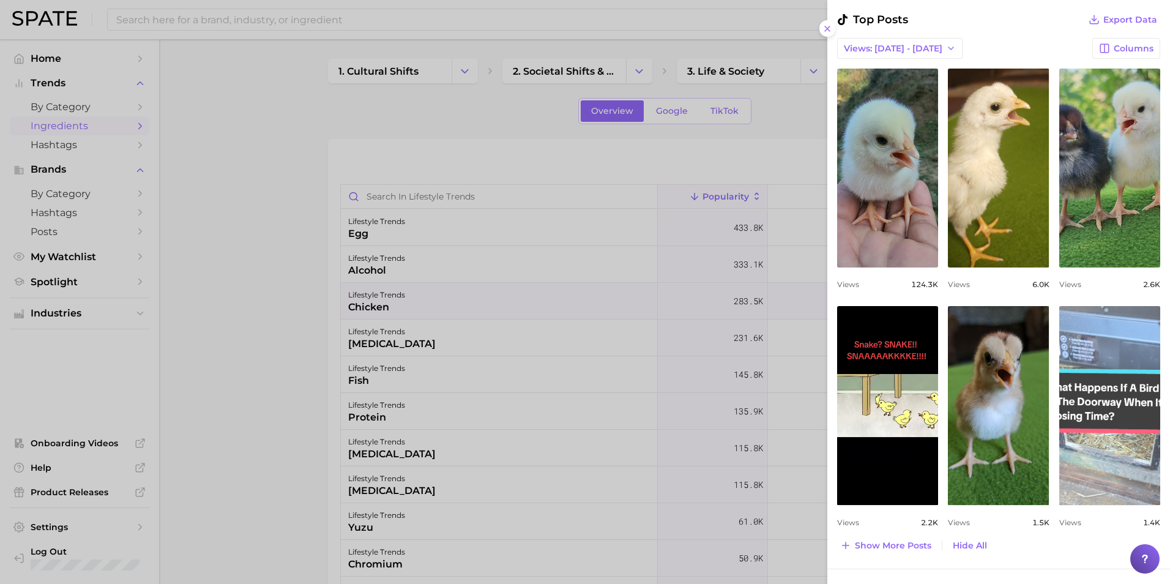
click at [778, 412] on link "view post on TikTok" at bounding box center [1109, 405] width 101 height 199
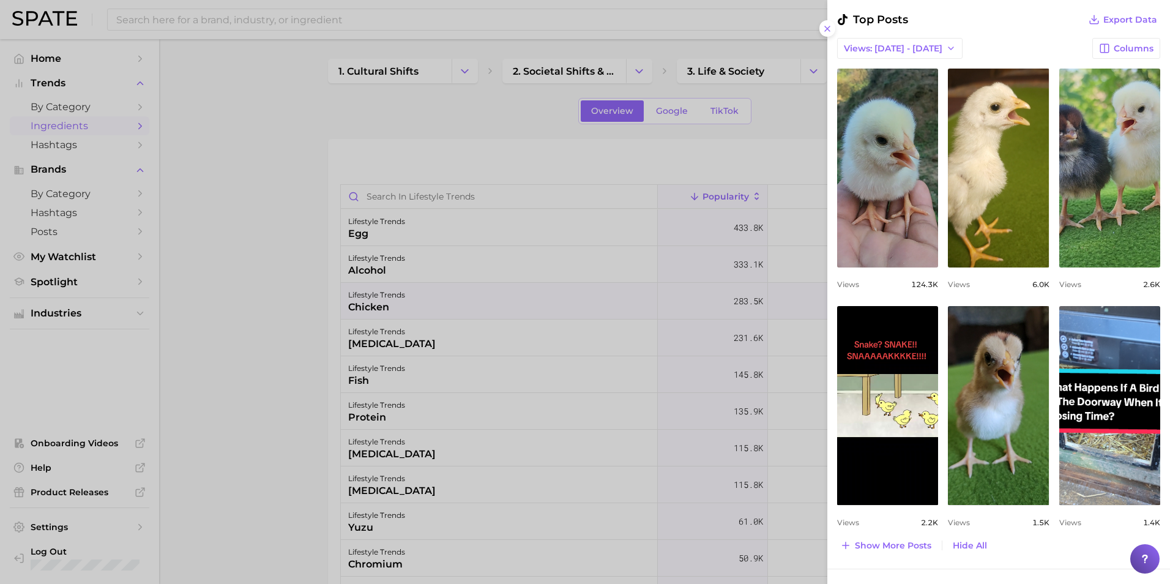
click at [279, 207] on div at bounding box center [585, 292] width 1170 height 584
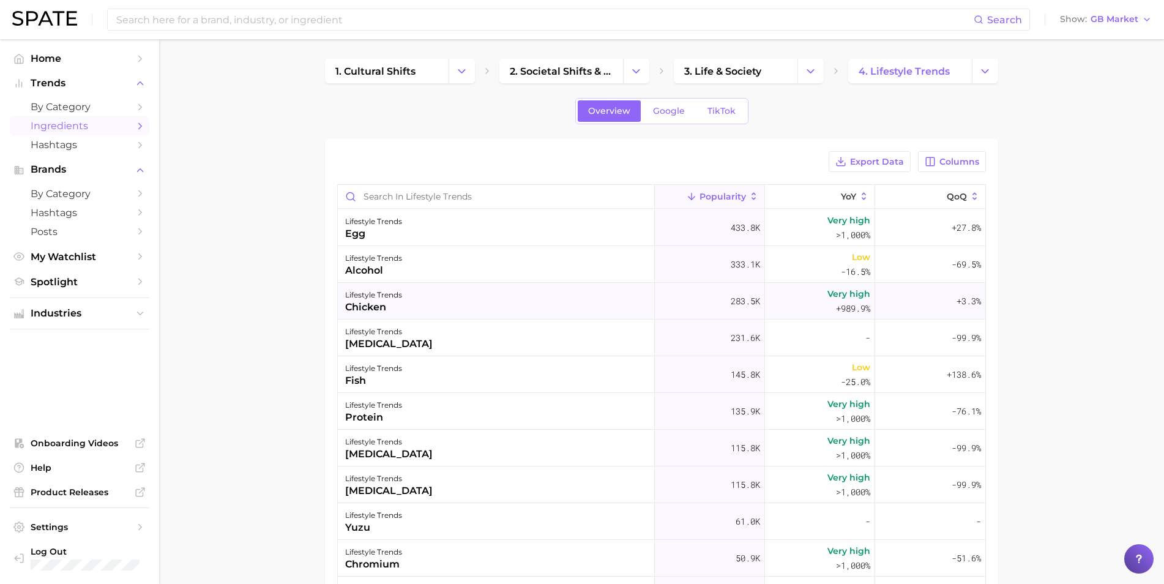
click at [384, 307] on div "chicken" at bounding box center [373, 307] width 57 height 15
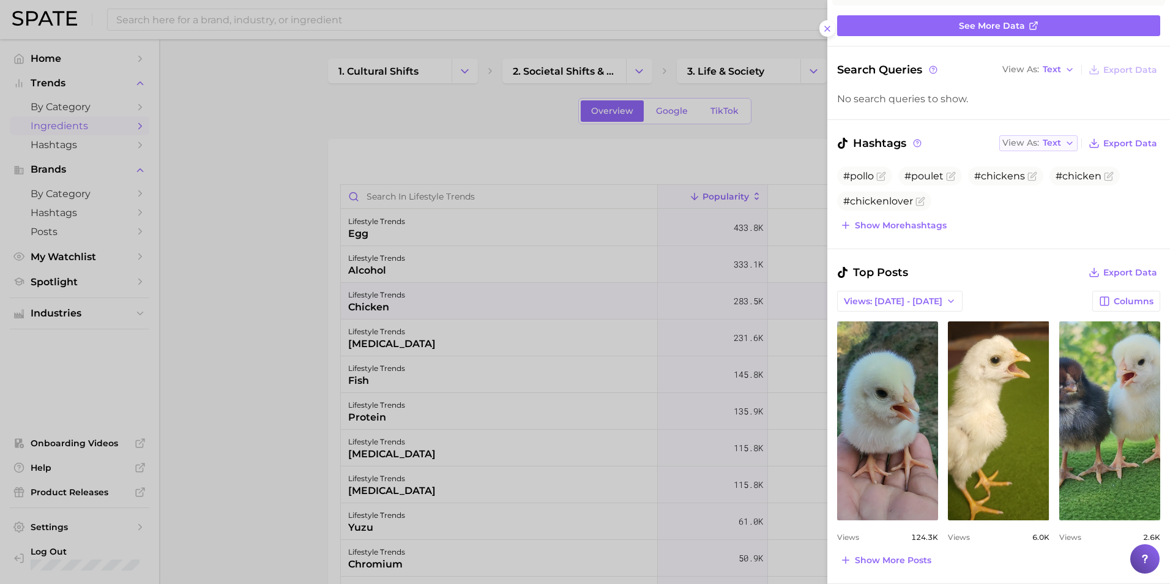
scroll to position [137, 0]
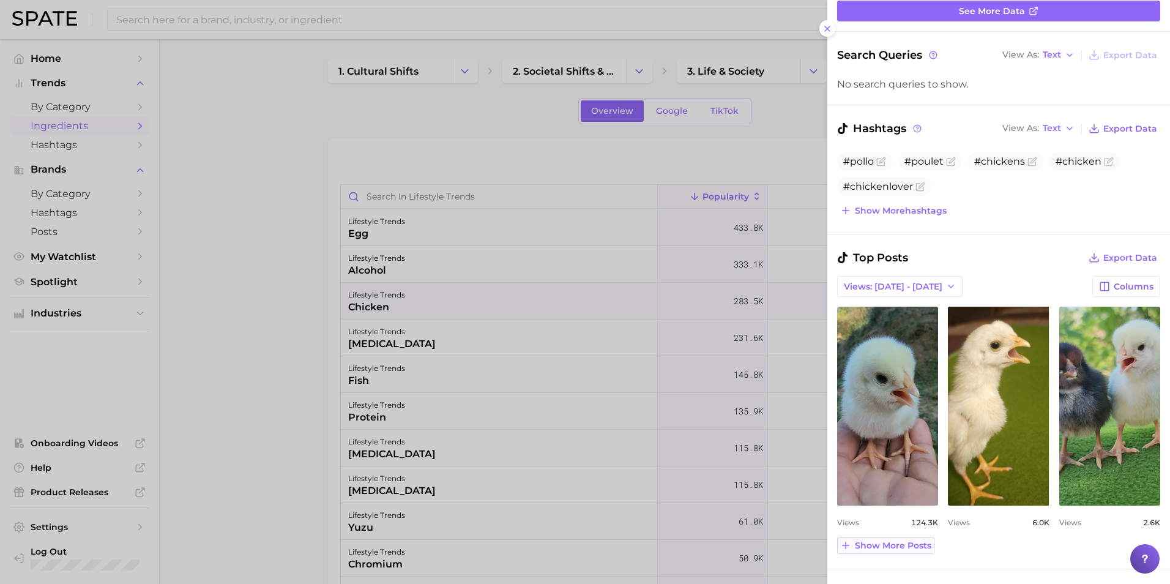
click at [778, 412] on span "Show more posts" at bounding box center [893, 545] width 77 height 10
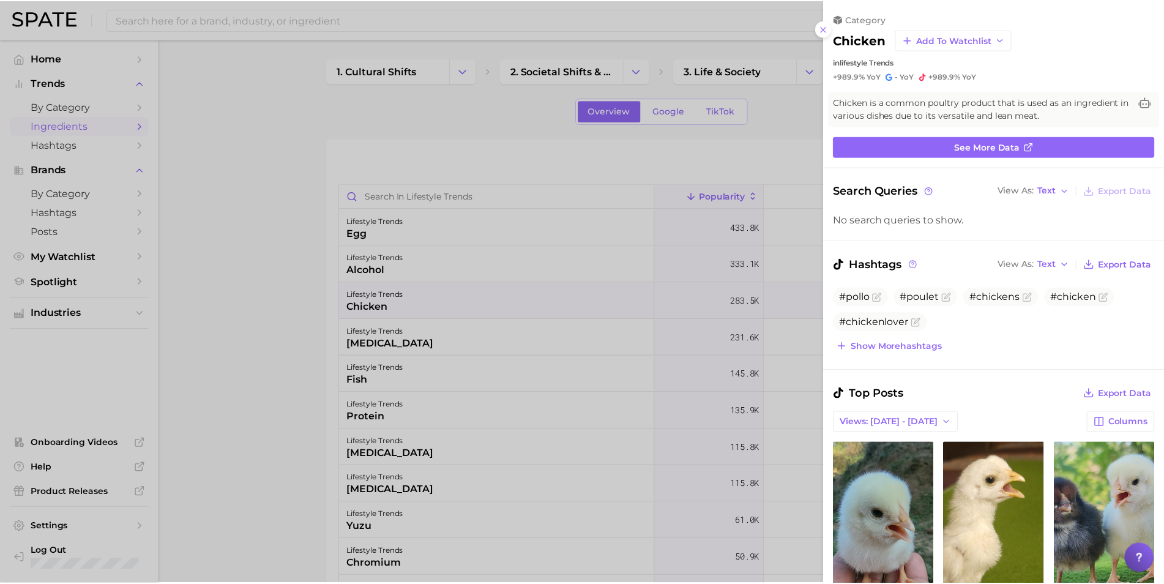
scroll to position [0, 0]
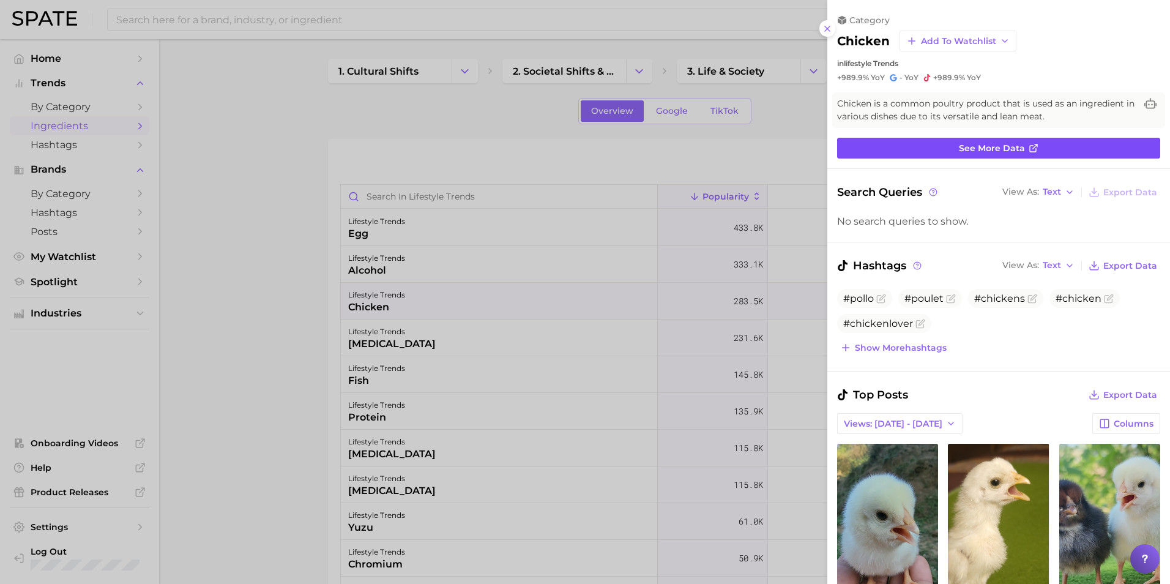
click at [778, 144] on span "See more data" at bounding box center [992, 148] width 66 height 10
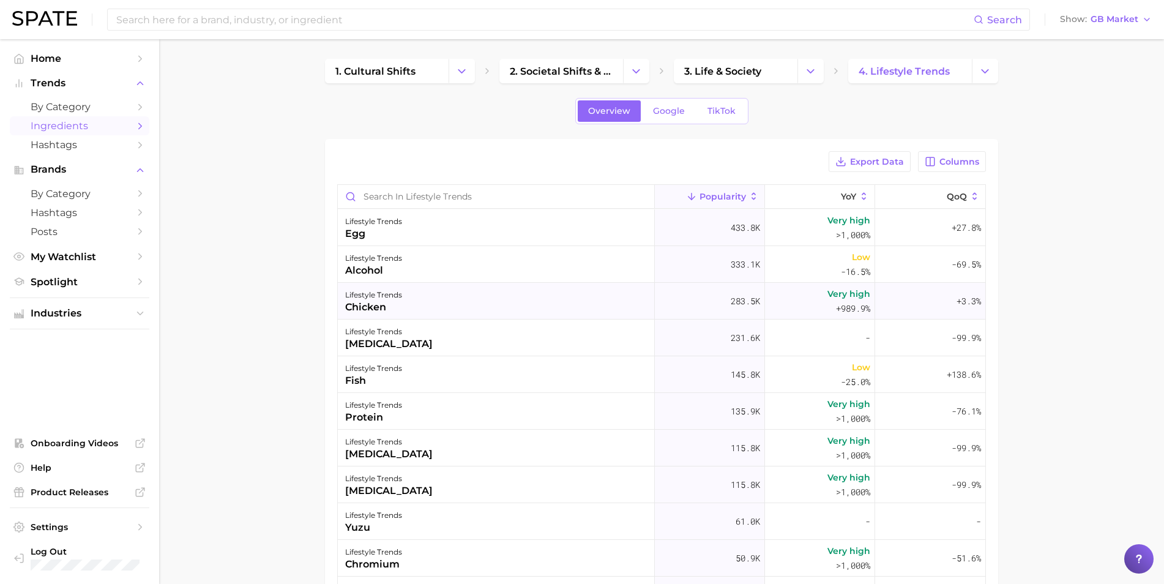
click at [374, 306] on div "chicken" at bounding box center [373, 307] width 57 height 15
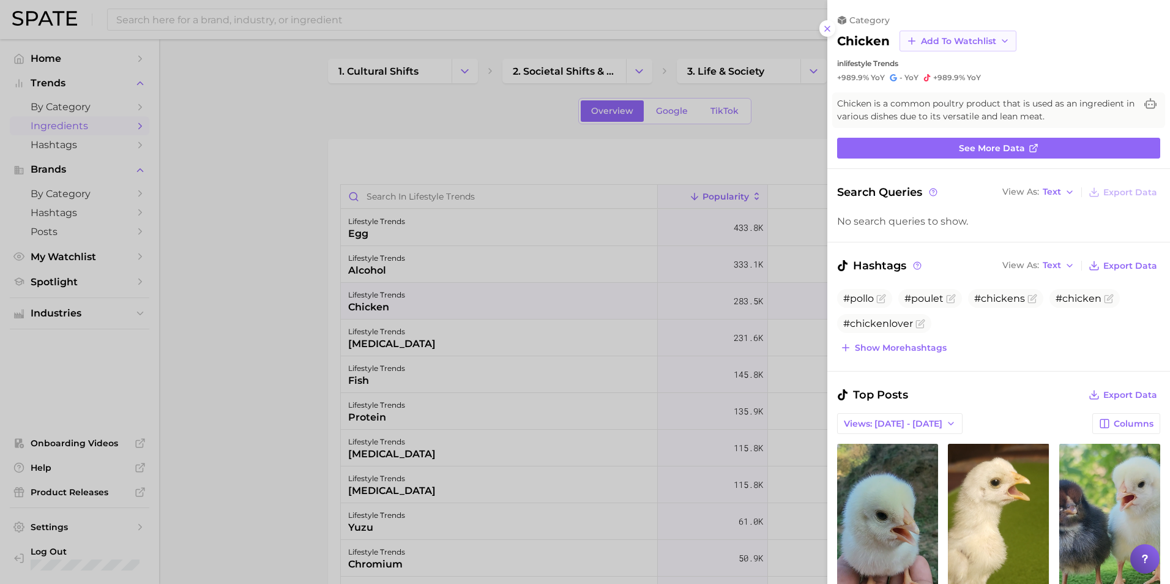
click at [778, 39] on icon at bounding box center [1005, 41] width 10 height 10
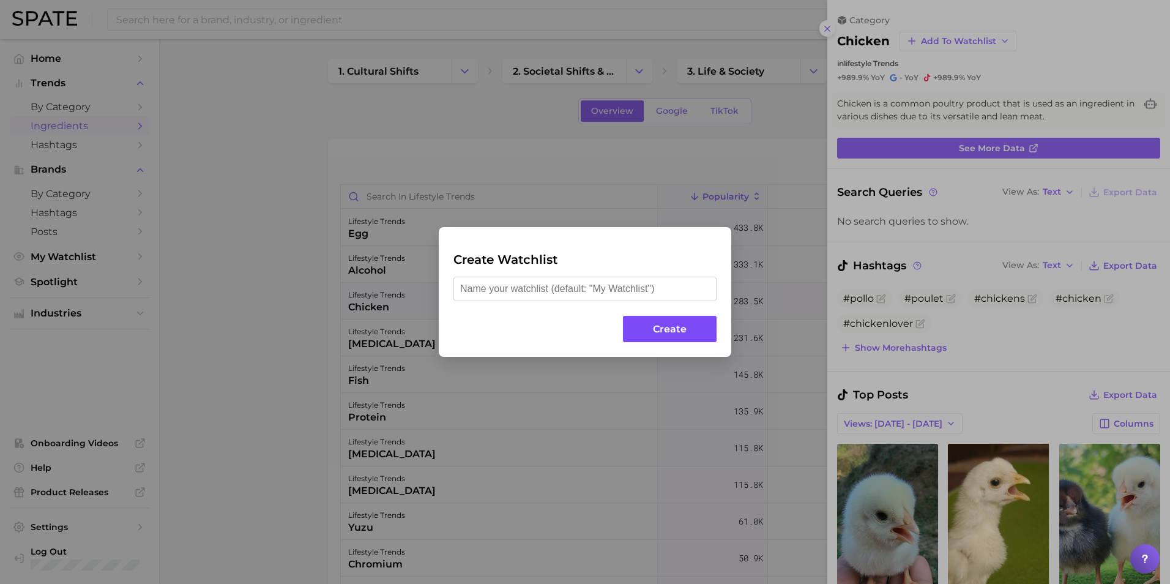
click at [677, 330] on button "Create" at bounding box center [670, 329] width 94 height 26
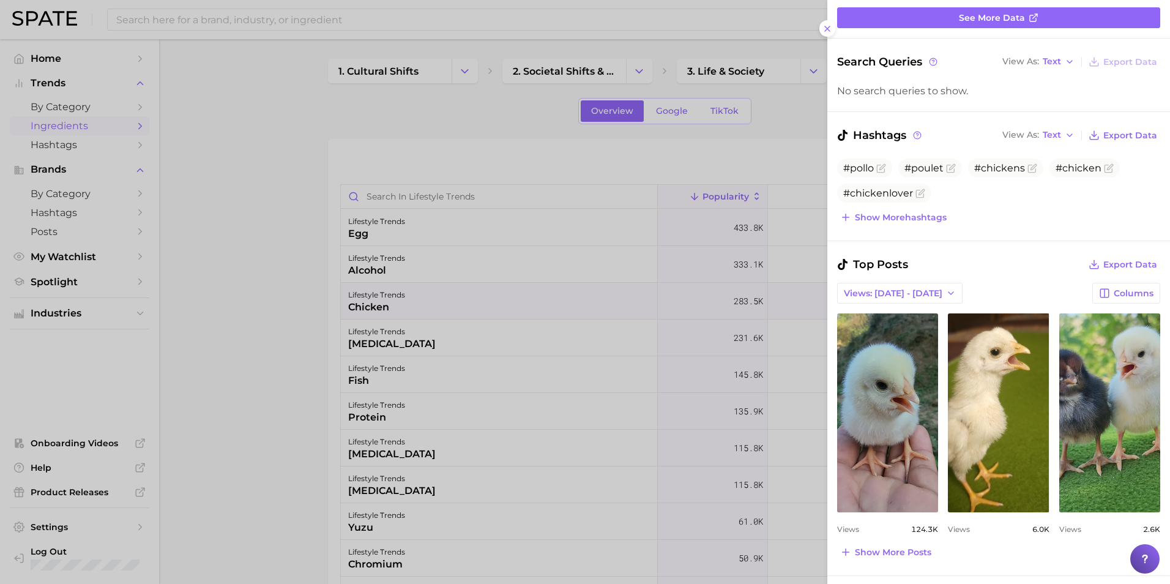
scroll to position [137, 0]
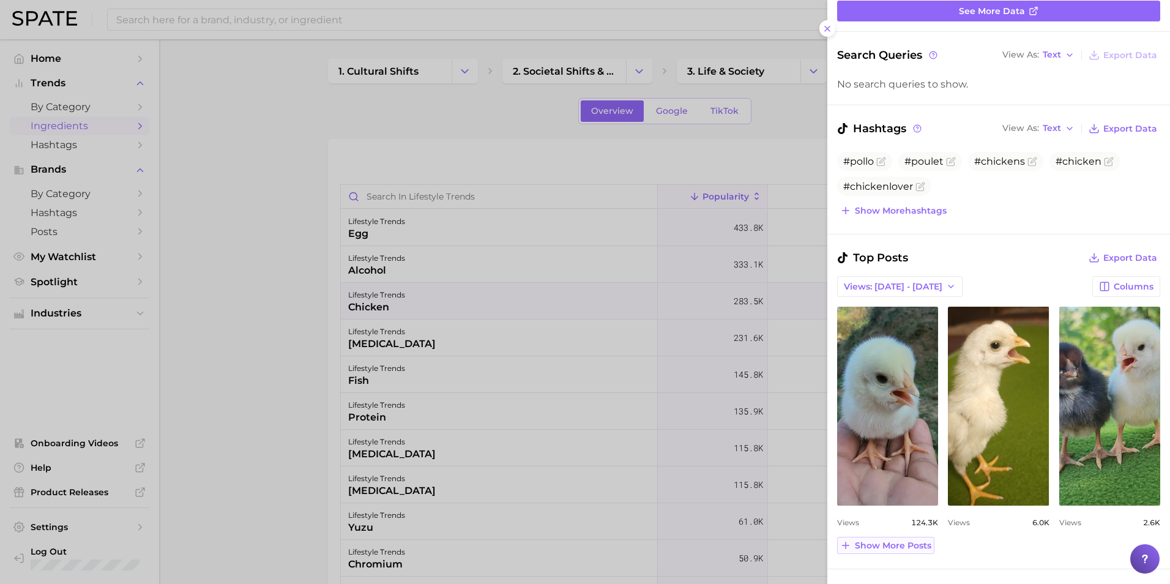
click at [778, 412] on span "Show more posts" at bounding box center [893, 545] width 77 height 10
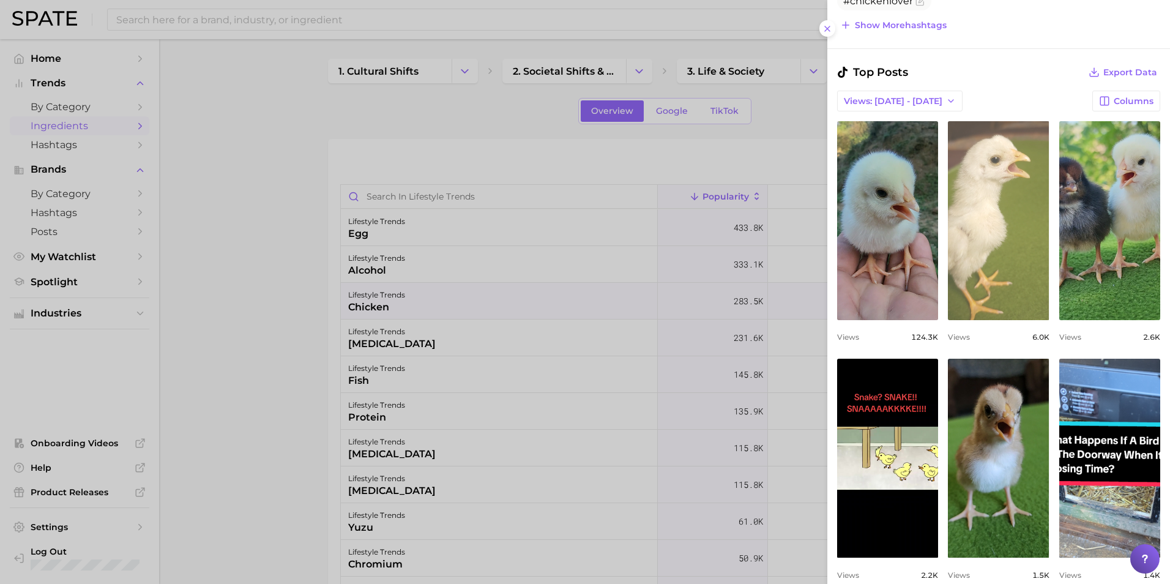
scroll to position [375, 0]
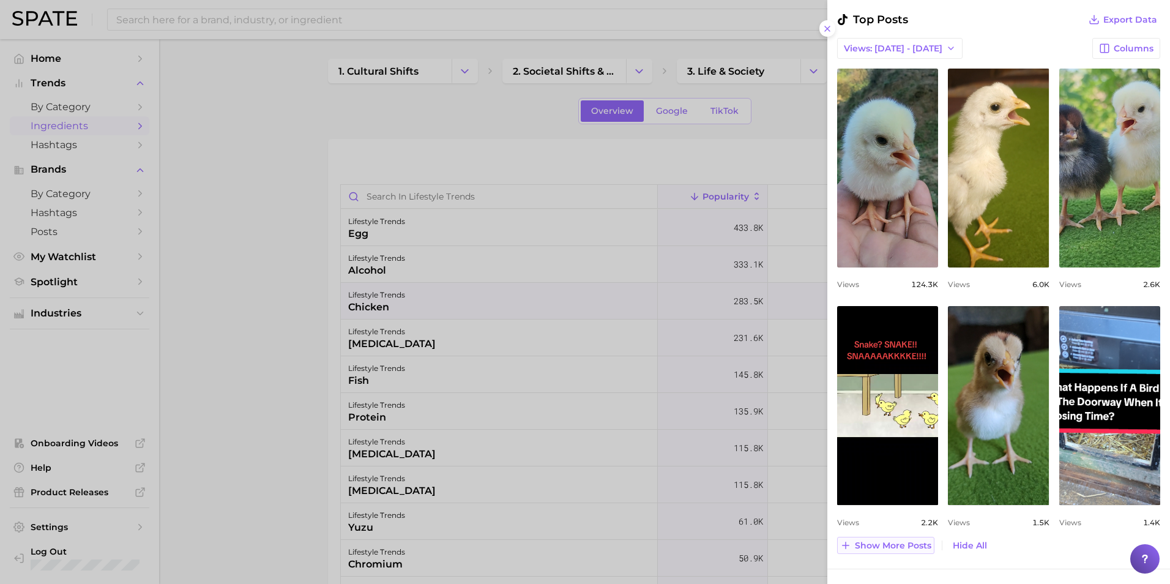
click at [778, 412] on span "Show more posts" at bounding box center [893, 545] width 77 height 10
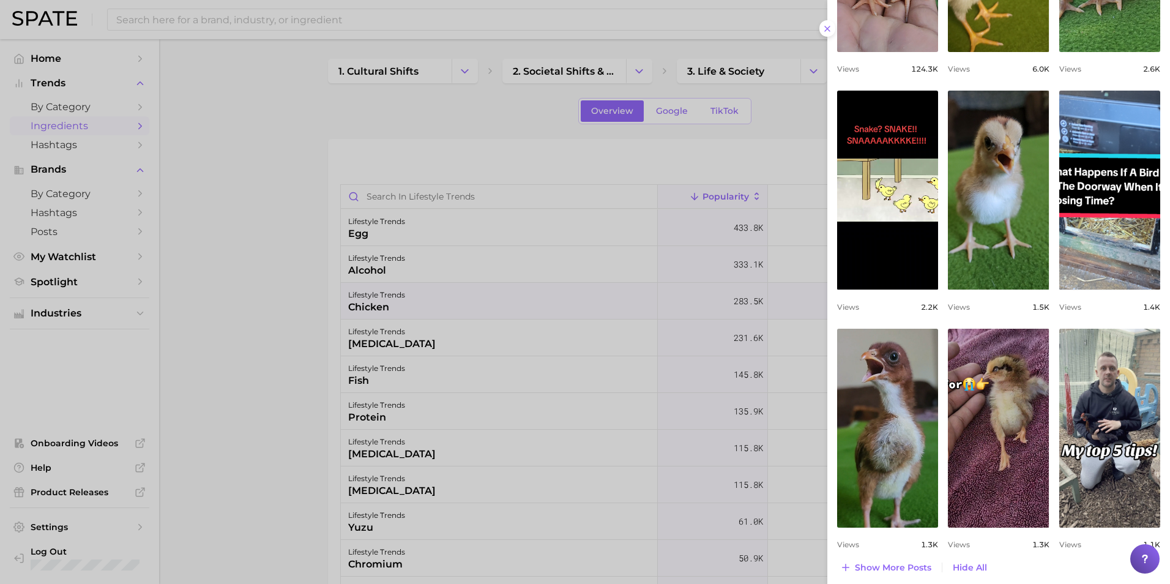
scroll to position [613, 0]
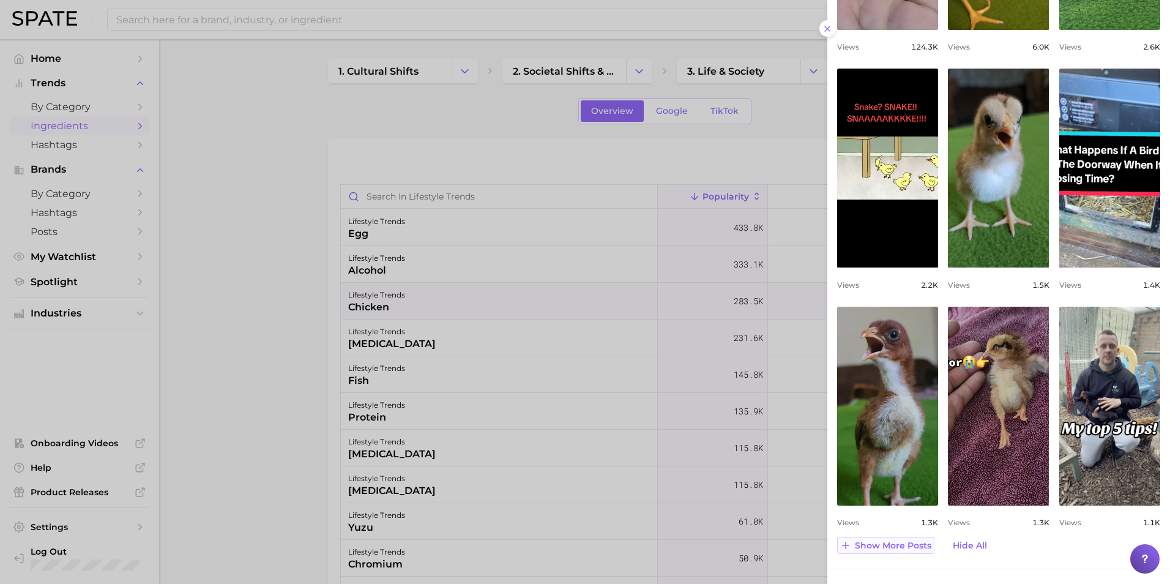
click at [778, 412] on span "Show more posts" at bounding box center [893, 545] width 77 height 10
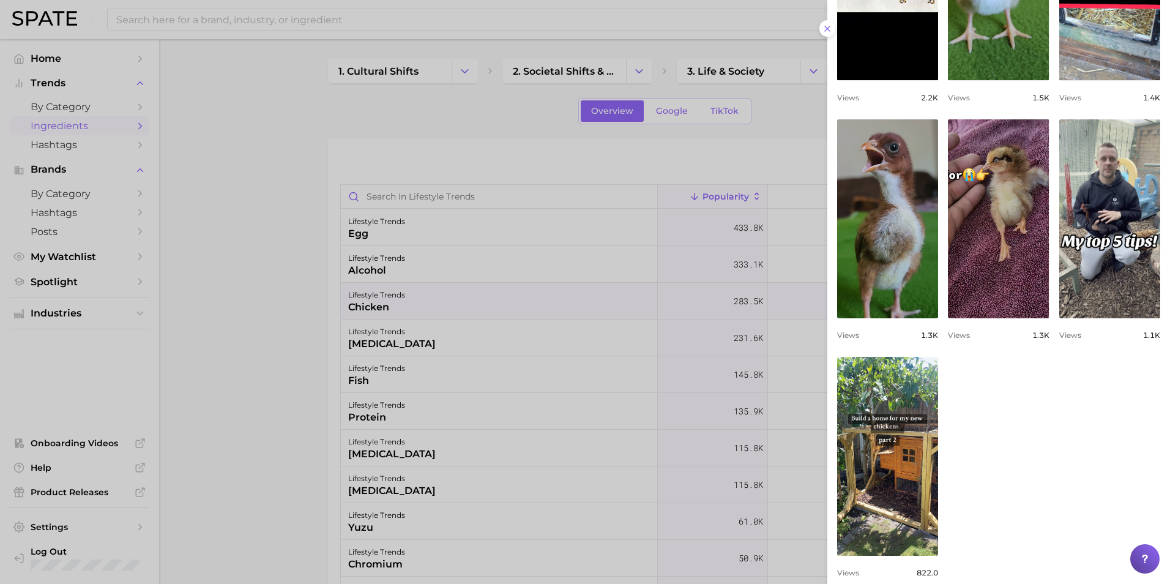
scroll to position [850, 0]
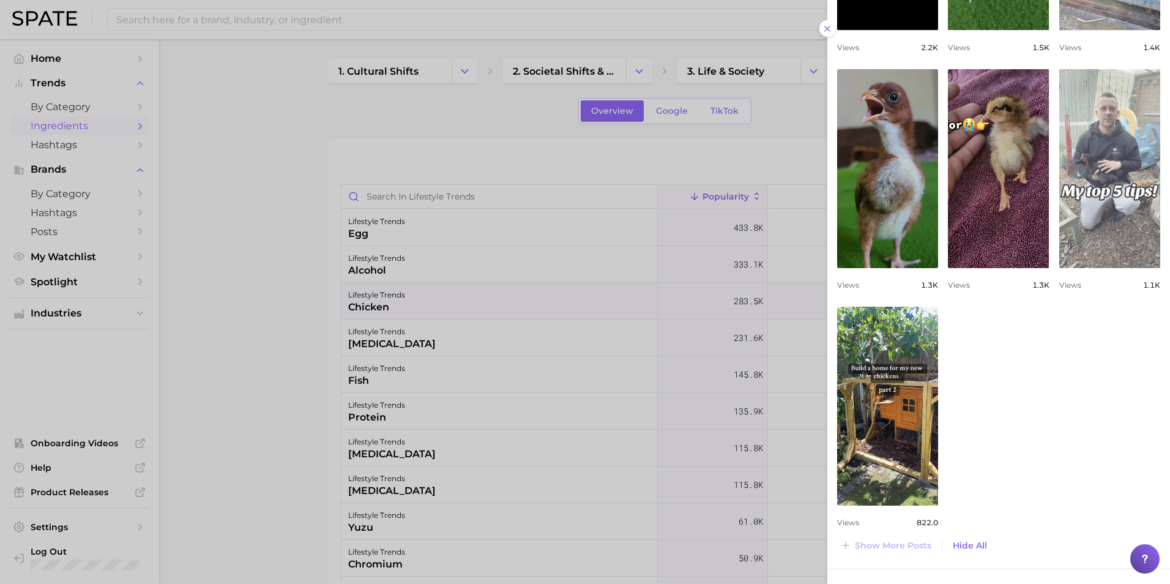
click at [778, 196] on link "view post on TikTok" at bounding box center [1109, 168] width 101 height 199
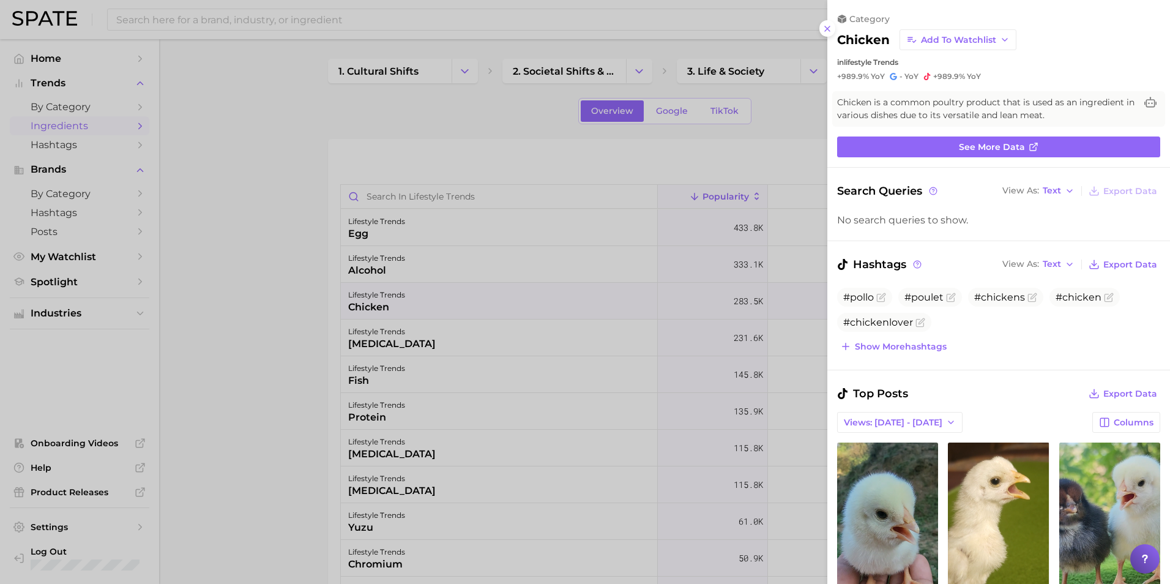
scroll to position [0, 0]
click at [233, 287] on div at bounding box center [585, 292] width 1170 height 584
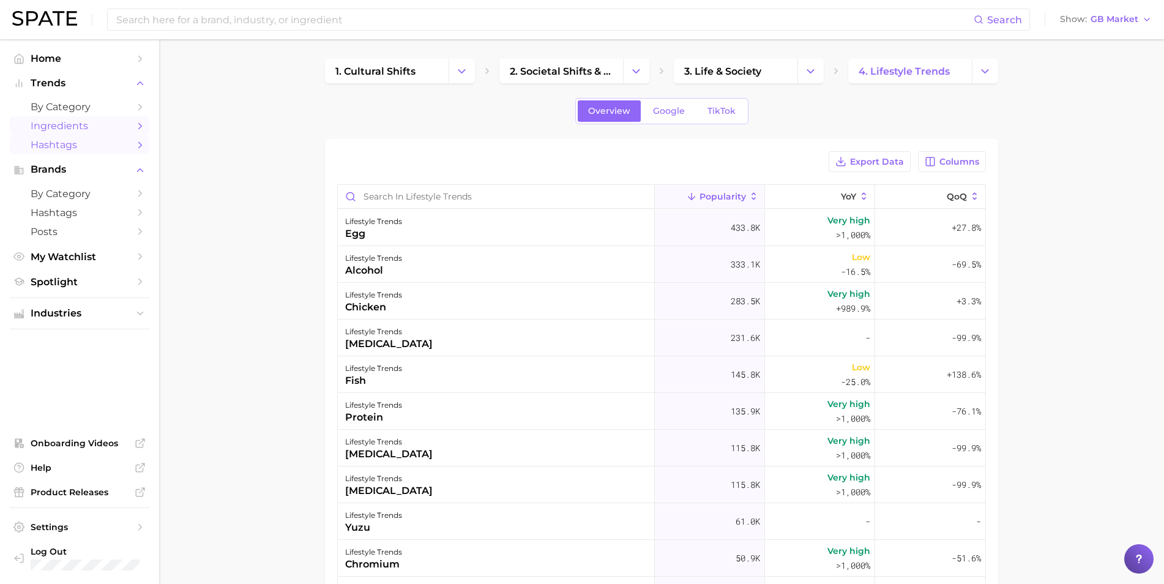
click at [57, 147] on span "Hashtags" at bounding box center [80, 145] width 98 height 12
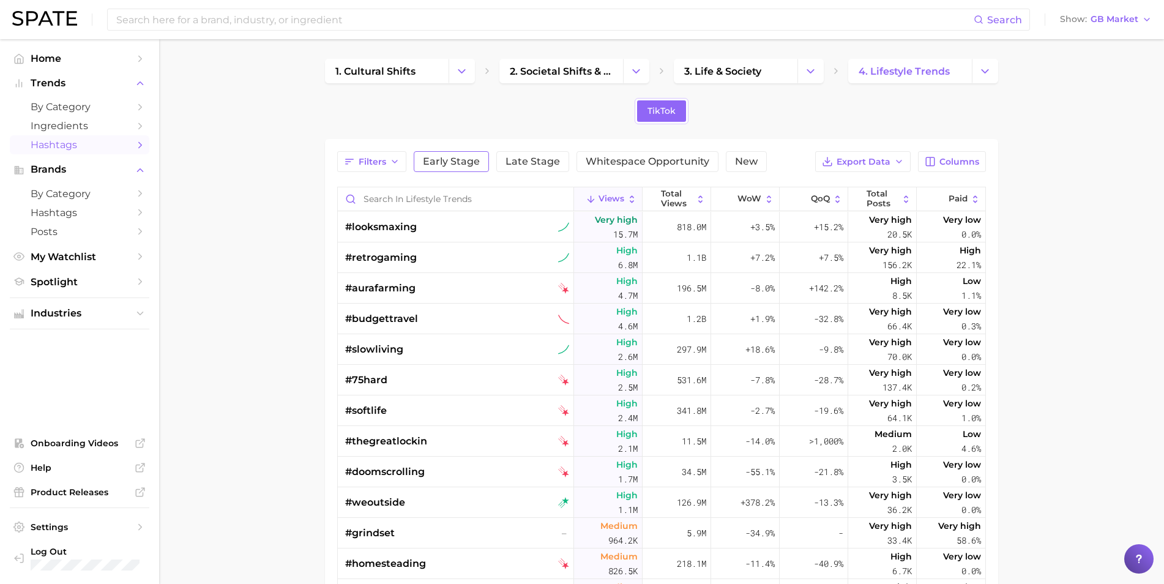
click at [463, 161] on span "Early Stage" at bounding box center [451, 162] width 57 height 10
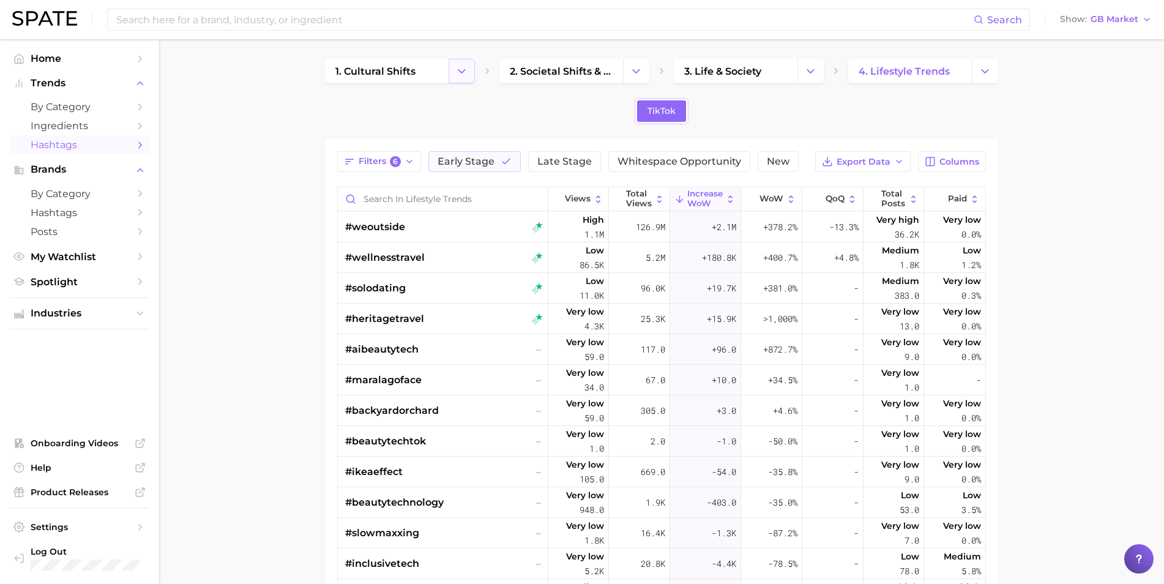
click at [465, 70] on icon "Change Category" at bounding box center [461, 71] width 13 height 13
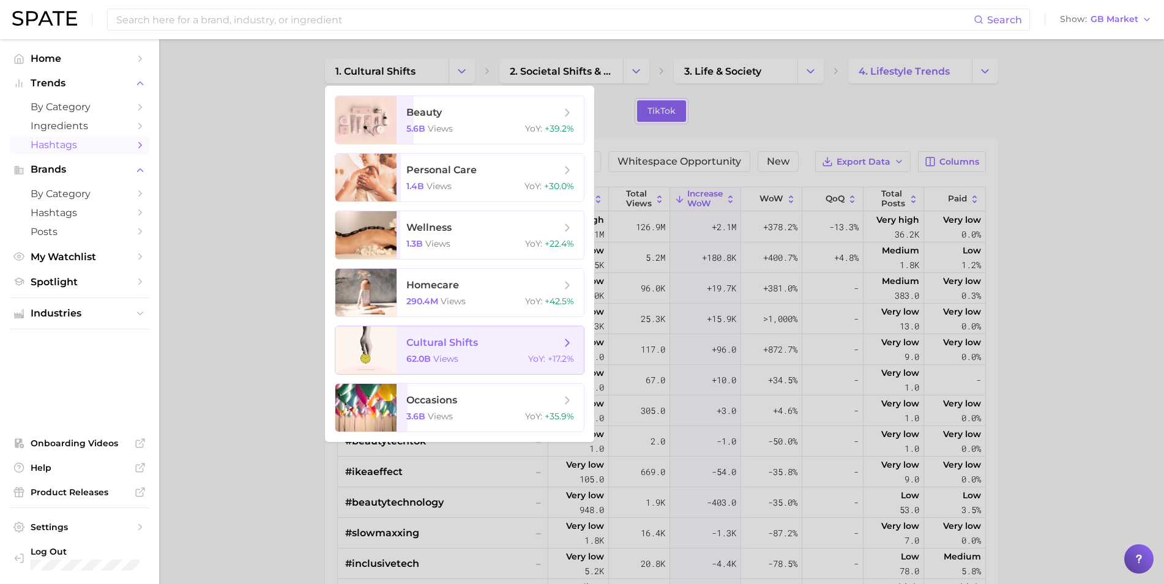
click at [457, 353] on span "views" at bounding box center [445, 358] width 25 height 11
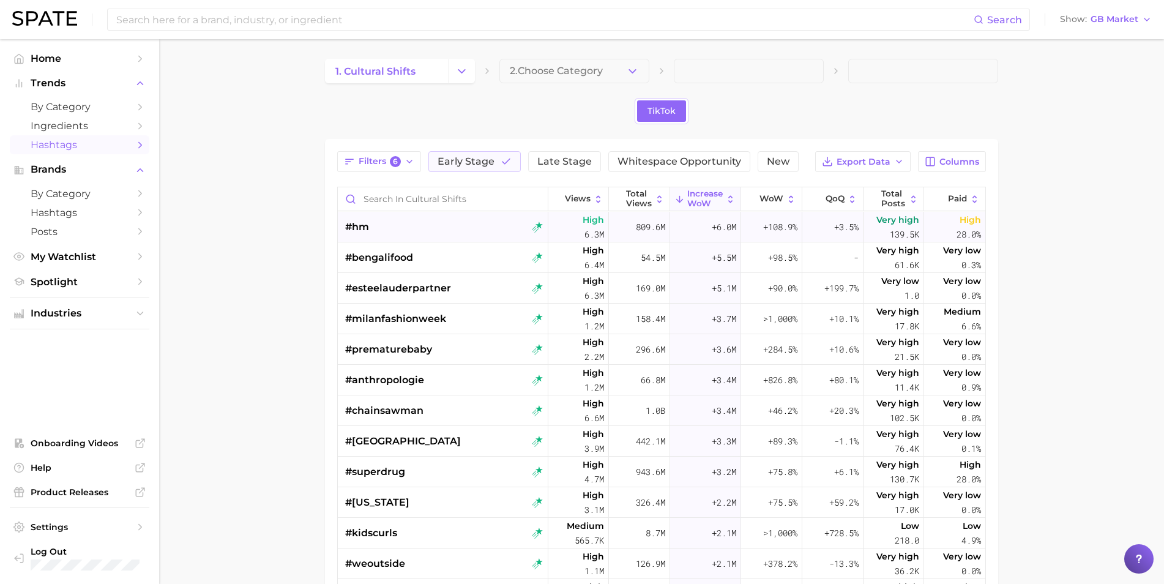
click at [398, 229] on div "#hm" at bounding box center [444, 227] width 198 height 31
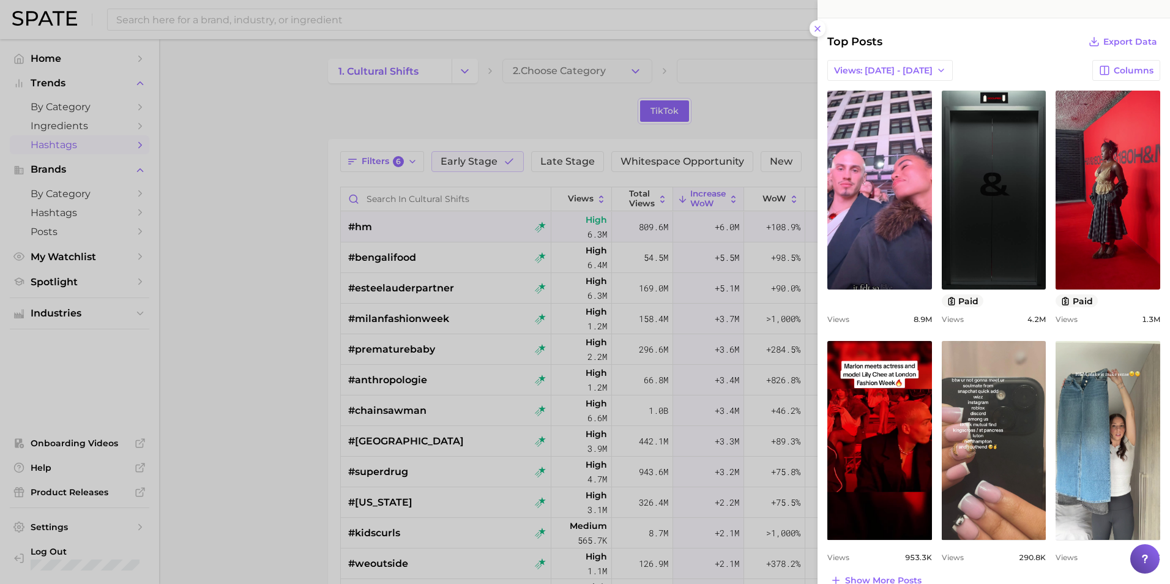
scroll to position [306, 0]
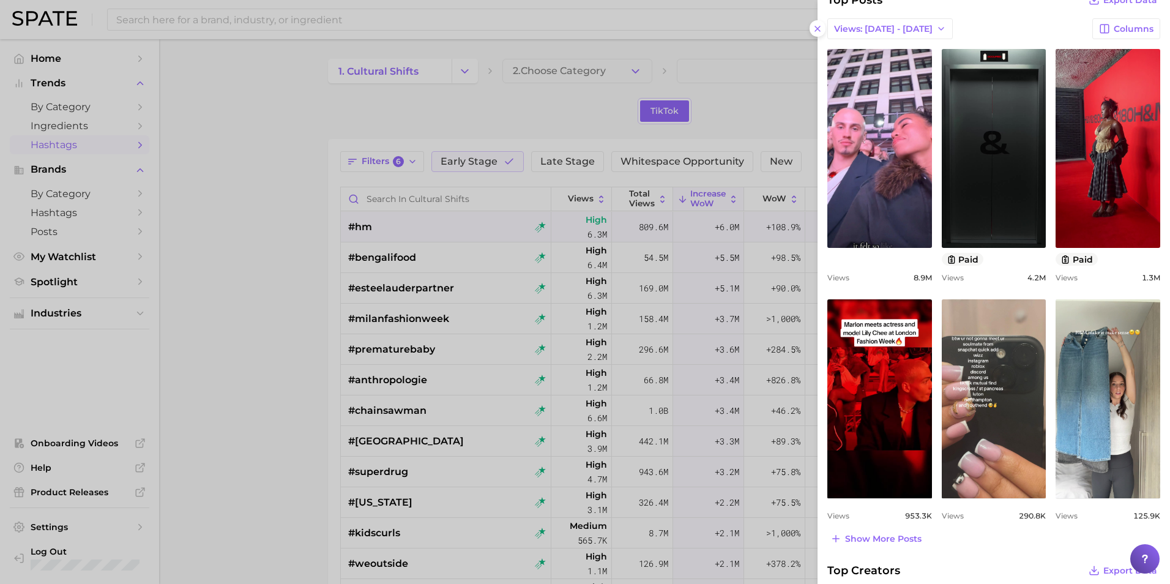
click at [278, 220] on div at bounding box center [585, 292] width 1170 height 584
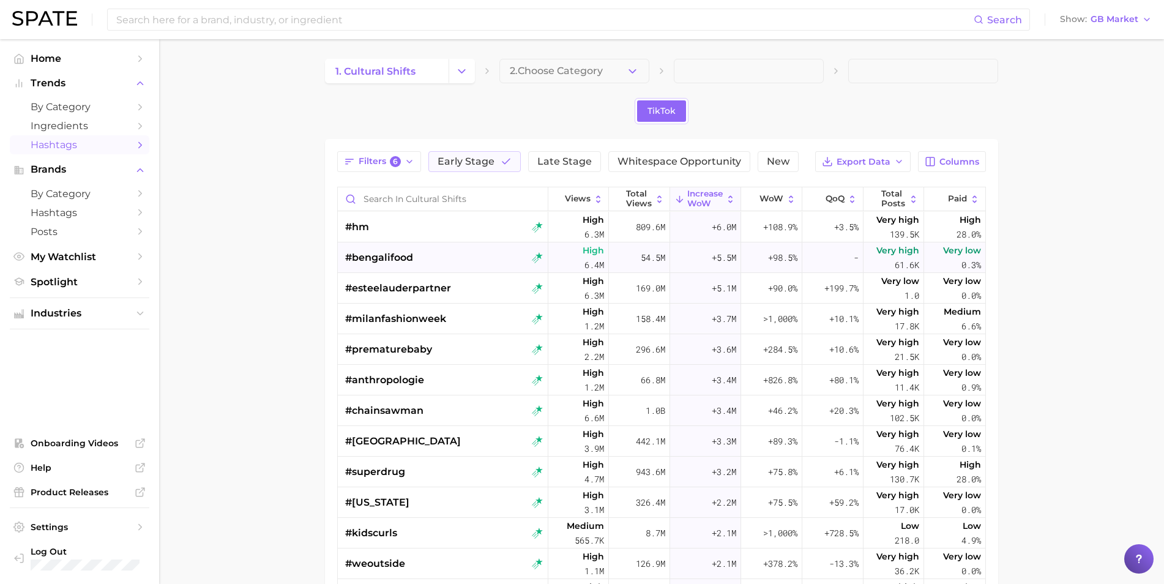
click at [398, 261] on span "#bengalifood" at bounding box center [379, 257] width 68 height 15
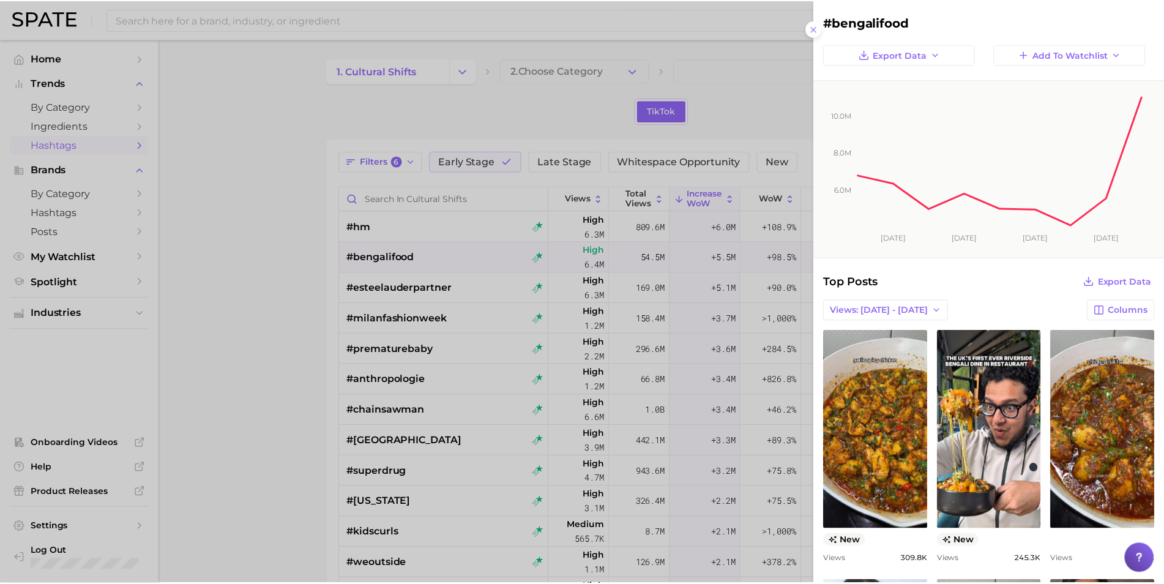
scroll to position [0, 0]
click at [284, 300] on div at bounding box center [585, 292] width 1170 height 584
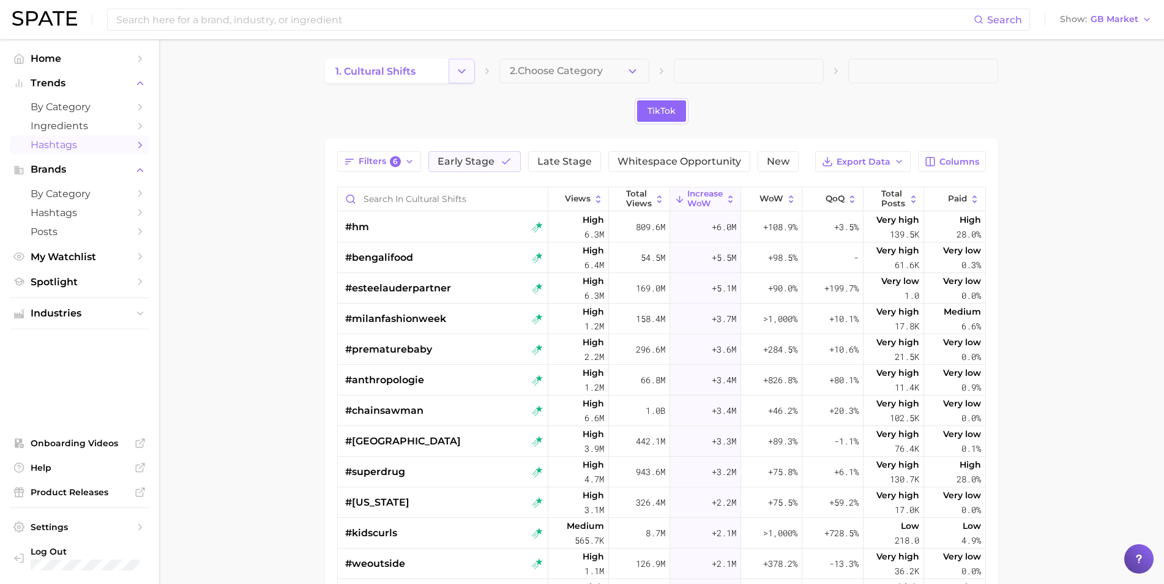
click at [465, 73] on icon "Change Category" at bounding box center [461, 71] width 13 height 13
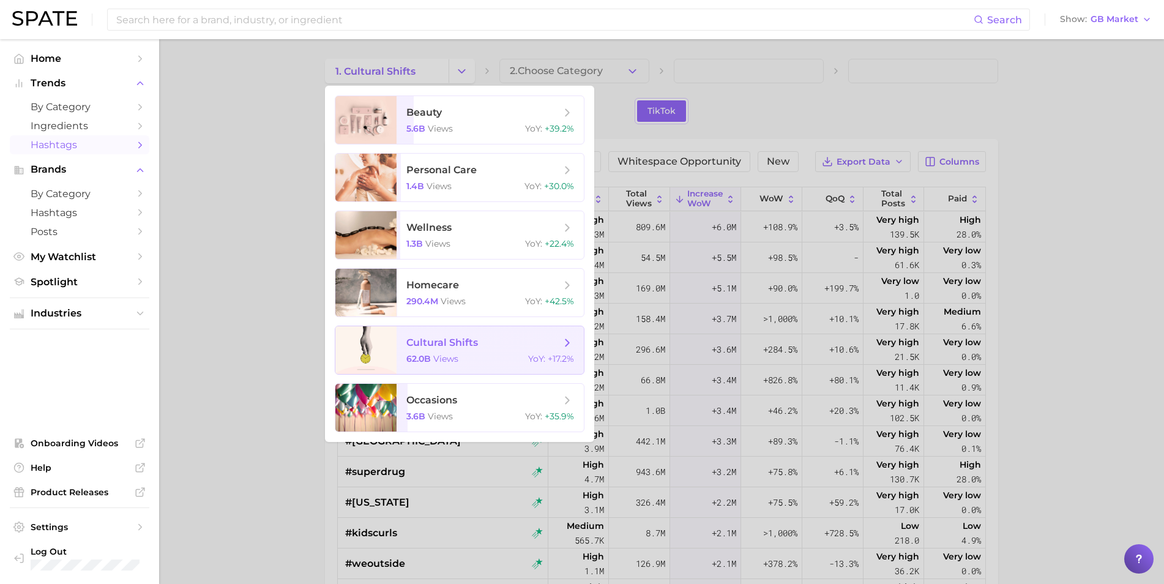
click at [486, 353] on span "cultural shifts 62.0b views YoY : +17.2%" at bounding box center [490, 350] width 187 height 48
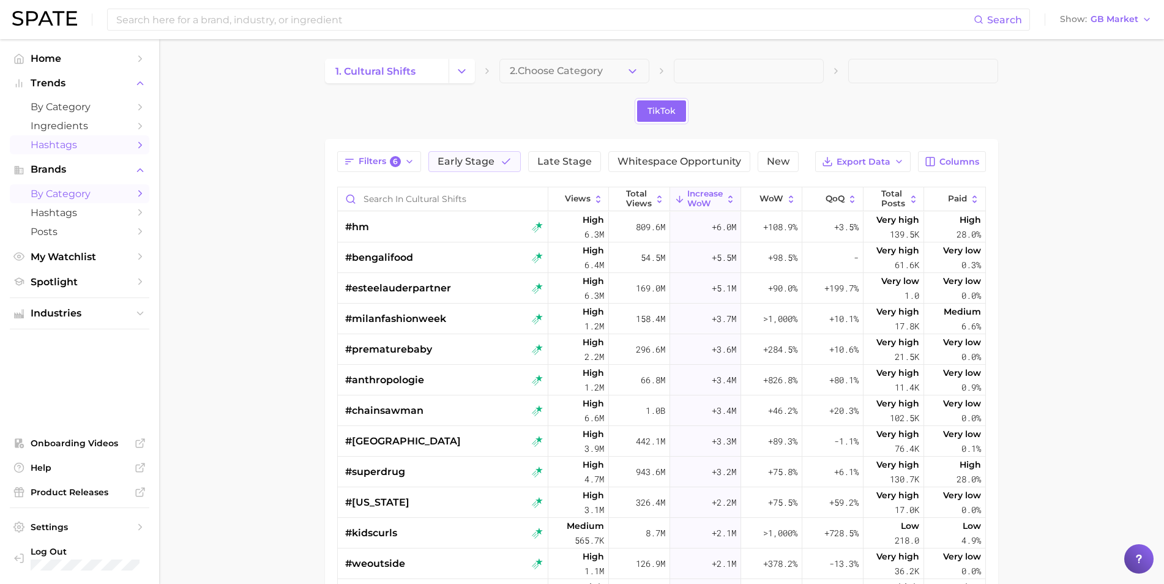
click at [92, 190] on span "by Category" at bounding box center [80, 194] width 98 height 12
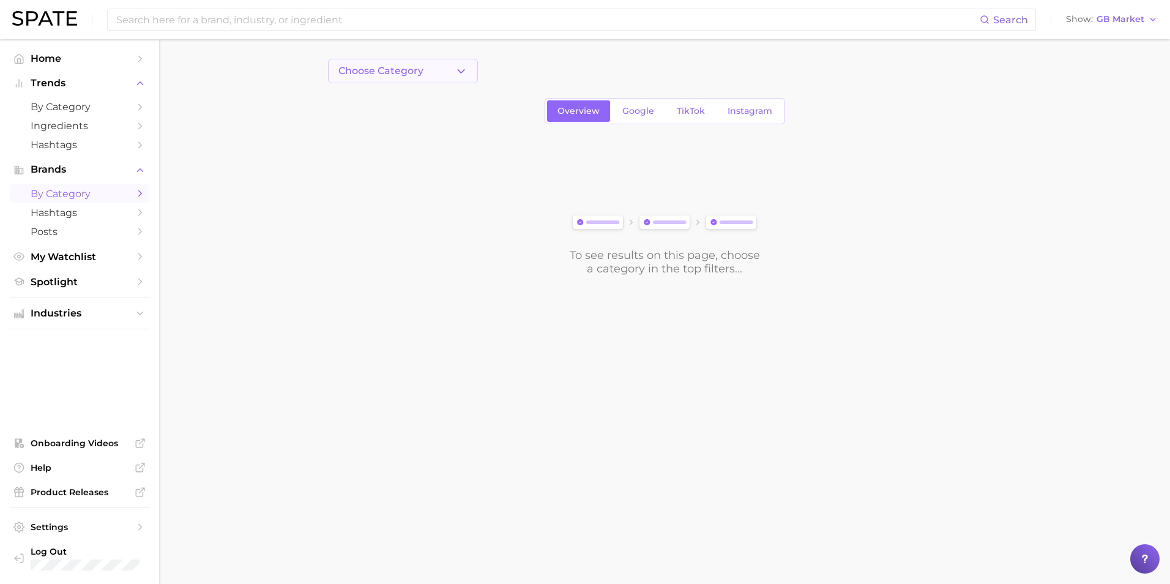
click at [460, 73] on icon "button" at bounding box center [461, 71] width 13 height 13
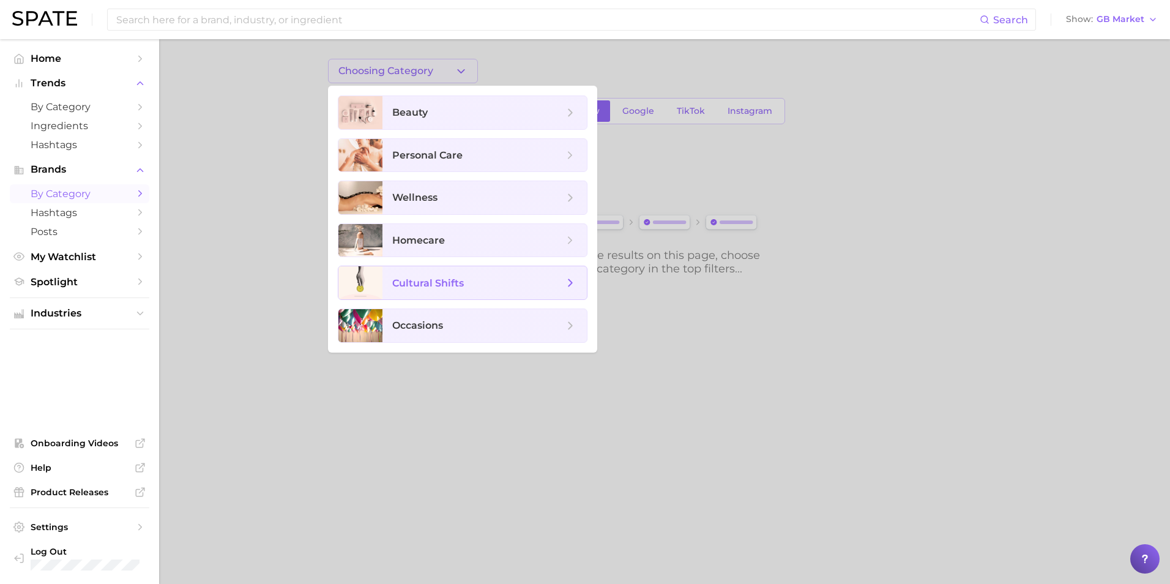
click at [447, 282] on span "cultural shifts" at bounding box center [428, 283] width 72 height 12
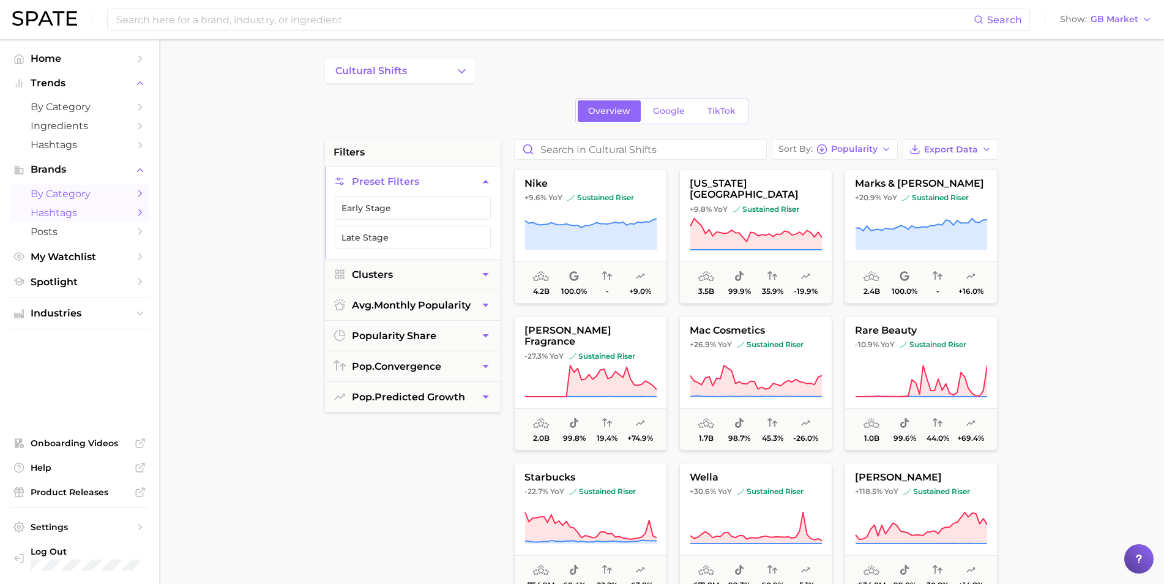
click at [59, 214] on span "Hashtags" at bounding box center [80, 213] width 98 height 12
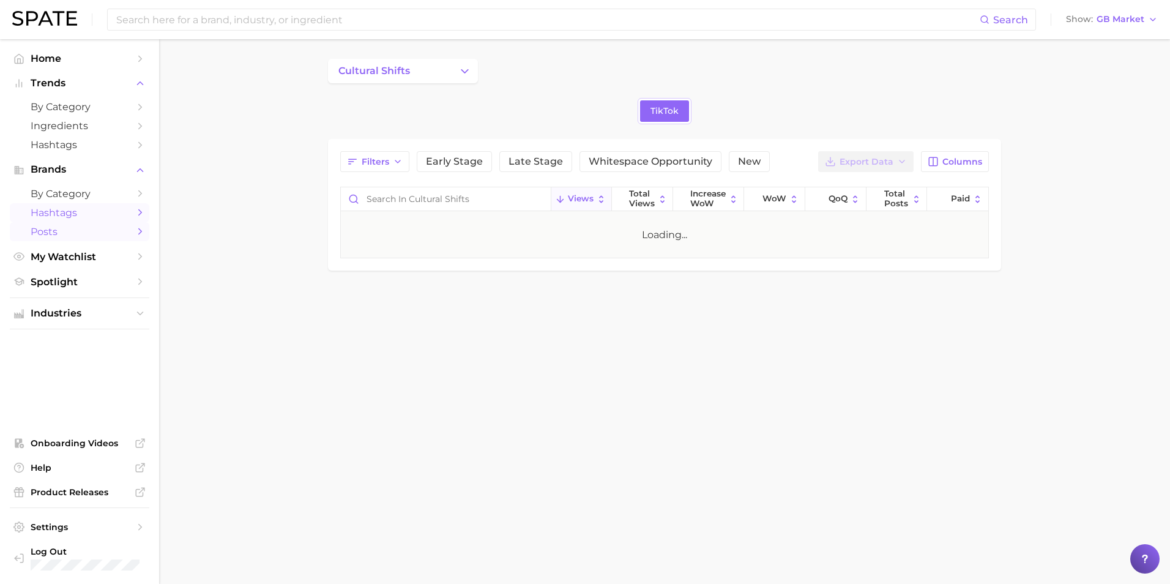
click at [54, 233] on span "Posts" at bounding box center [80, 232] width 98 height 12
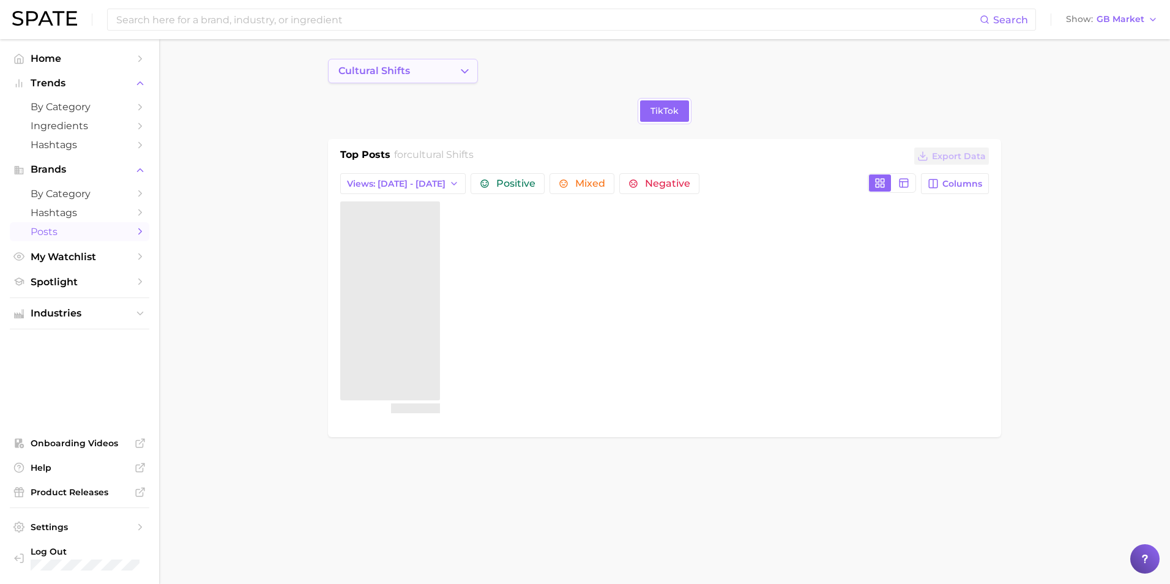
click at [448, 72] on button "cultural shifts" at bounding box center [403, 71] width 150 height 24
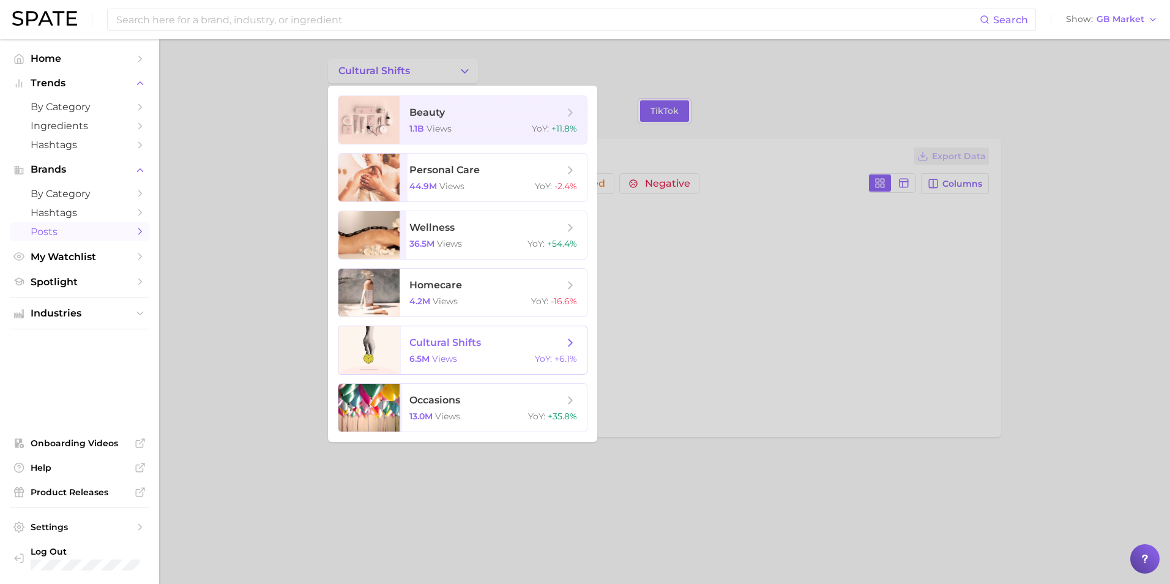
click at [464, 357] on div "6.5m views YoY : +6.1%" at bounding box center [493, 358] width 168 height 11
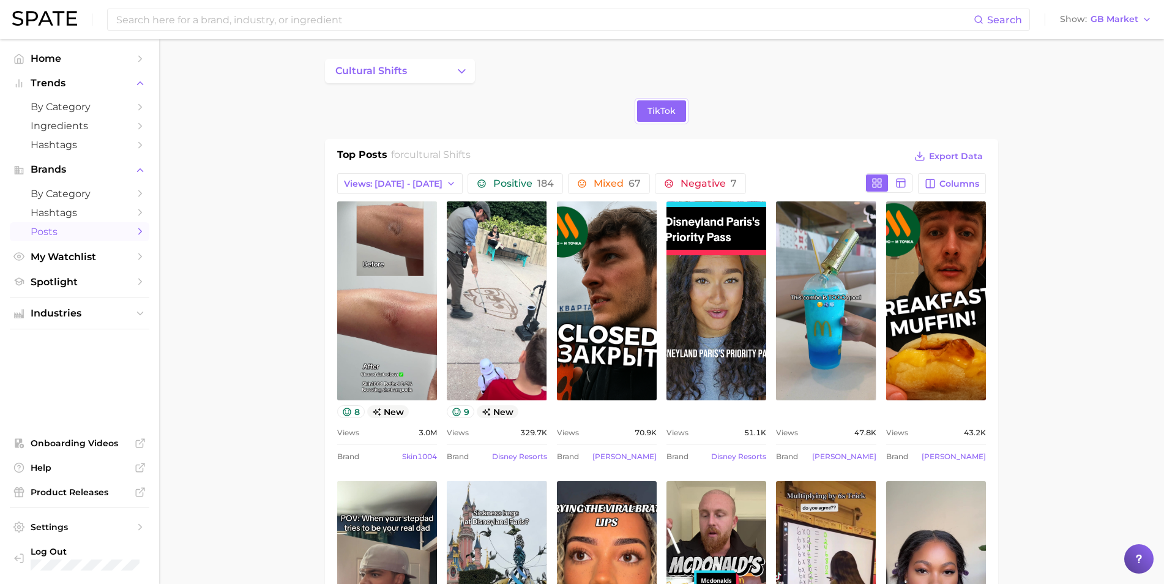
scroll to position [61, 0]
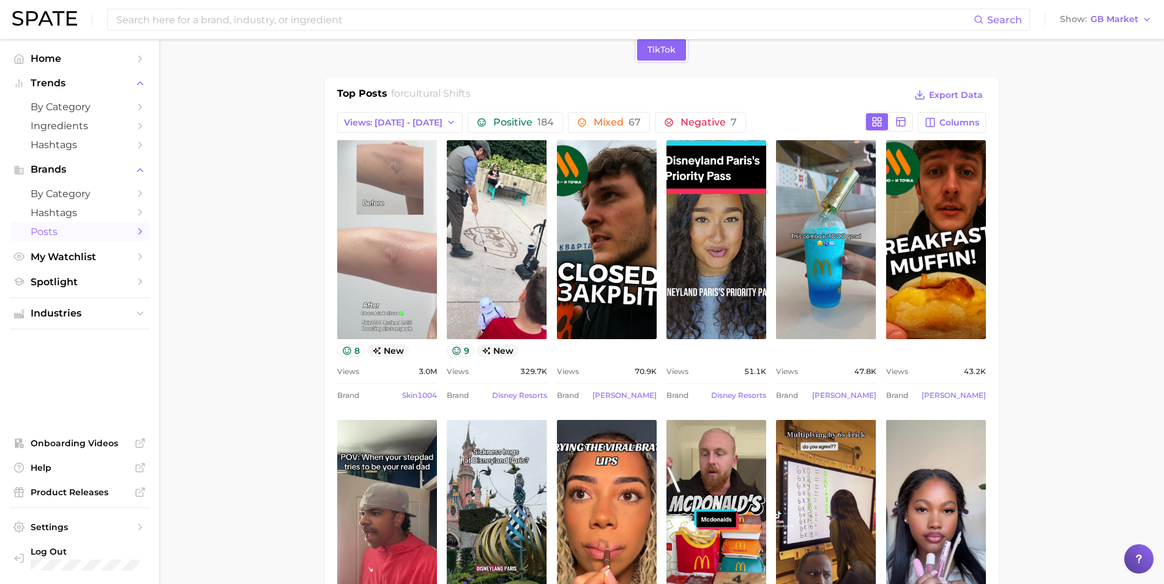
click at [404, 229] on link "view post on TikTok" at bounding box center [387, 239] width 100 height 199
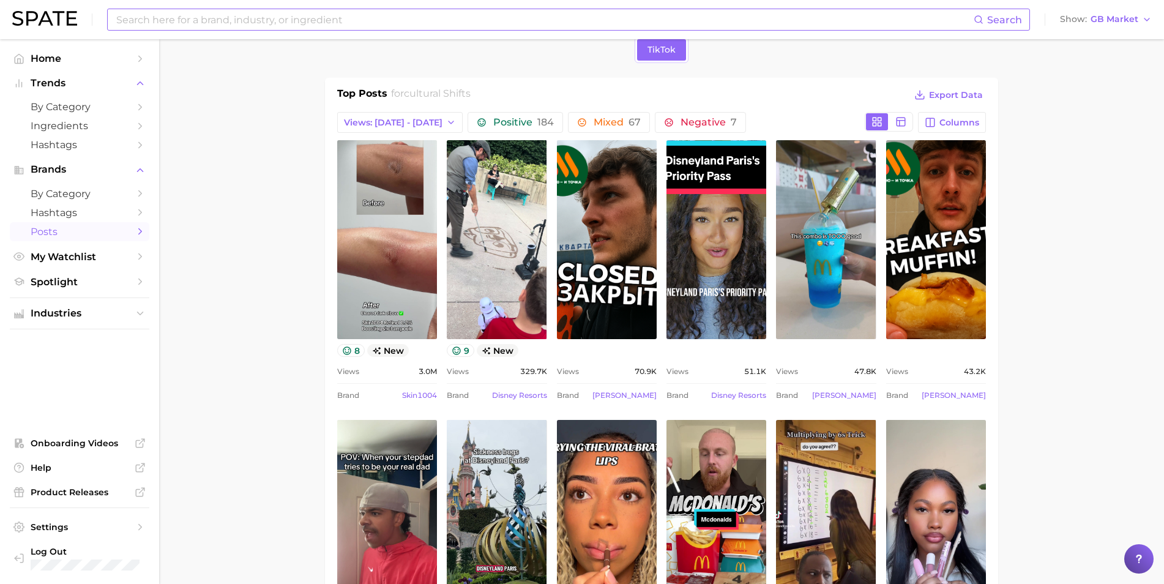
click at [231, 23] on input at bounding box center [544, 19] width 859 height 21
type input "Protein"
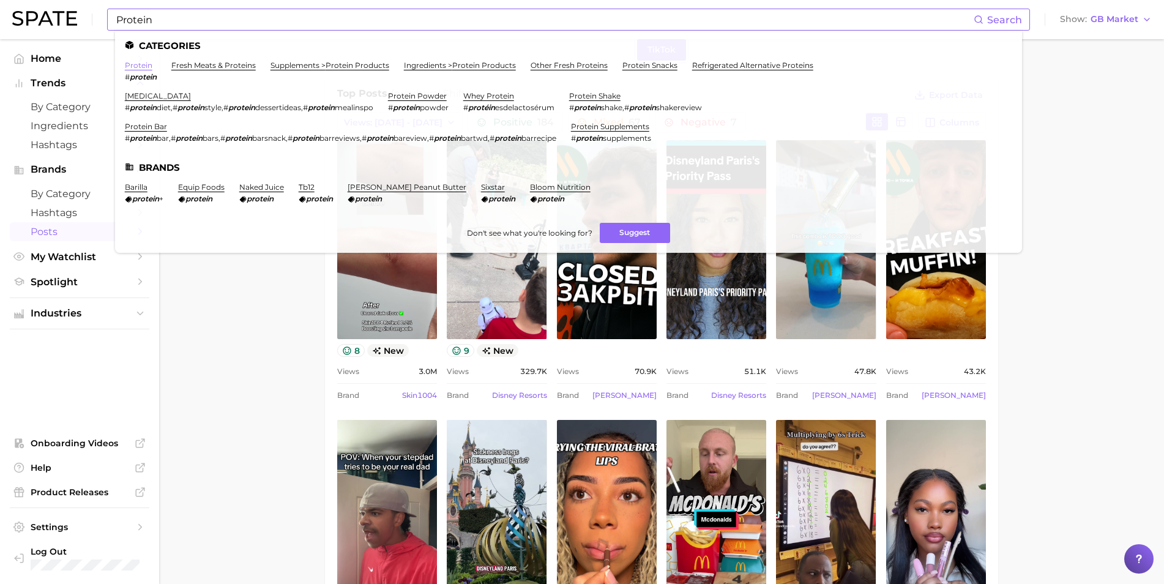
click at [141, 62] on link "protein" at bounding box center [139, 65] width 28 height 9
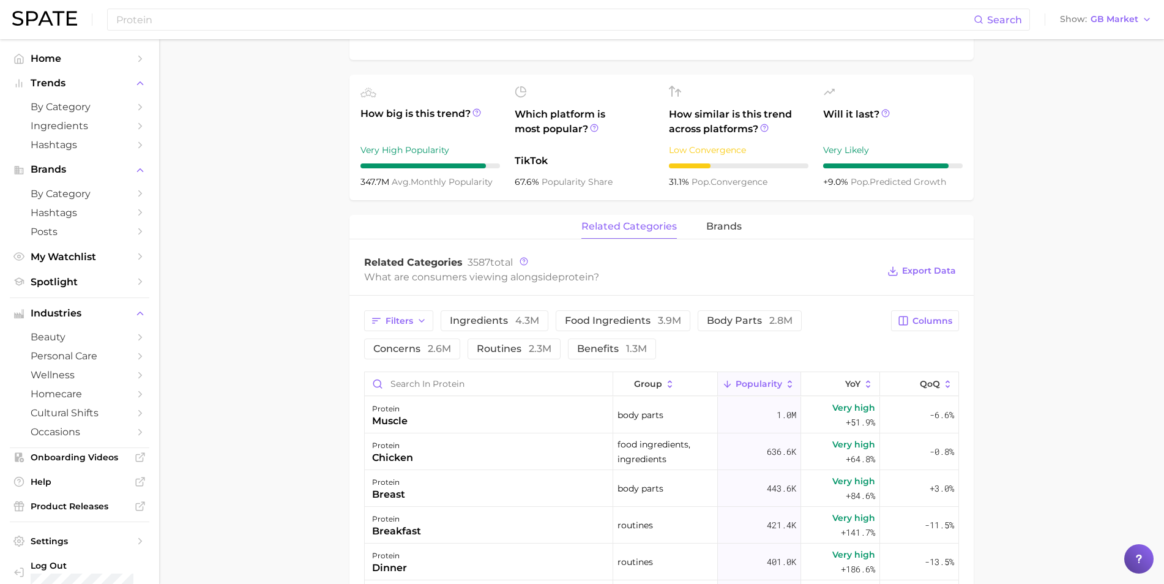
scroll to position [428, 0]
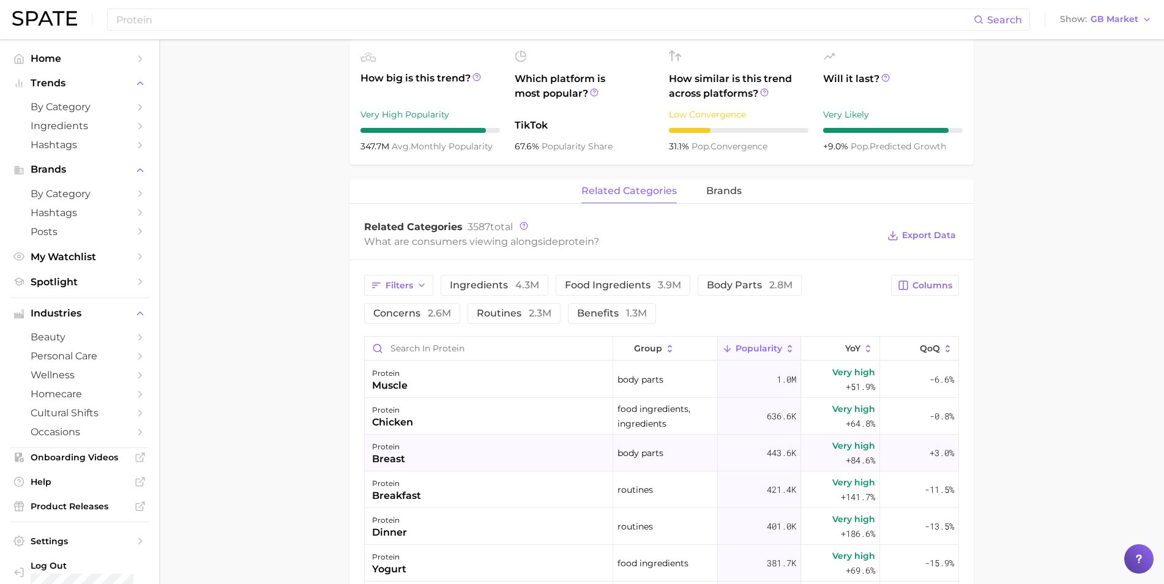
click at [392, 412] on div "breast" at bounding box center [388, 459] width 33 height 15
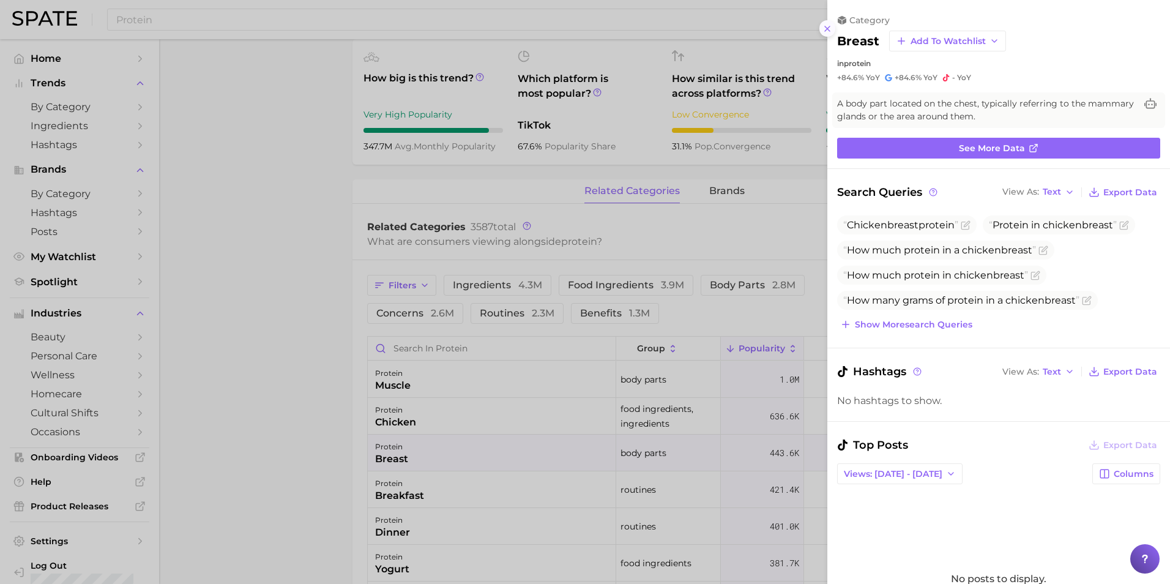
click at [778, 30] on icon at bounding box center [828, 29] width 10 height 10
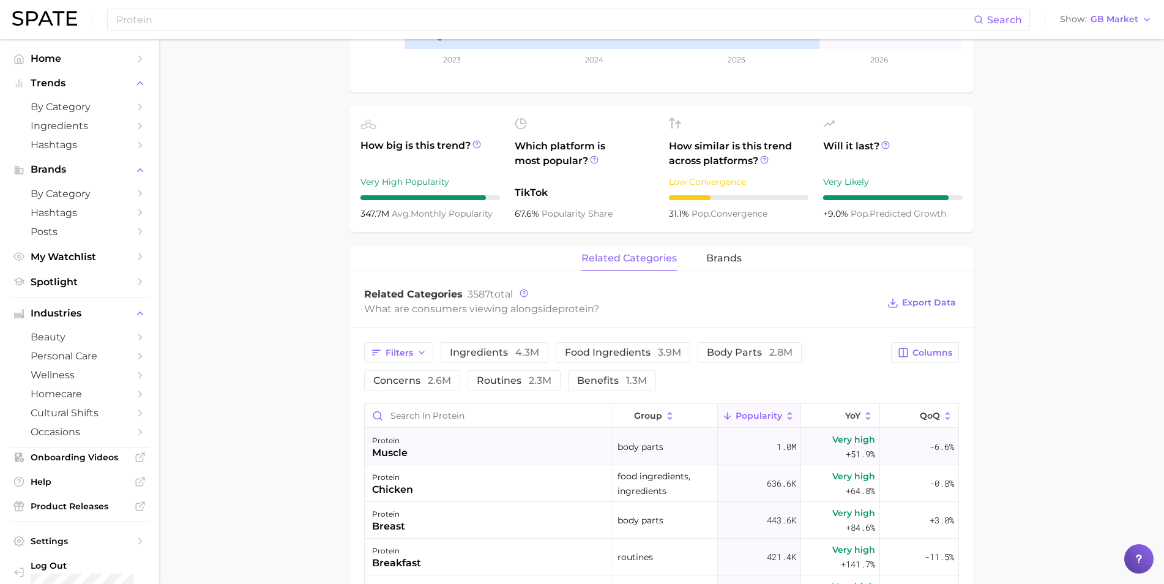
scroll to position [367, 0]
